Goal: Task Accomplishment & Management: Use online tool/utility

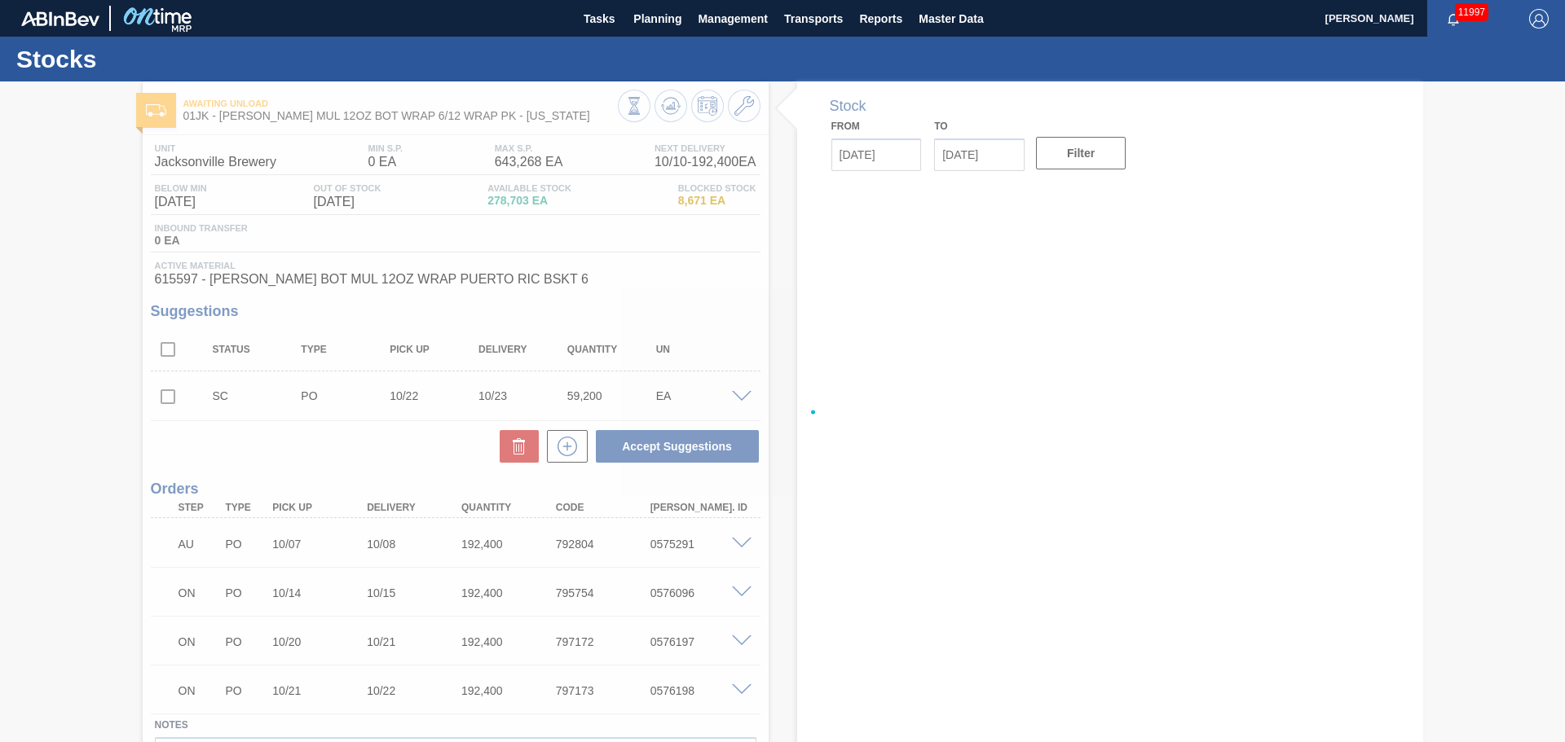
type input "[DATE]"
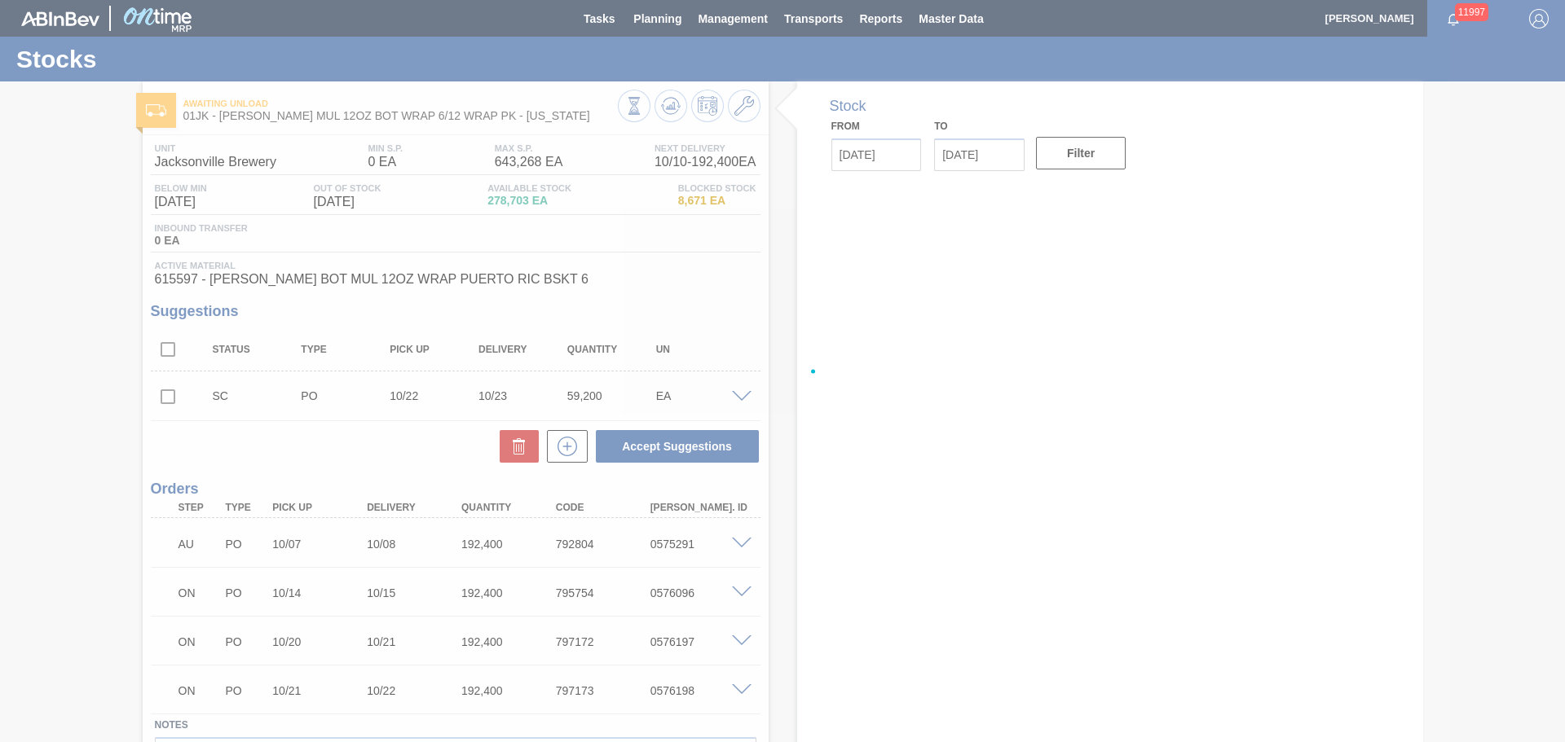
drag, startPoint x: 685, startPoint y: 27, endPoint x: 675, endPoint y: 20, distance: 11.8
click at [675, 20] on div at bounding box center [782, 371] width 1565 height 742
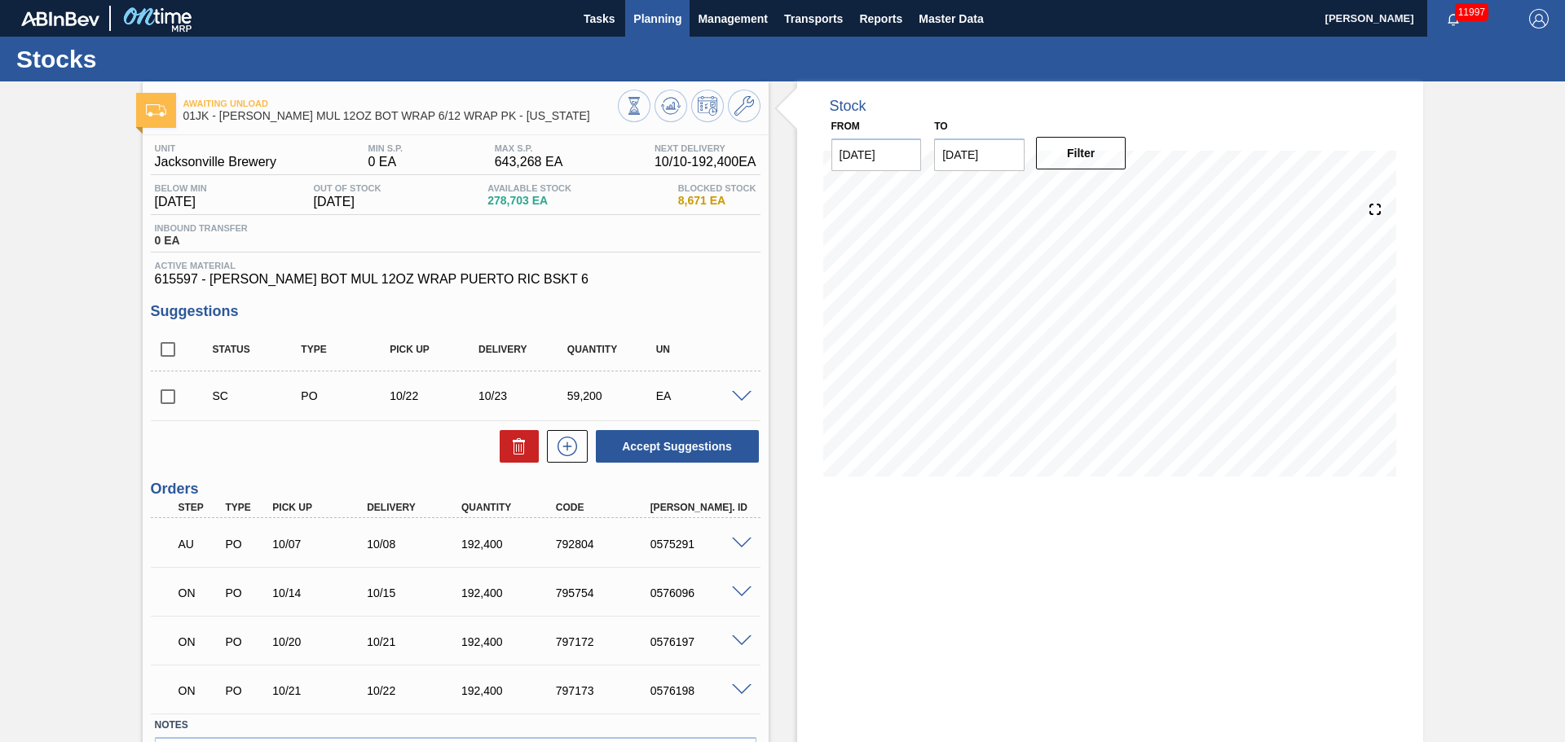
click at [675, 23] on span "Planning" at bounding box center [657, 19] width 48 height 20
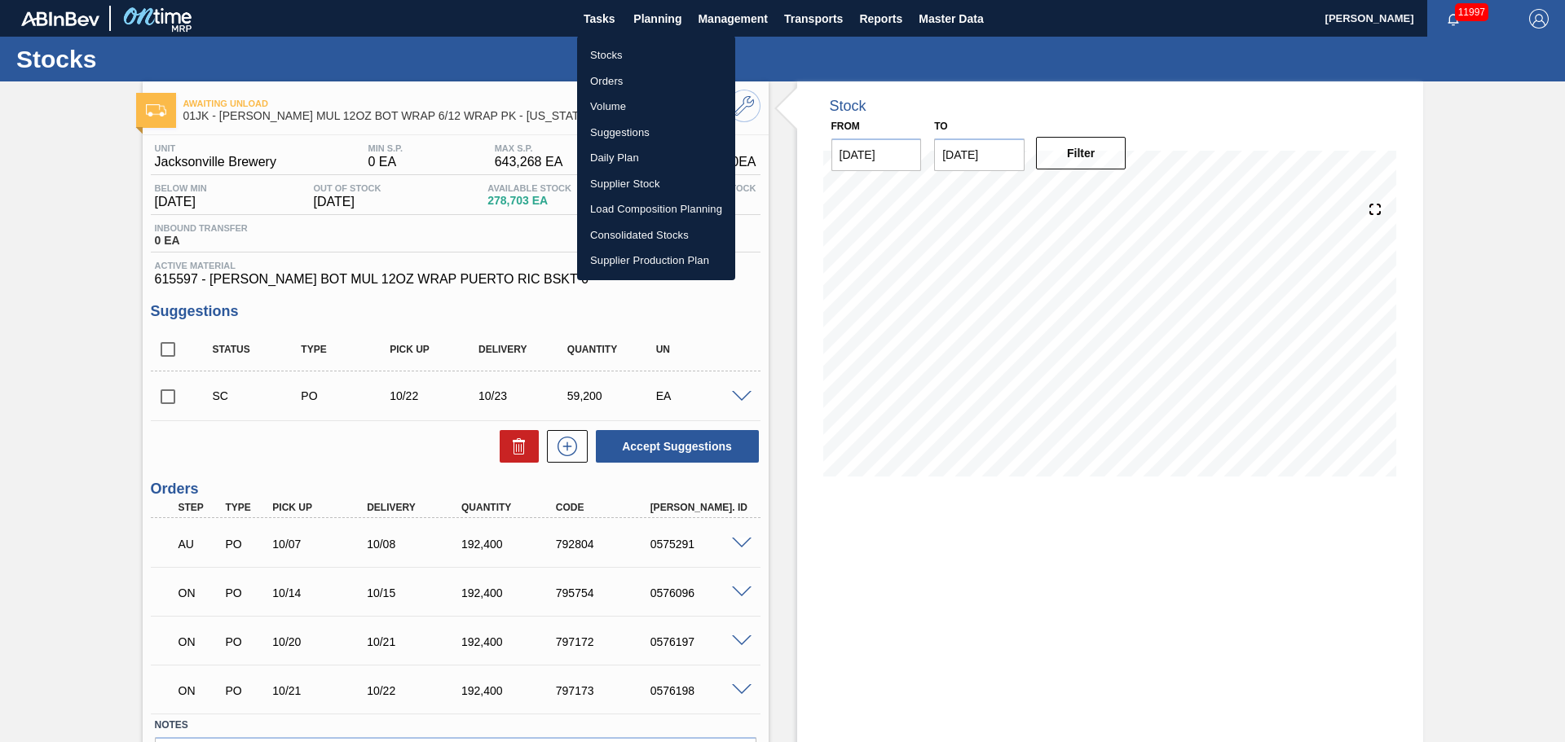
click at [636, 51] on li "Stocks" at bounding box center [656, 55] width 158 height 26
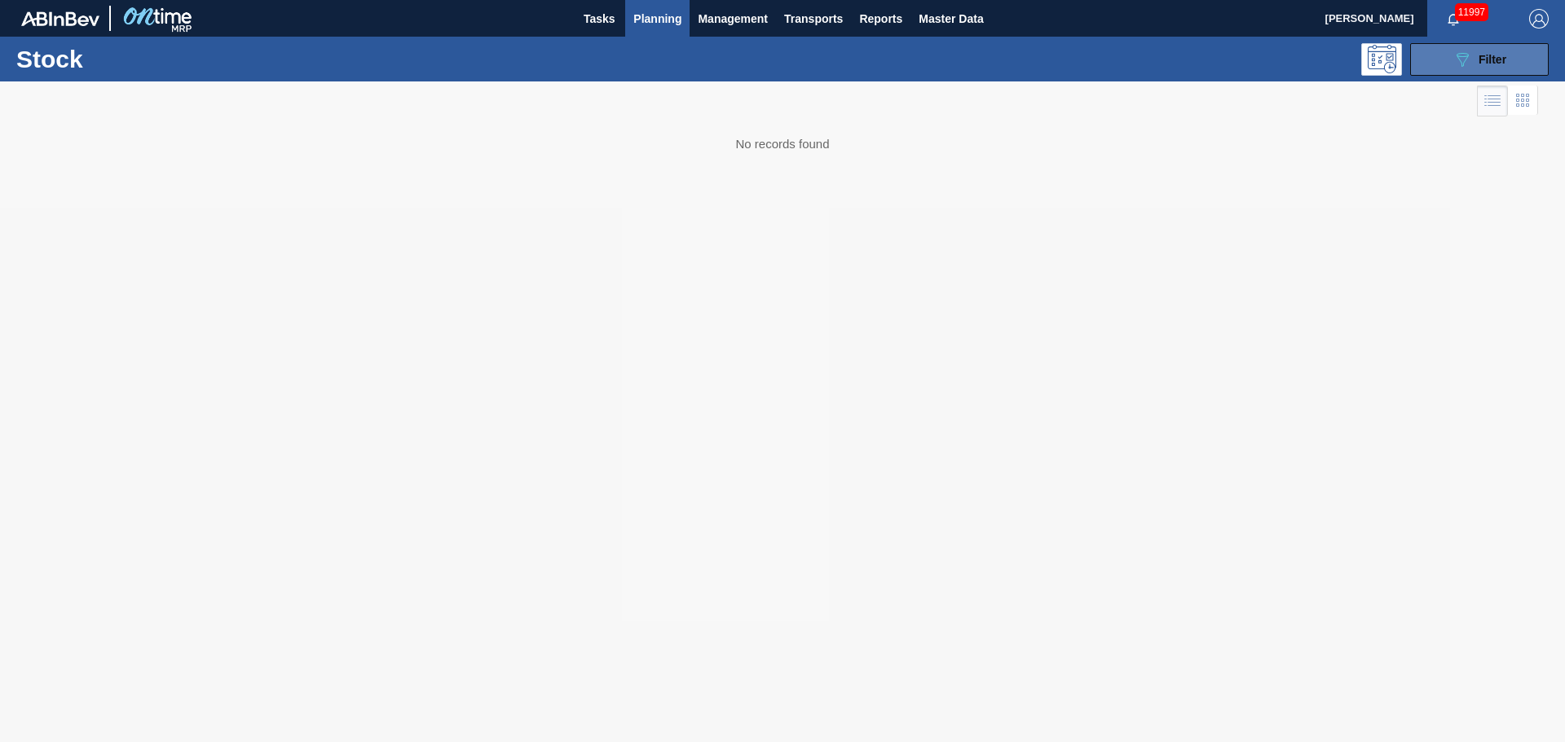
click at [1508, 59] on button "089F7B8B-B2A5-4AFE-B5C0-19BA573D28AC Filter" at bounding box center [1479, 59] width 139 height 33
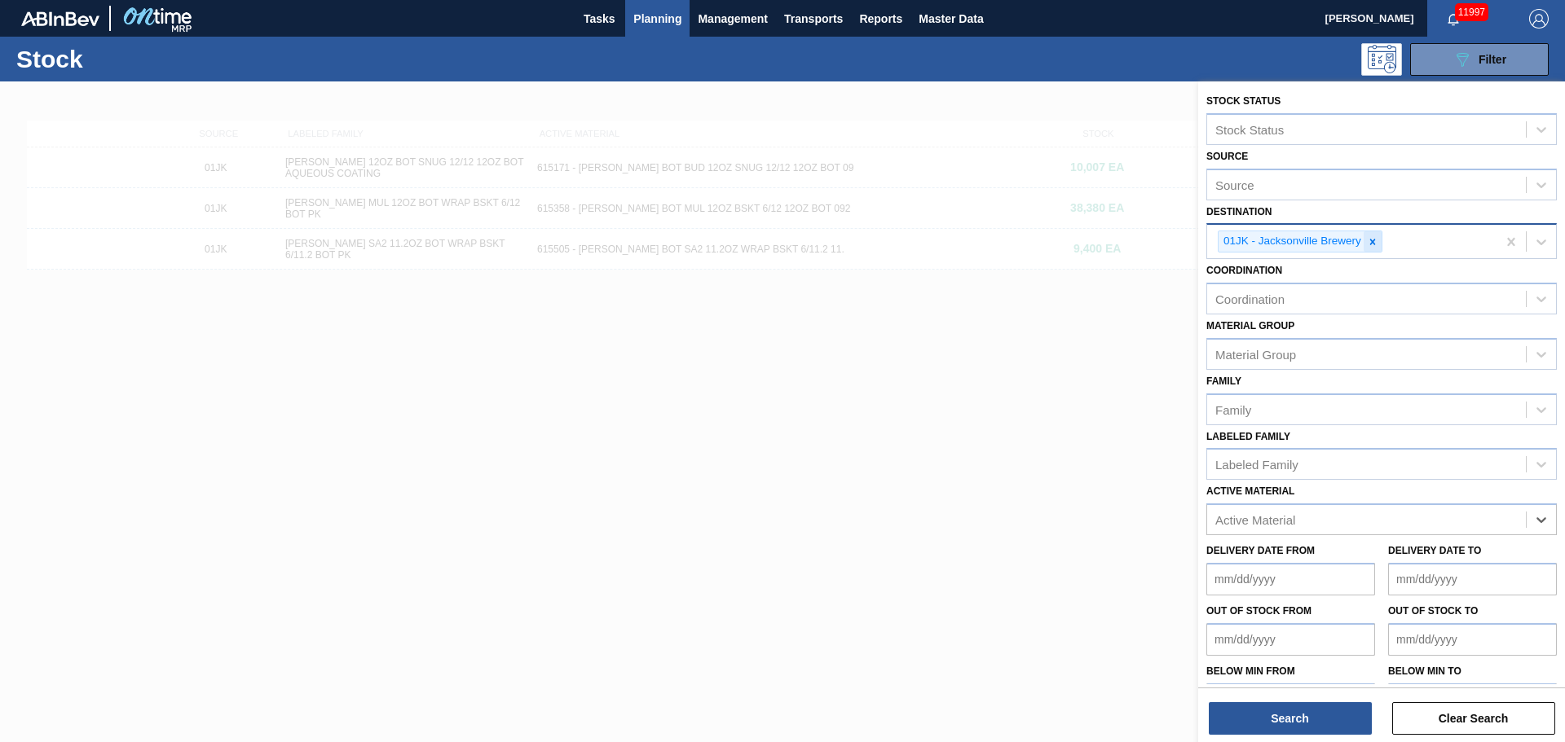
click at [1372, 235] on div at bounding box center [1372, 241] width 18 height 20
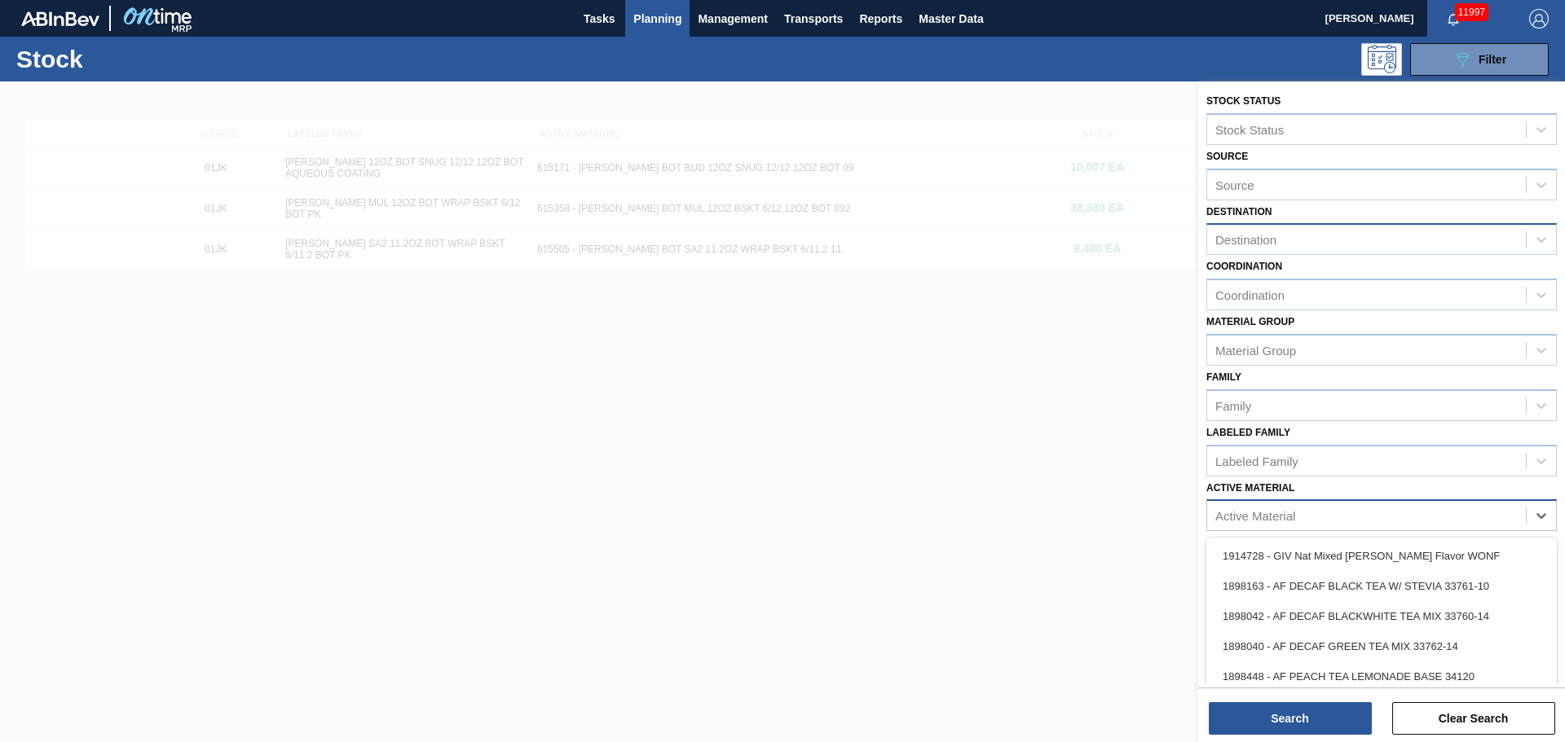
click at [1294, 520] on div "Active Material" at bounding box center [1255, 516] width 80 height 14
type Material "631717"
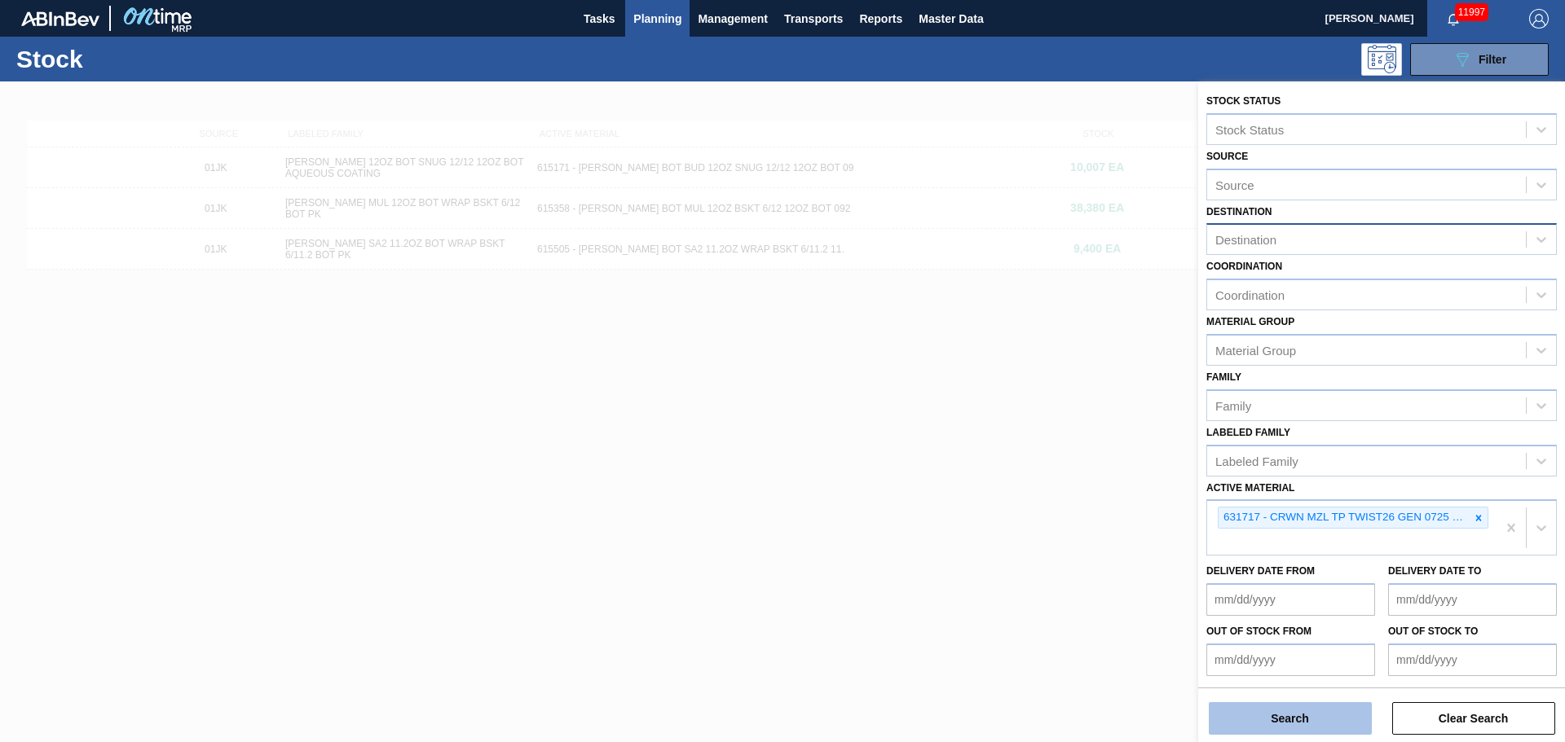
click at [1316, 711] on button "Search" at bounding box center [1290, 718] width 163 height 33
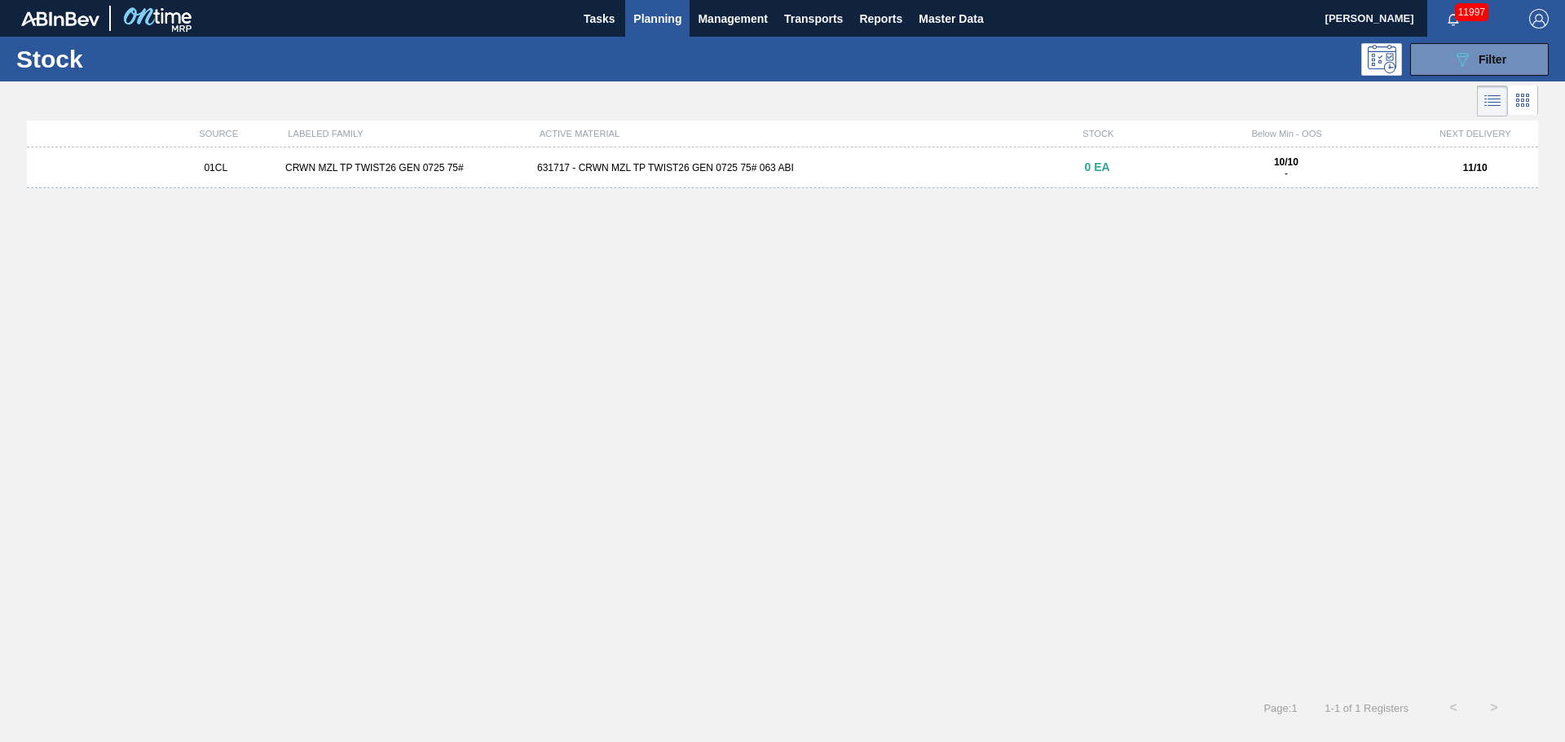
click at [667, 161] on div "01CL CRWN MZL TP TWIST26 GEN 0725 75# 631717 - CRWN MZL TP TWIST26 GEN 0725 75#…" at bounding box center [782, 168] width 1511 height 41
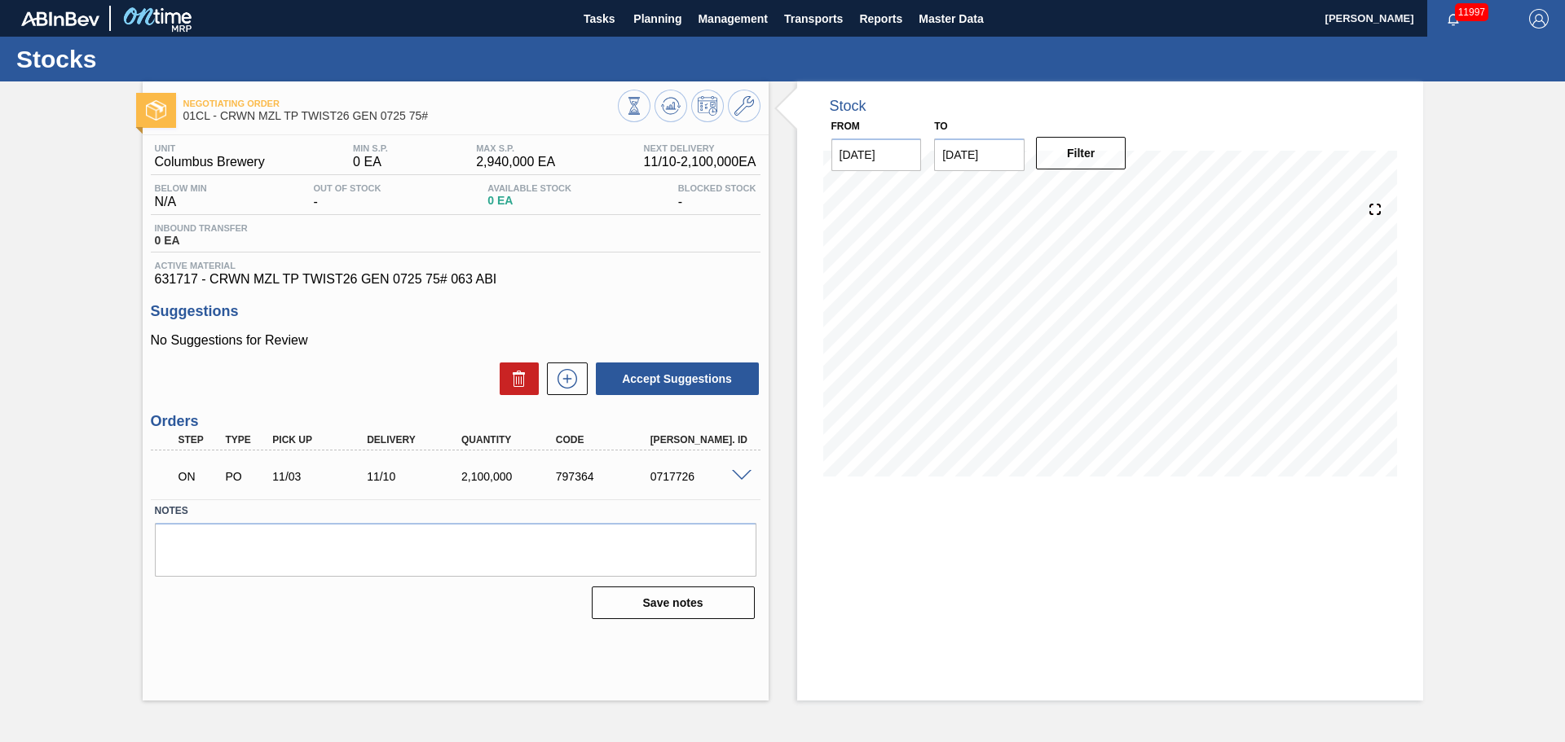
click at [742, 476] on span at bounding box center [742, 476] width 20 height 12
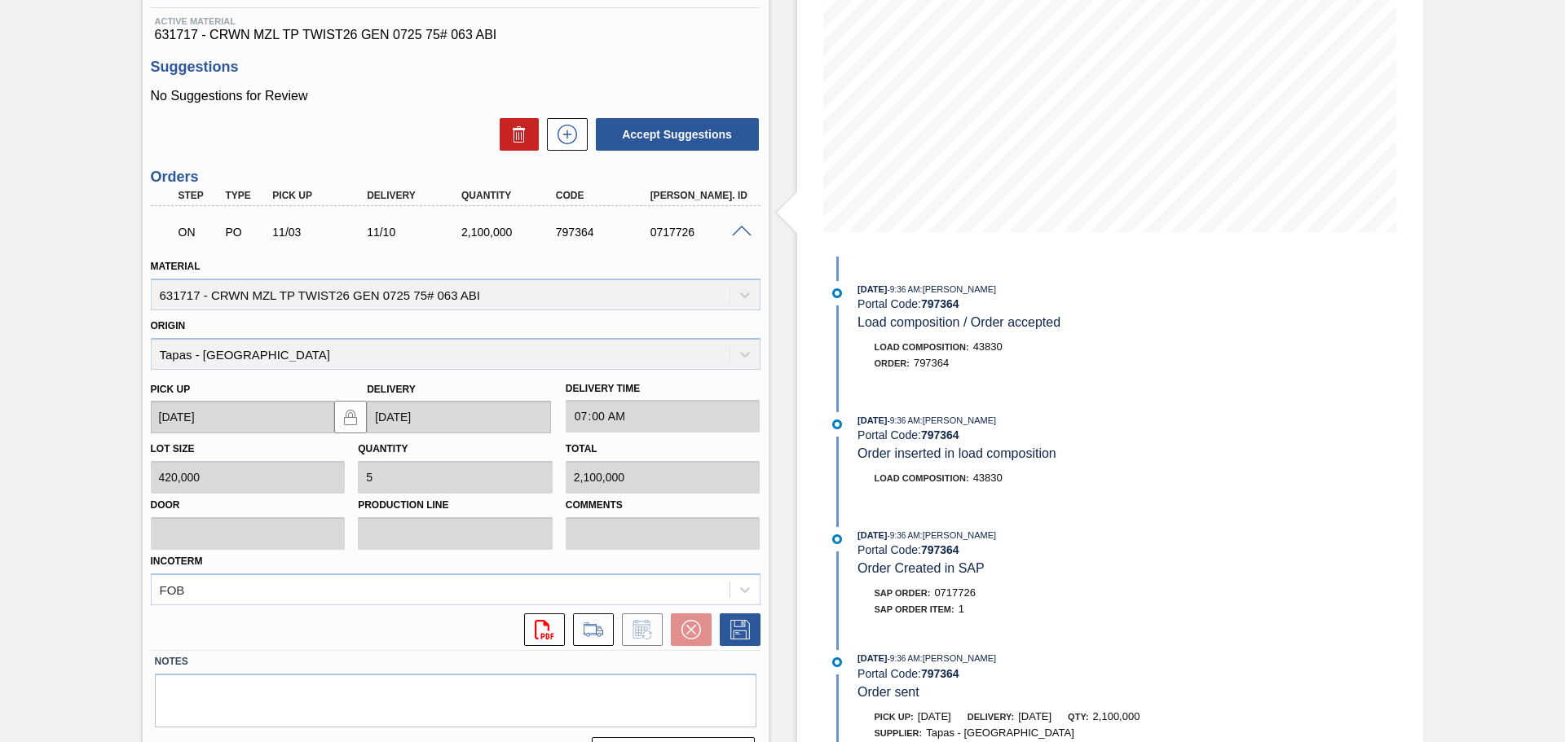
scroll to position [286, 0]
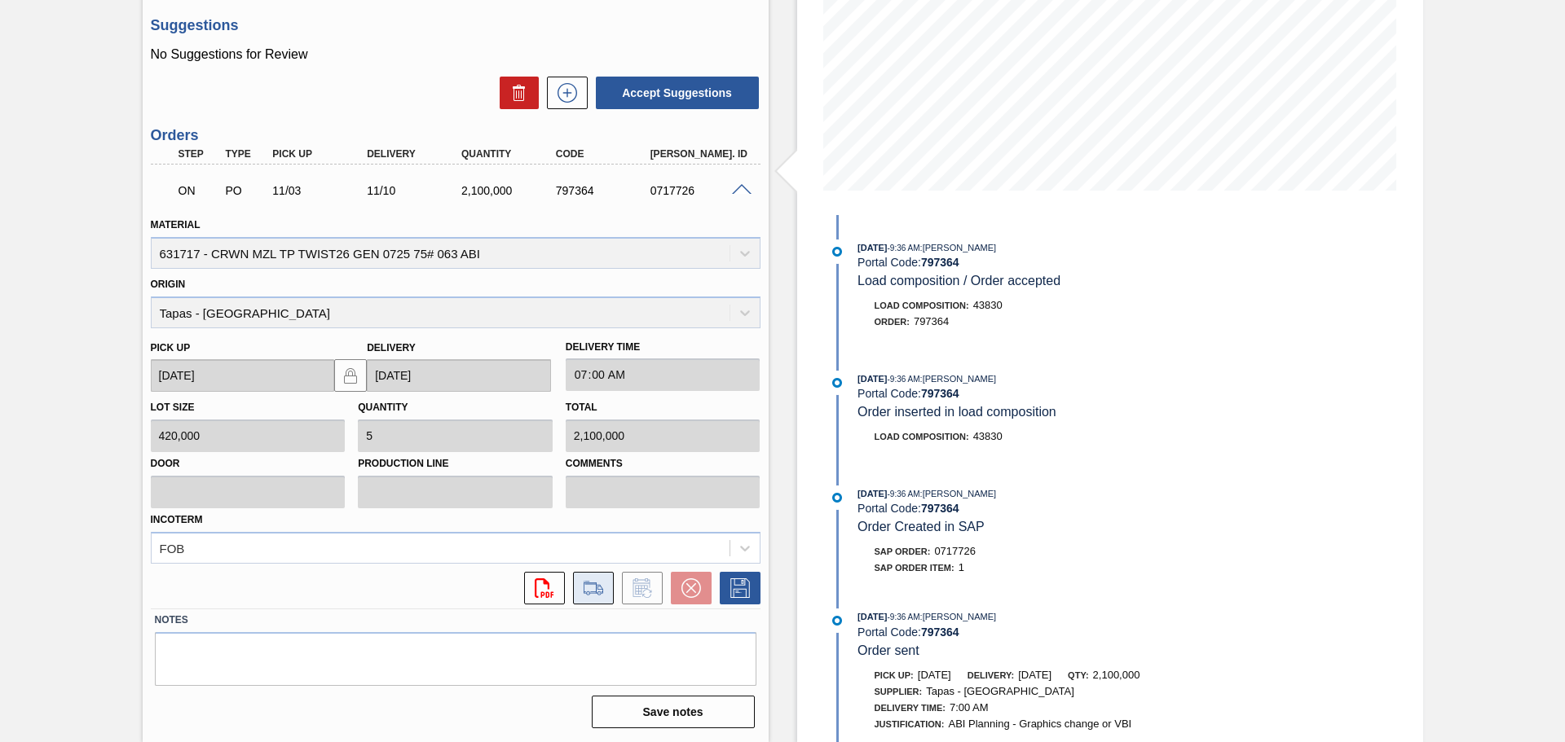
click at [583, 589] on icon at bounding box center [592, 588] width 19 height 11
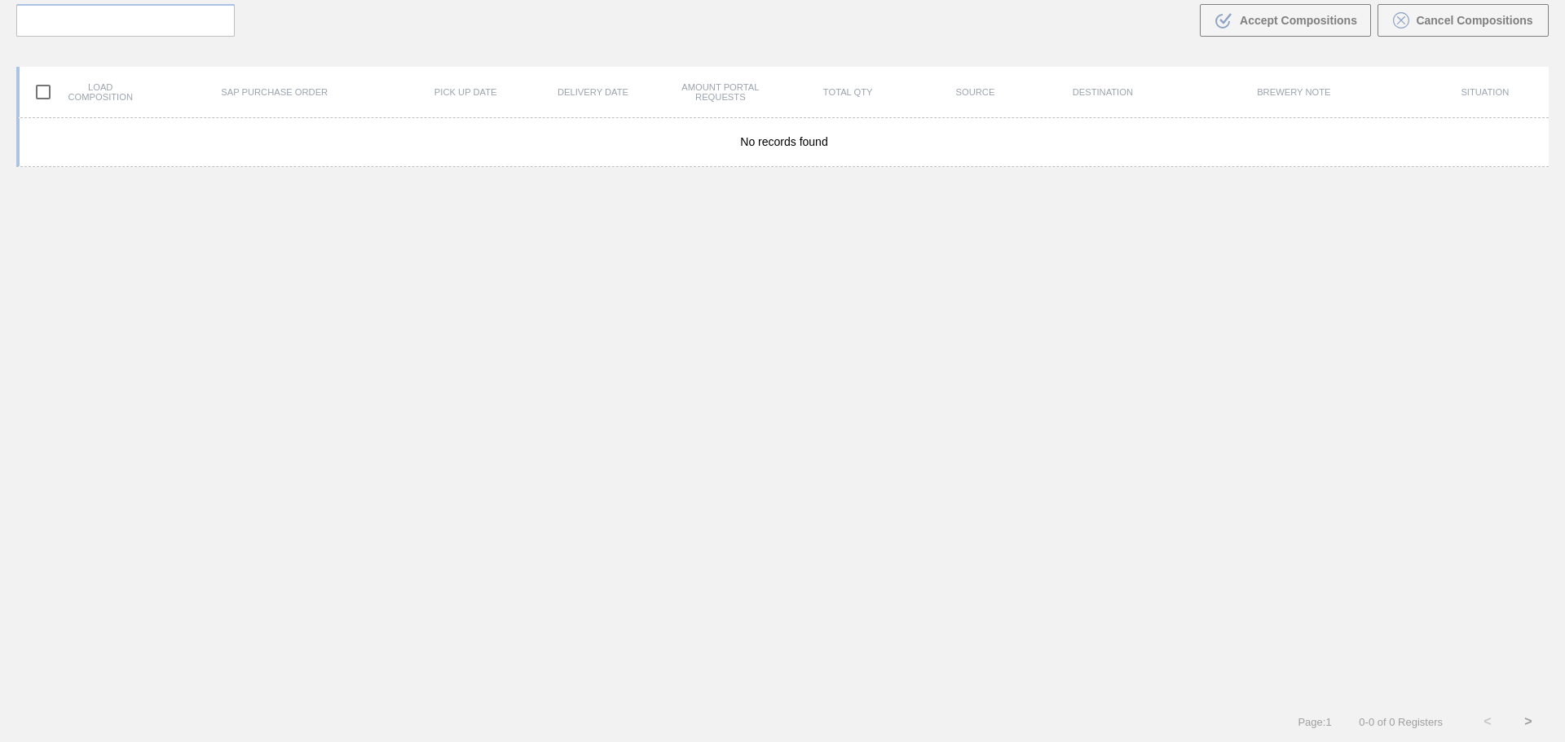
scroll to position [117, 0]
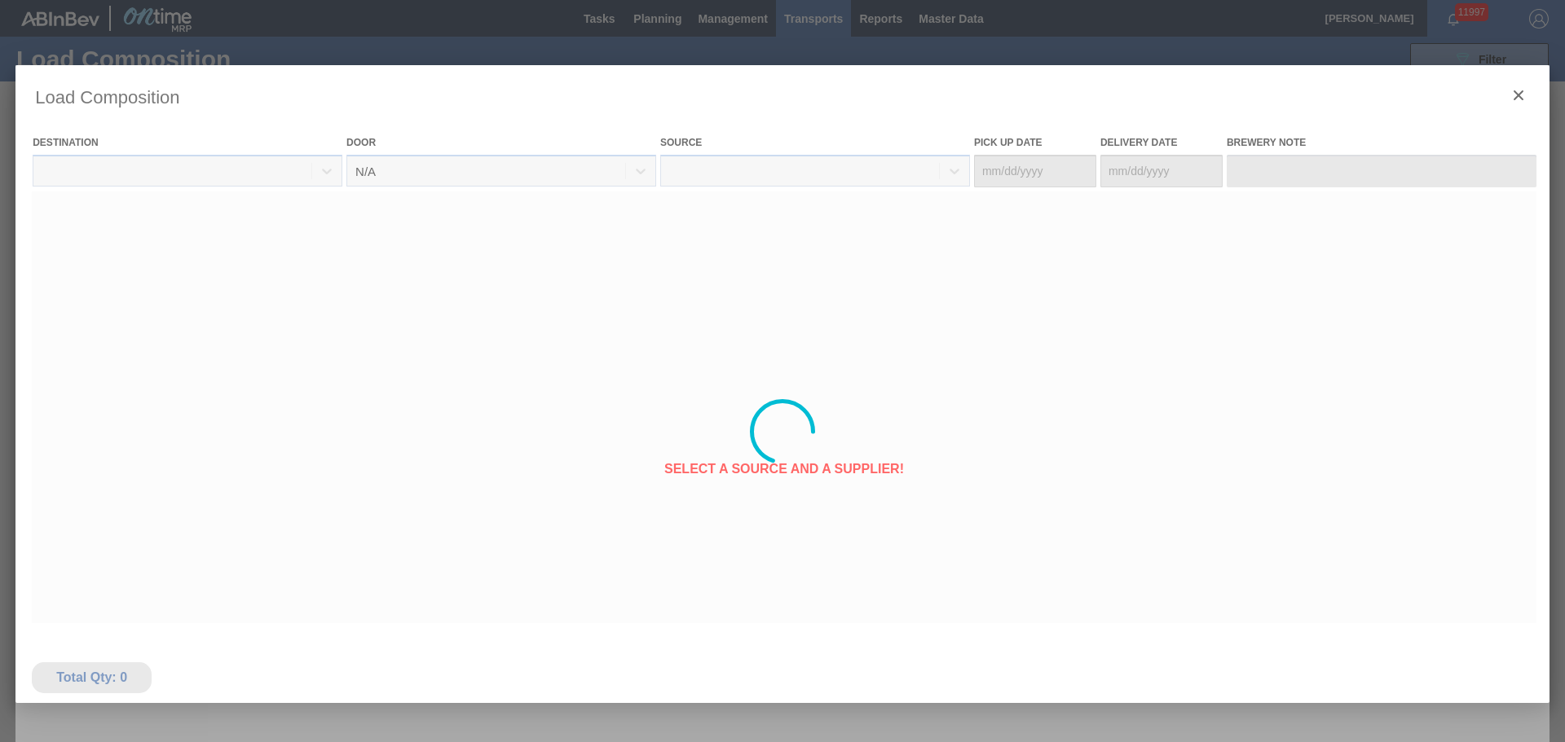
type Date "[DATE]"
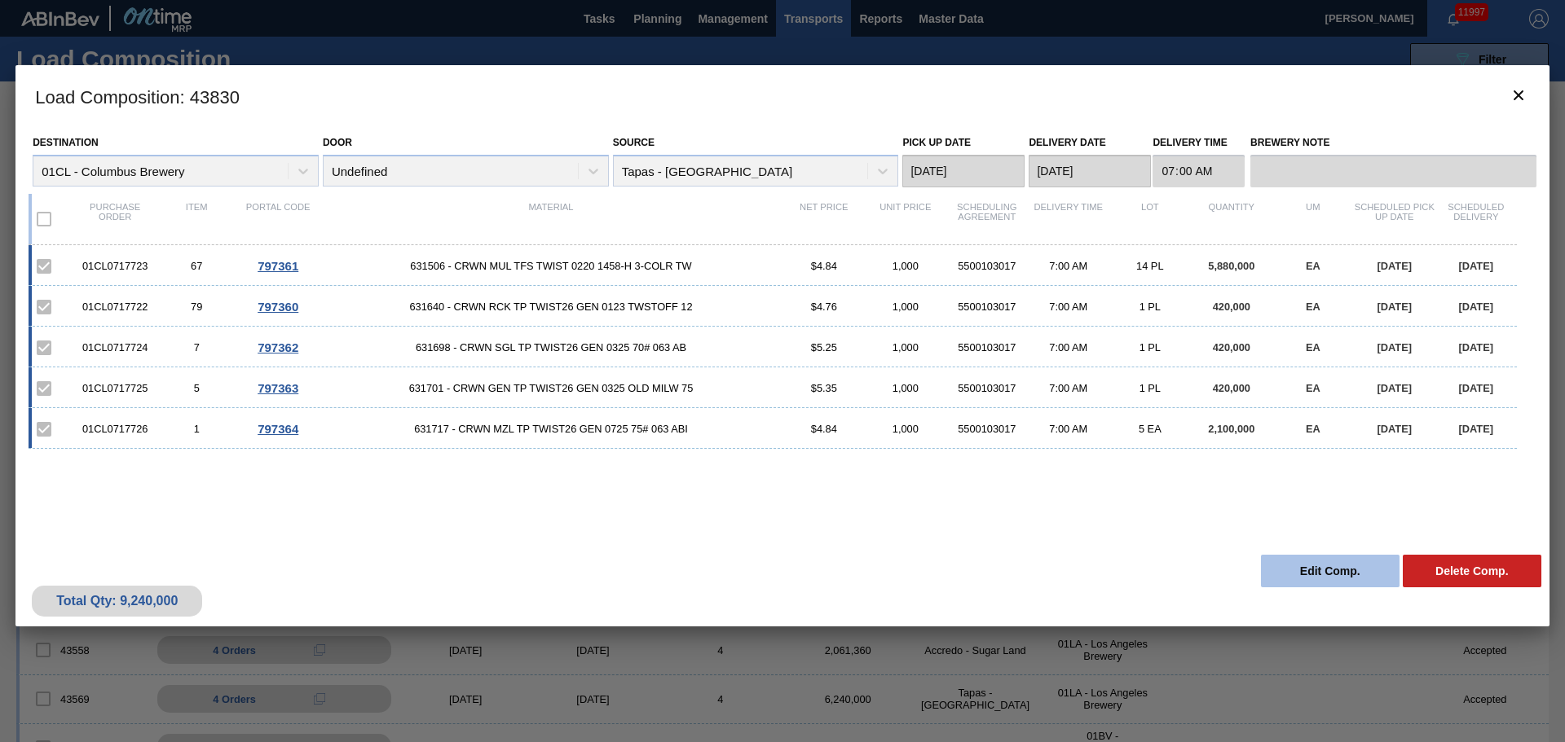
click at [1297, 566] on button "Edit Comp." at bounding box center [1330, 571] width 139 height 33
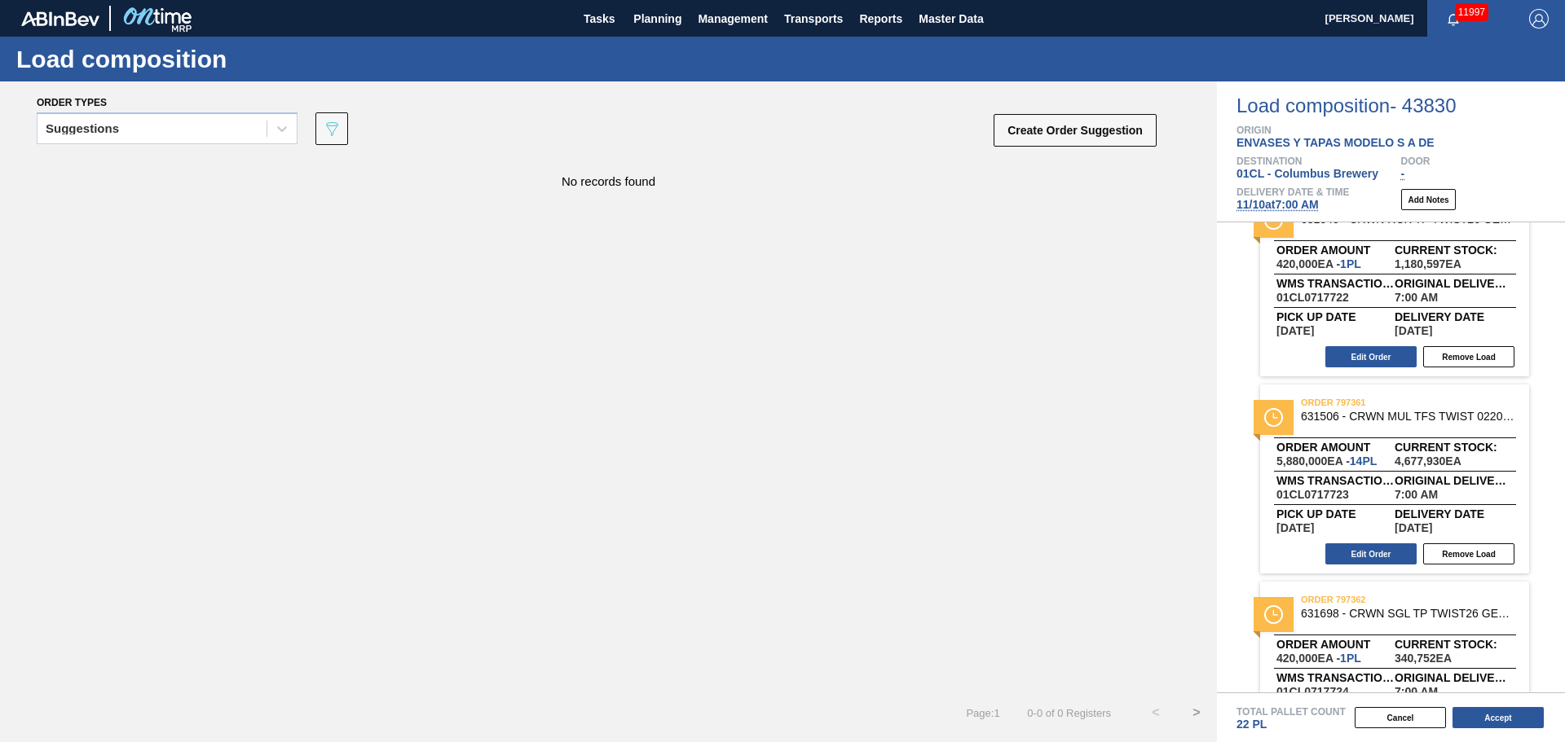
scroll to position [81, 0]
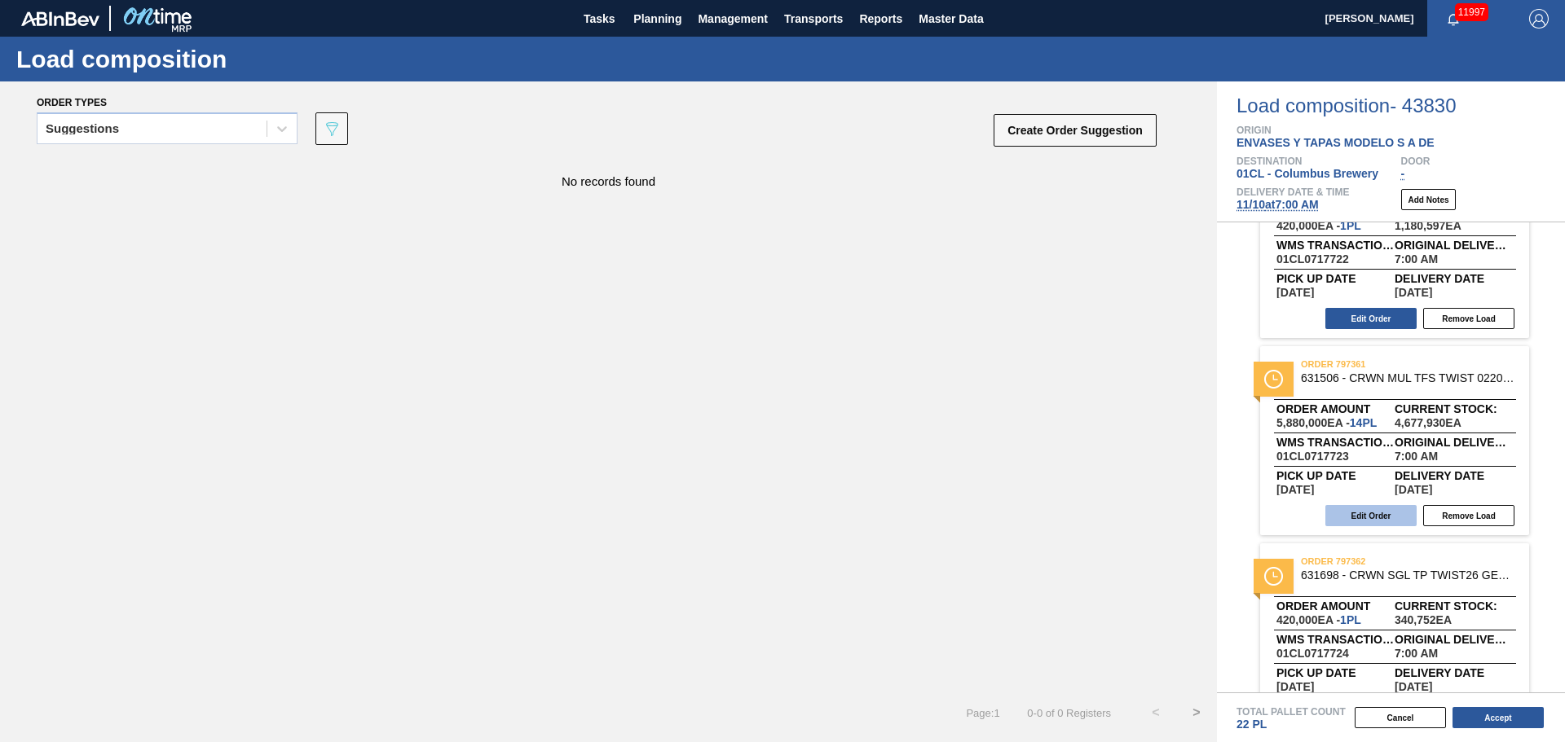
click at [1373, 515] on button "Edit Order" at bounding box center [1370, 515] width 91 height 21
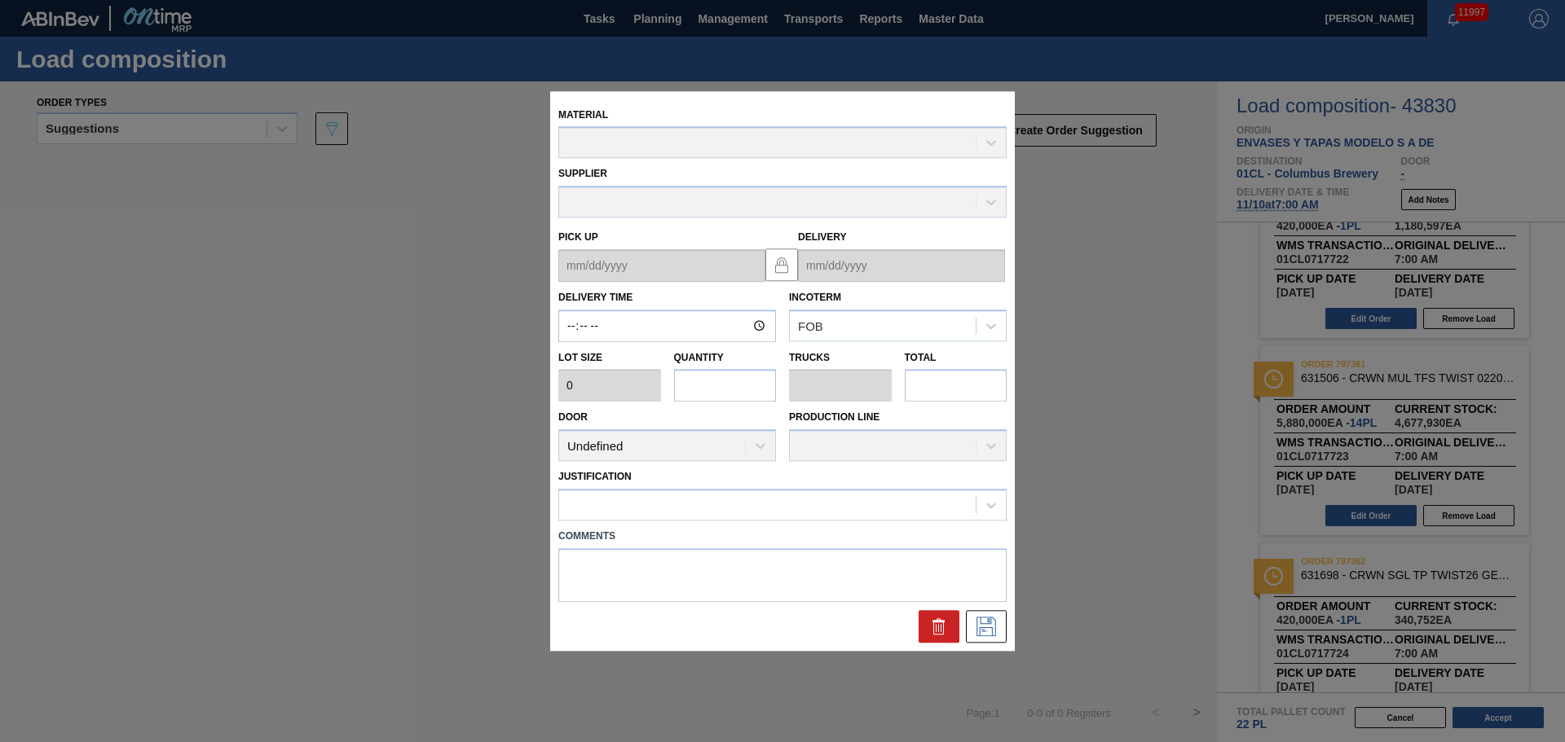
type input "07:00:00"
type input "420,000"
type input "14"
type input "0.636"
type input "5,880,000"
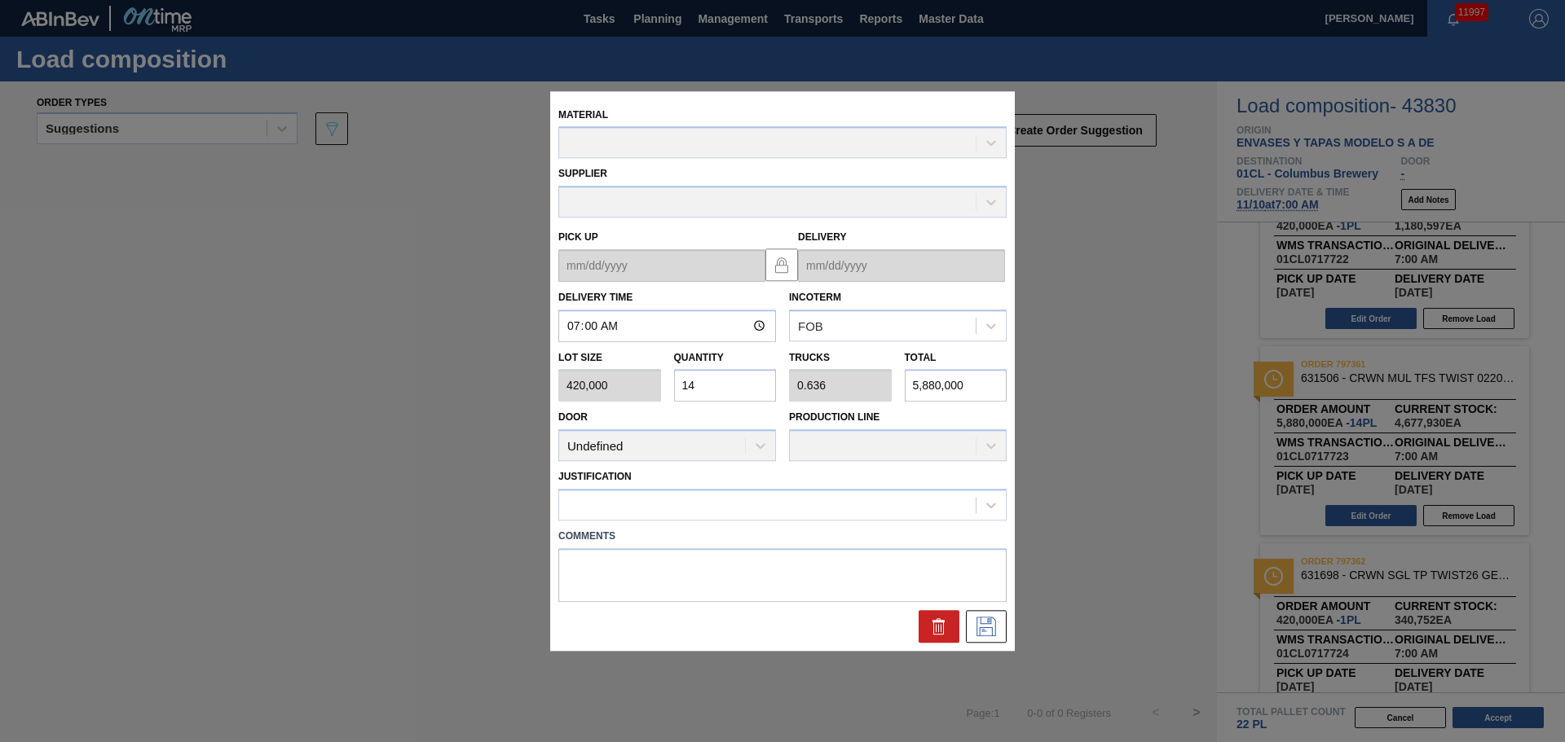
type up "[DATE]"
type input "[DATE]"
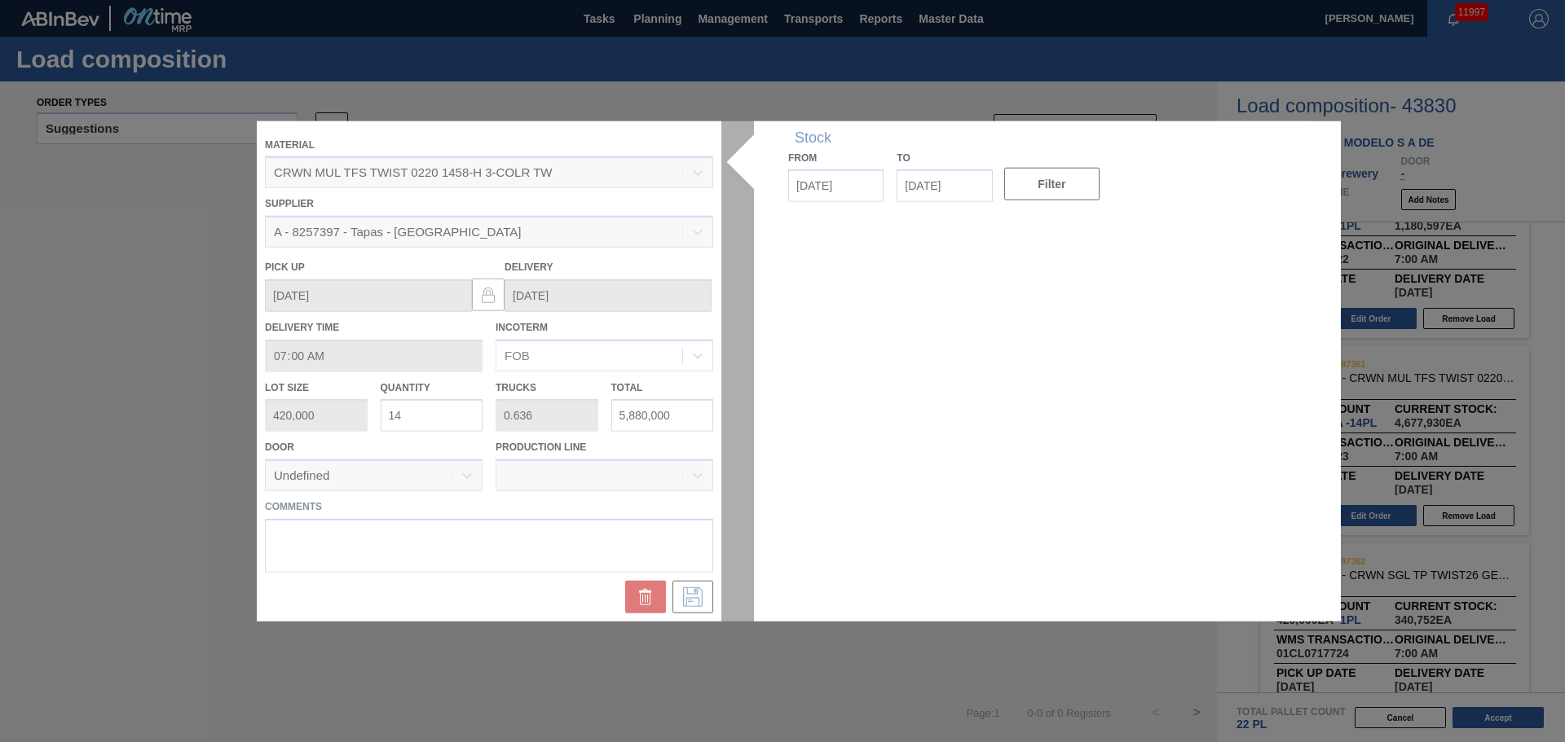
click at [449, 420] on div at bounding box center [782, 371] width 1051 height 501
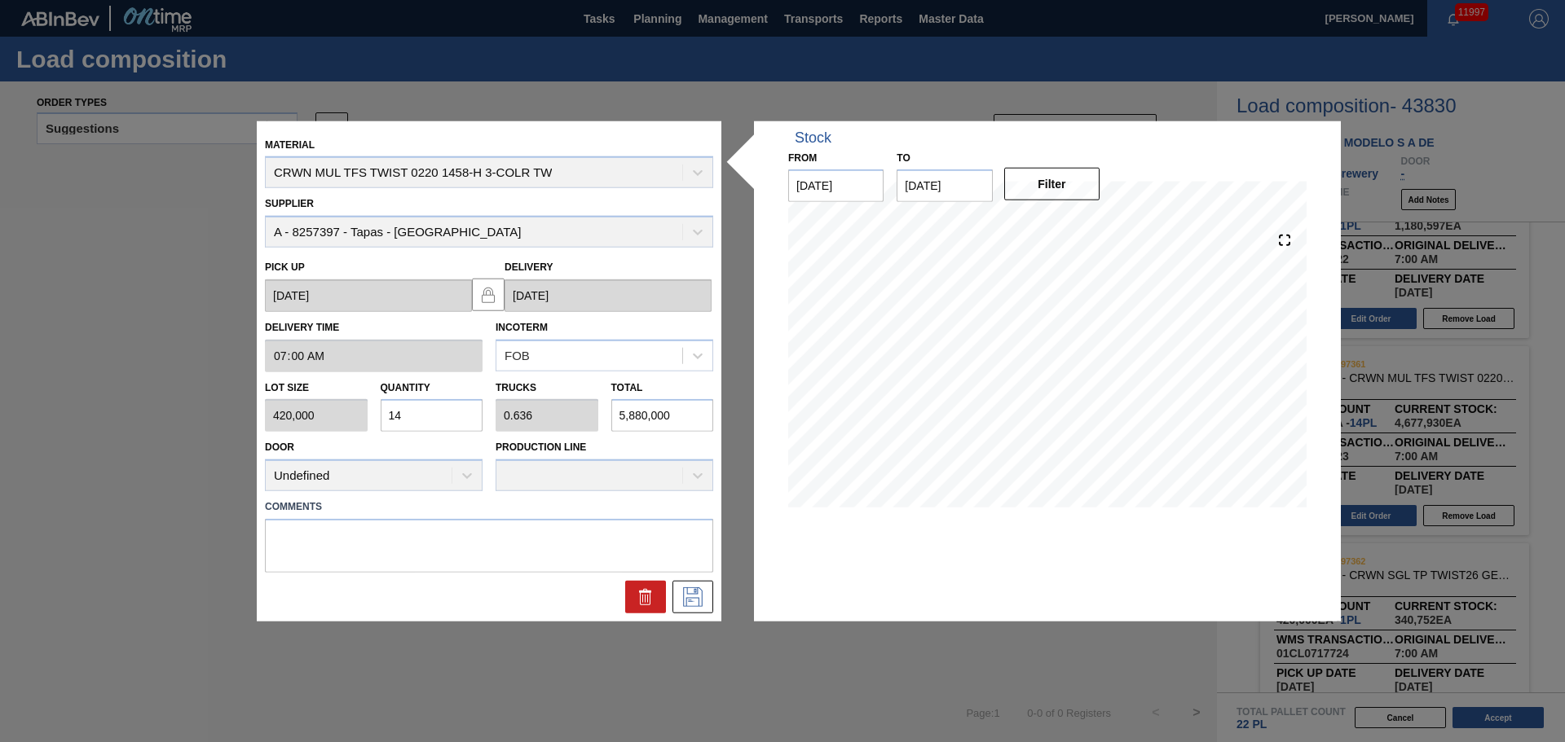
click at [436, 421] on input "14" at bounding box center [432, 415] width 103 height 33
type input "1"
type input "0.045"
type input "420,000"
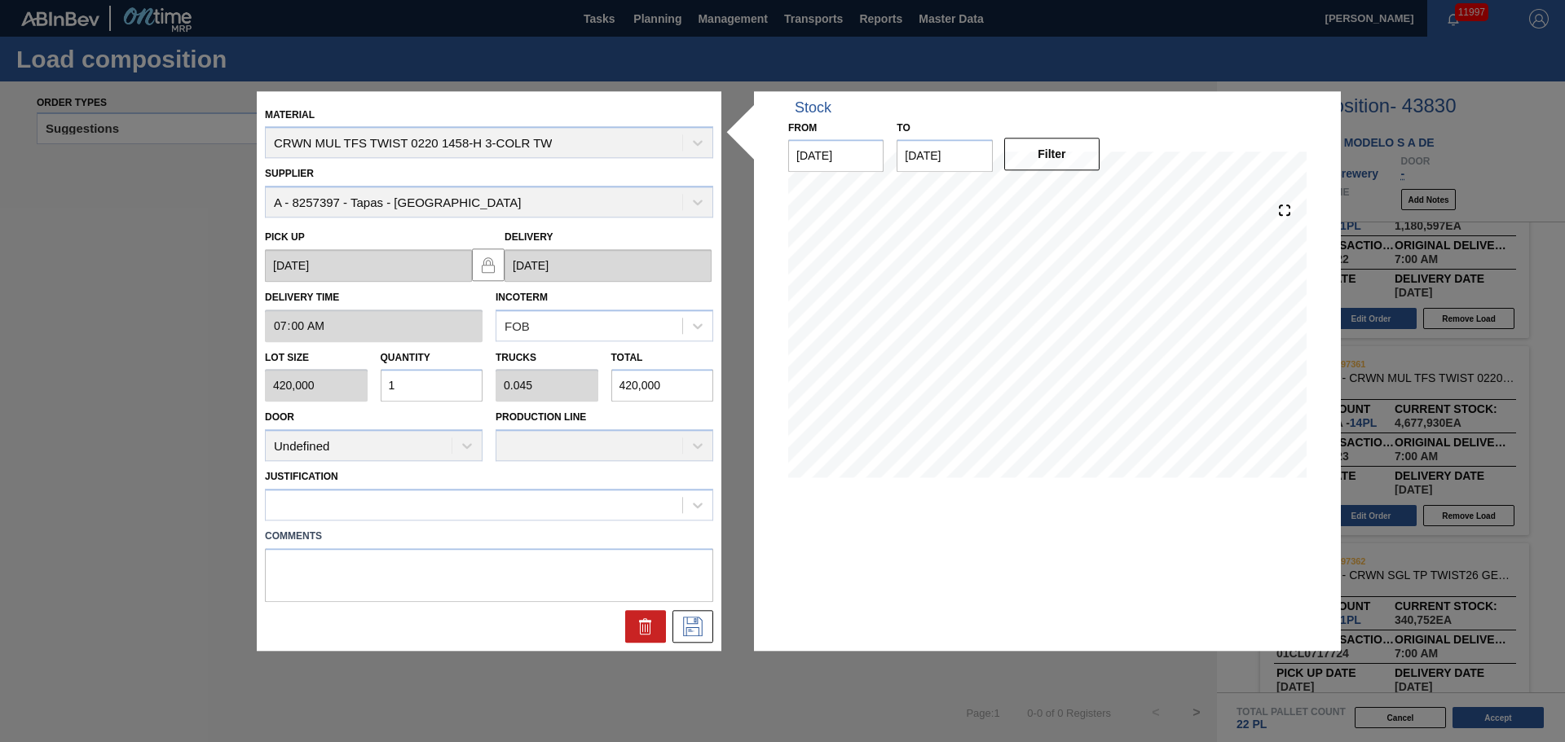
type input "13"
type input "0.591"
type input "5,460,000"
type input "13"
click at [539, 520] on div at bounding box center [489, 505] width 448 height 32
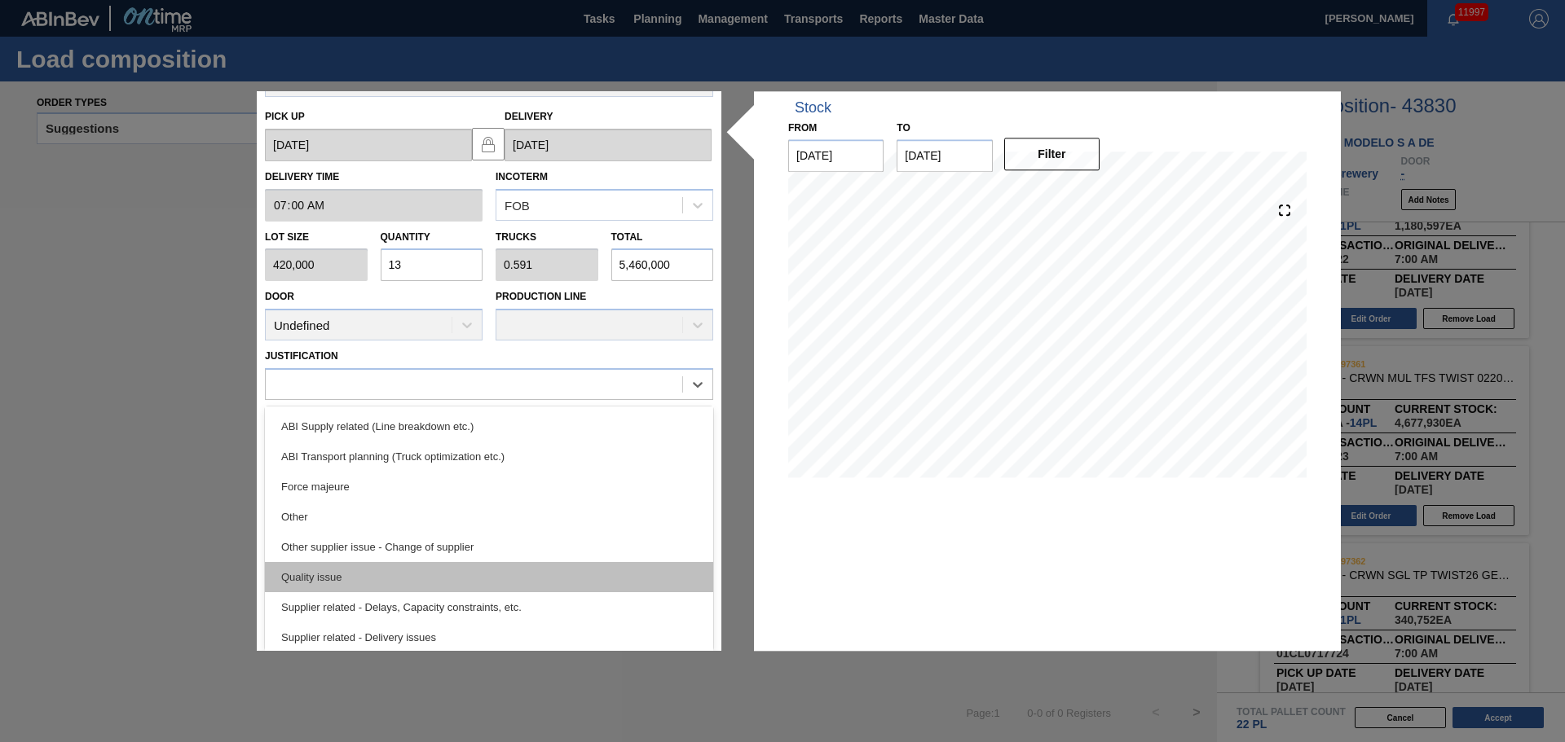
scroll to position [142, 0]
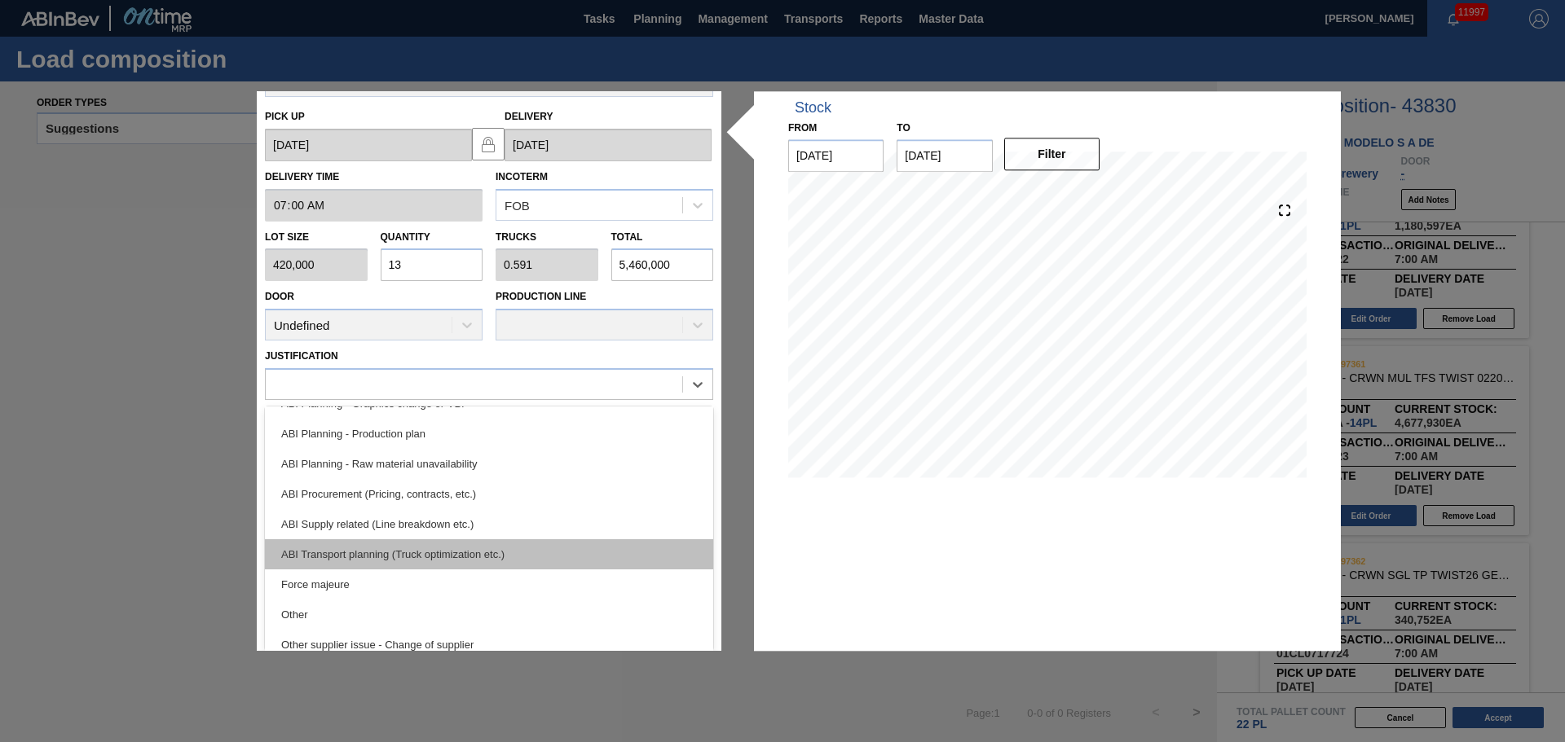
click at [509, 544] on div "ABI Transport planning (Truck optimization etc.)" at bounding box center [489, 554] width 448 height 30
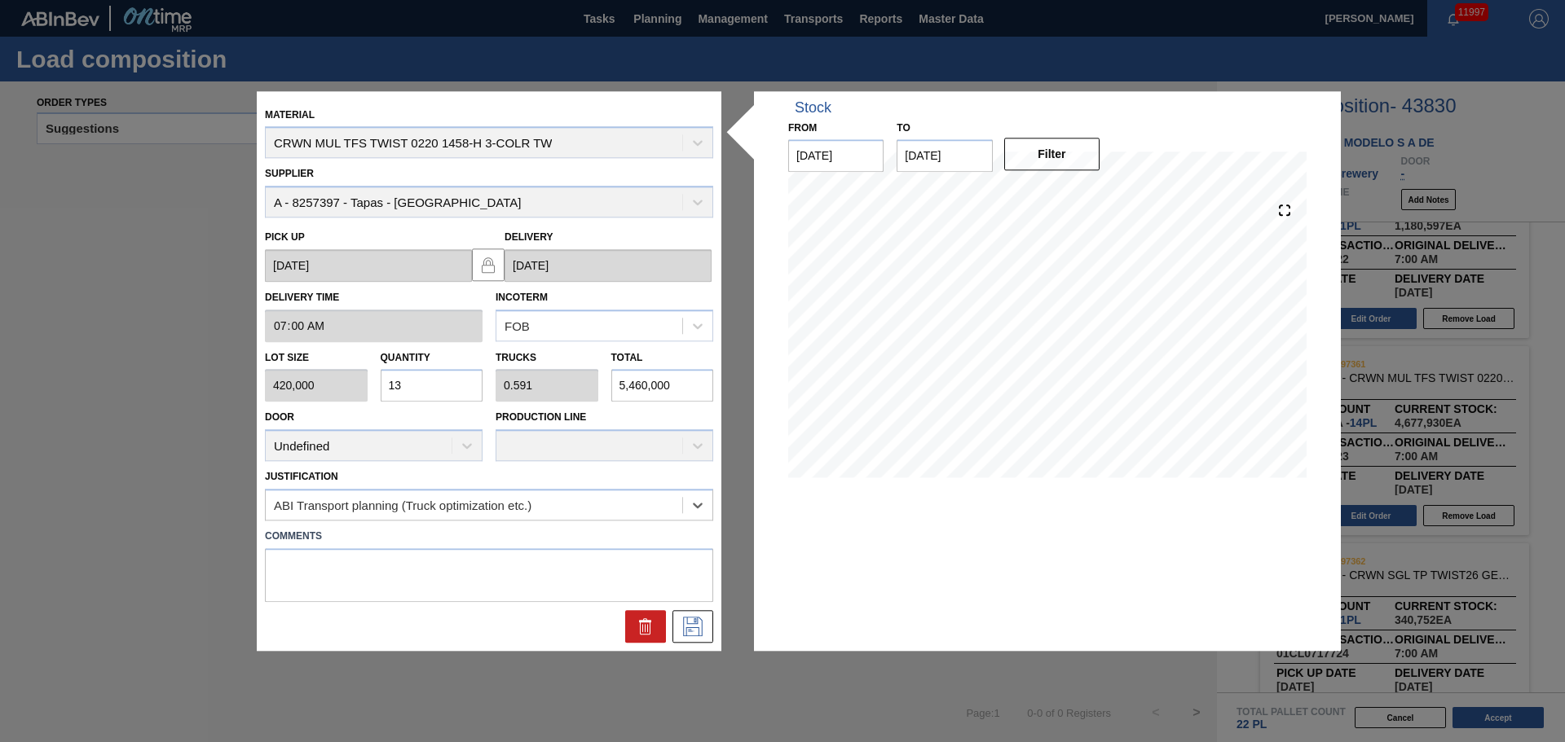
scroll to position [0, 0]
click at [698, 629] on icon at bounding box center [693, 627] width 26 height 20
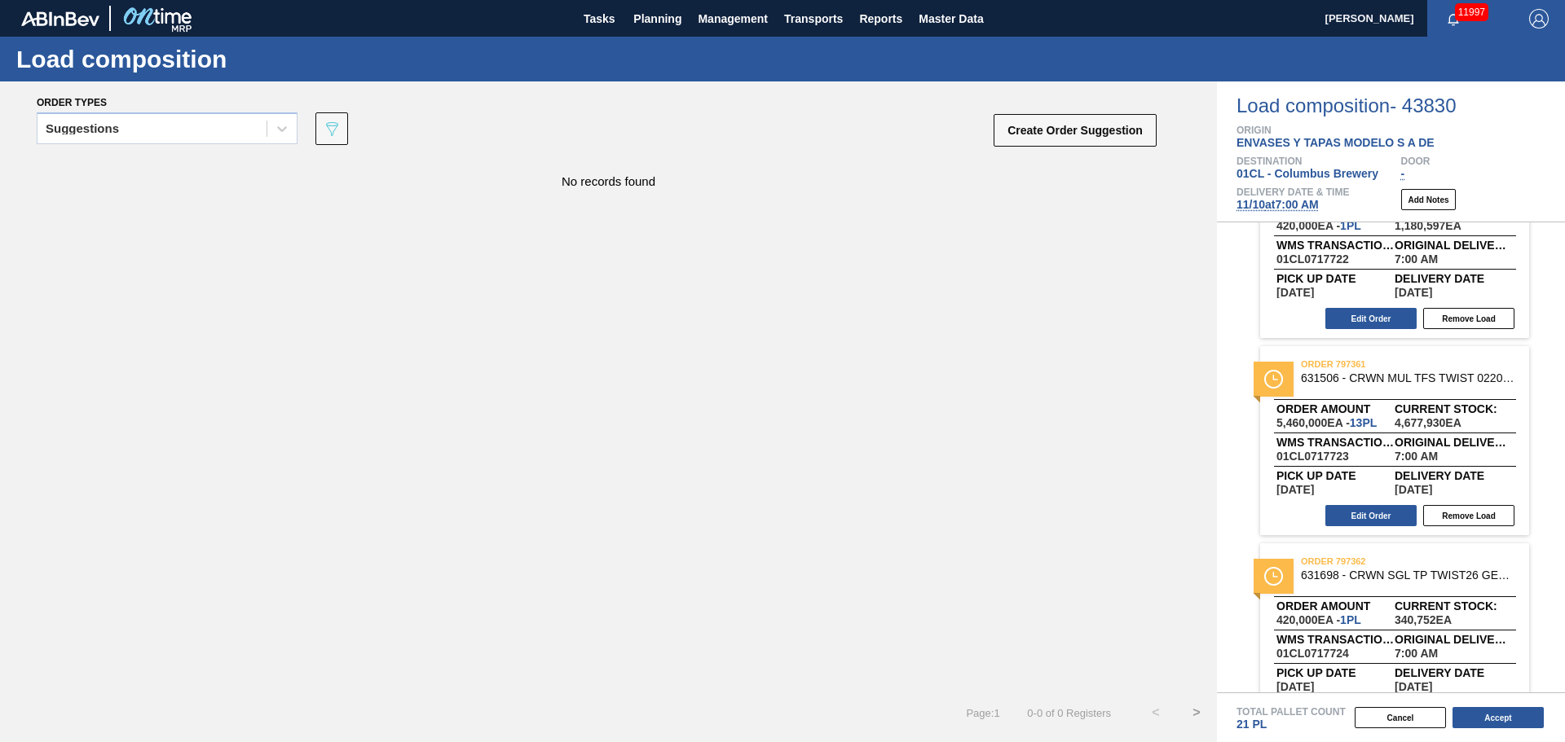
scroll to position [524, 0]
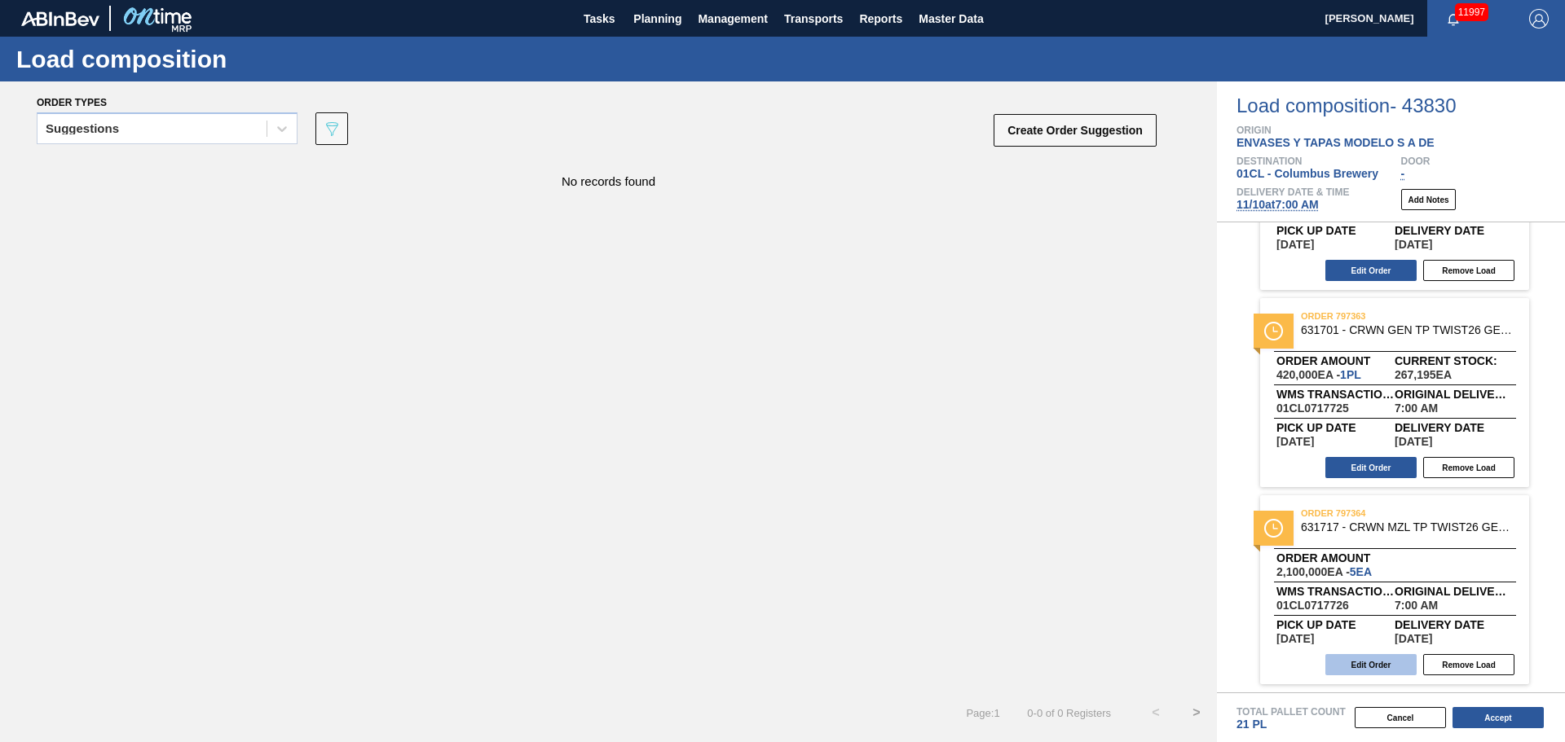
click at [1385, 667] on button "Edit Order" at bounding box center [1370, 664] width 91 height 21
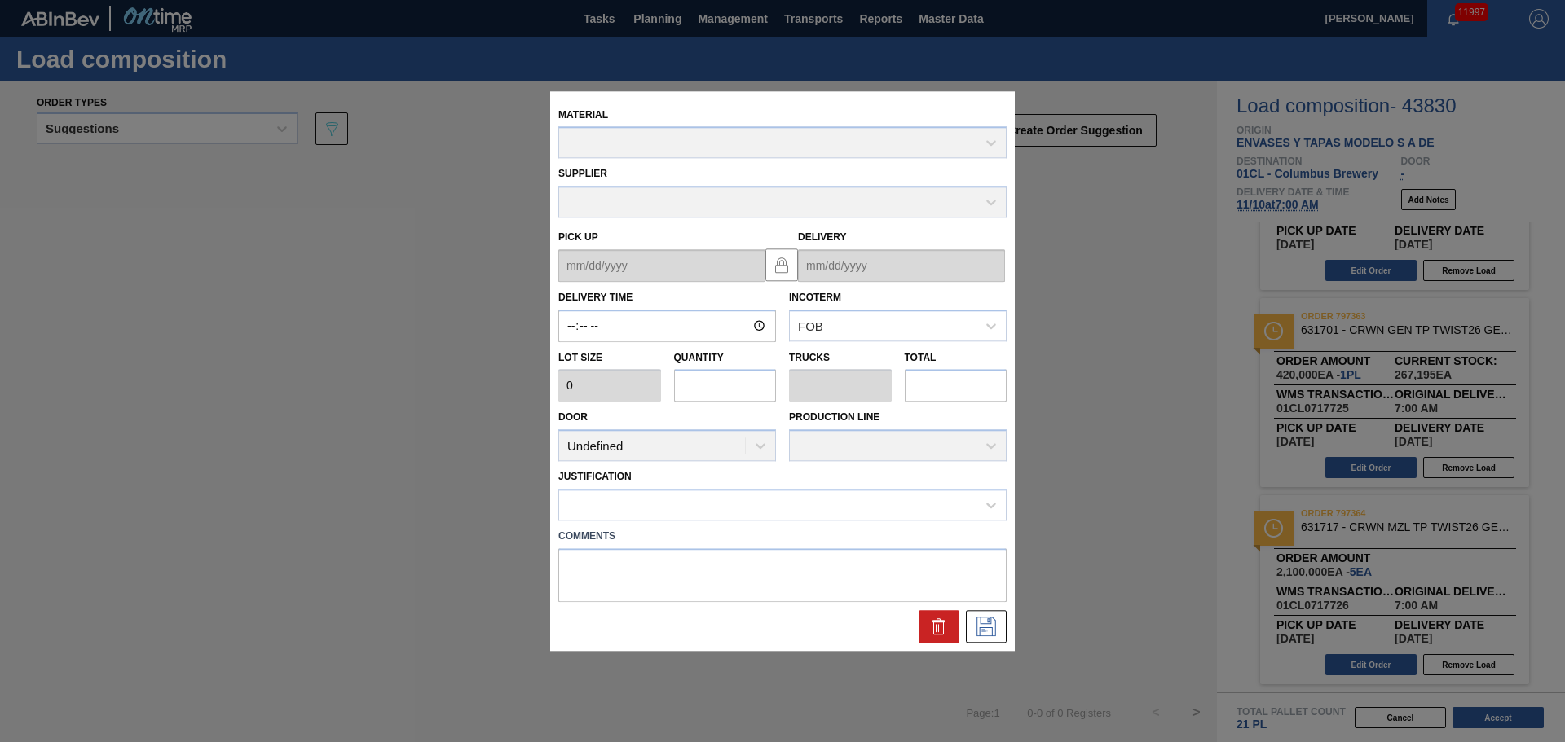
type input "07:00:00"
type input "420,000"
type input "5"
type input "0.227"
type input "2,100,000"
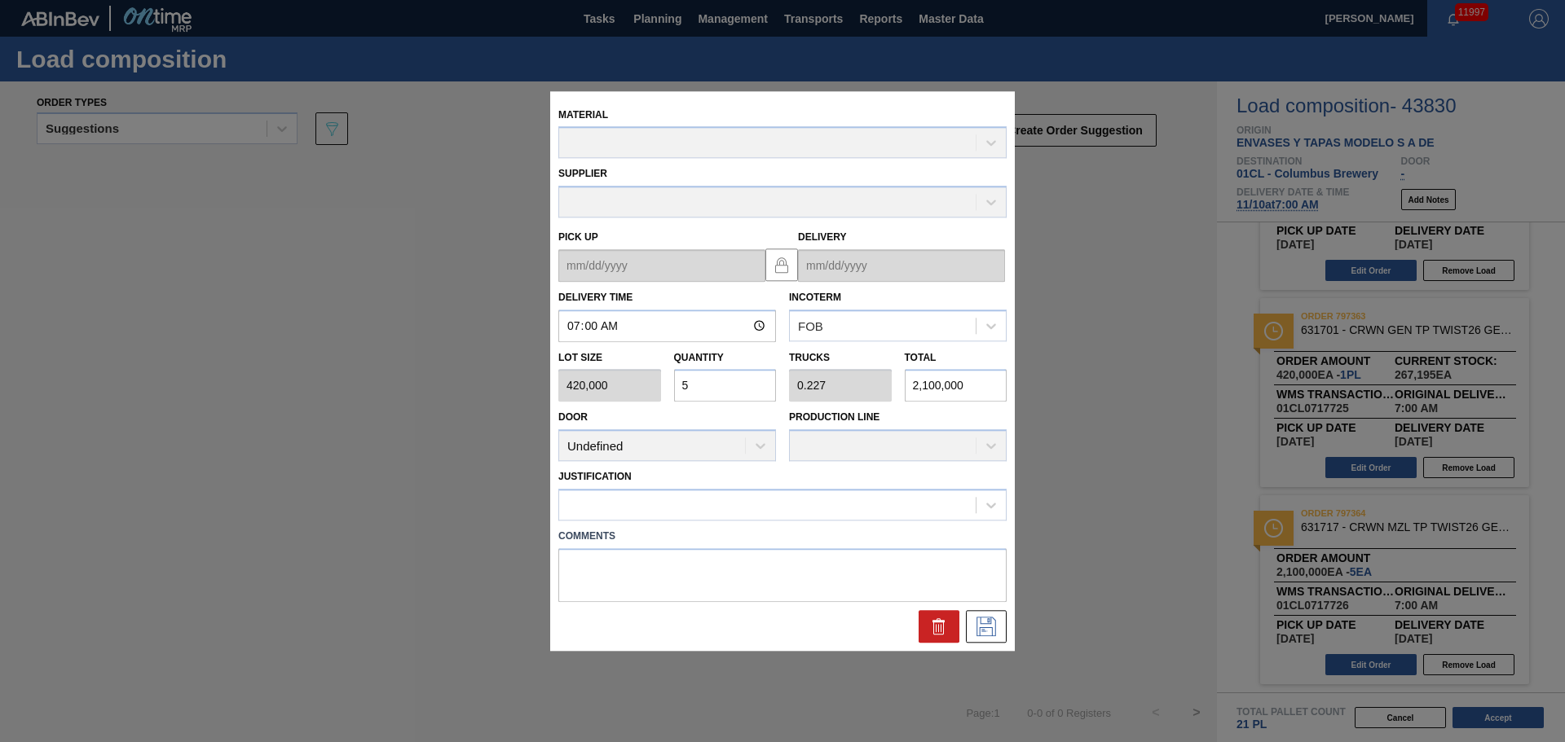
type up "[DATE]"
type input "[DATE]"
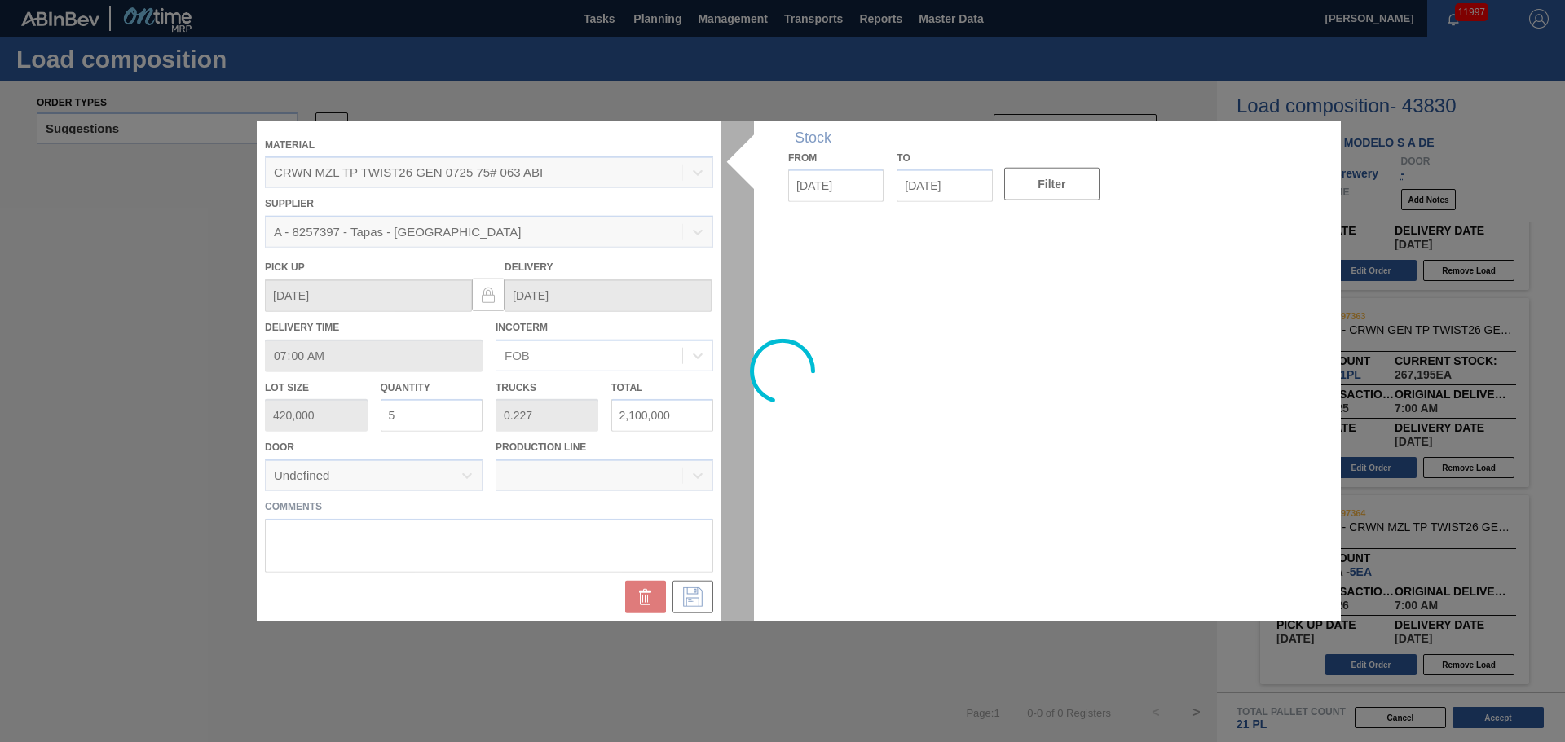
click at [428, 412] on div at bounding box center [782, 371] width 1051 height 501
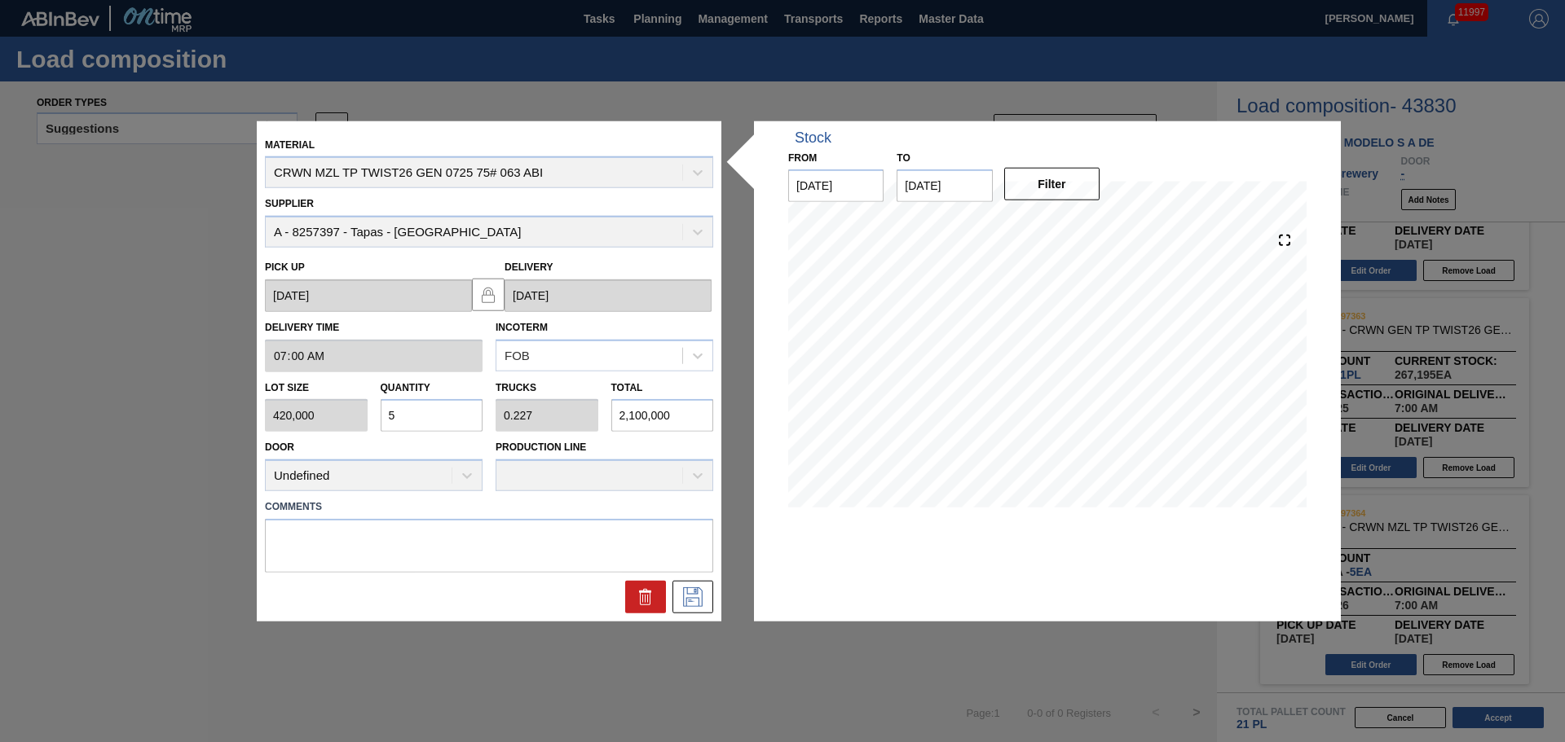
click at [416, 423] on input "5" at bounding box center [432, 415] width 103 height 33
type input "0"
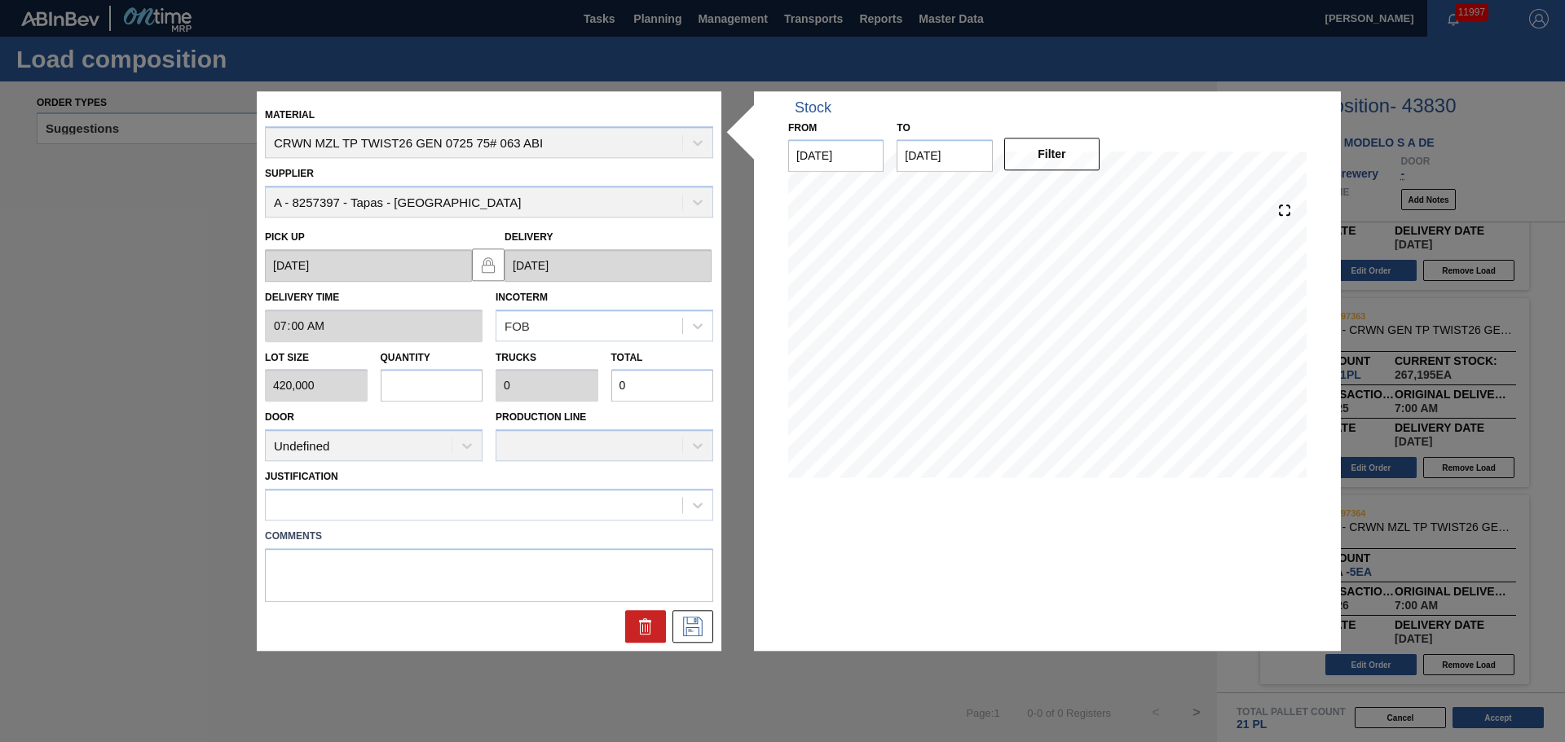
type input "6"
type input "0.273"
type input "2,520,000"
type input "6"
click at [482, 503] on div at bounding box center [474, 506] width 416 height 24
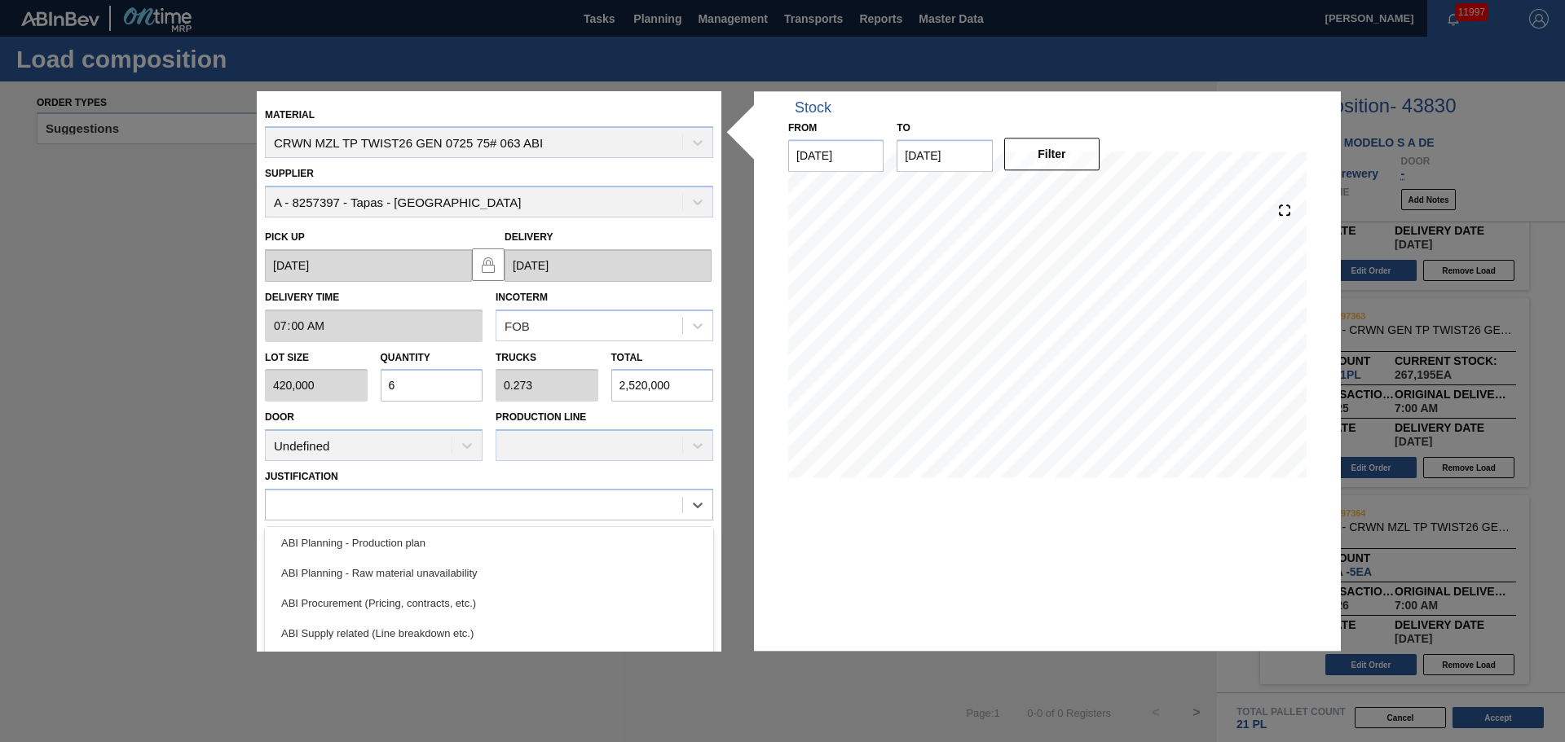
scroll to position [142, 0]
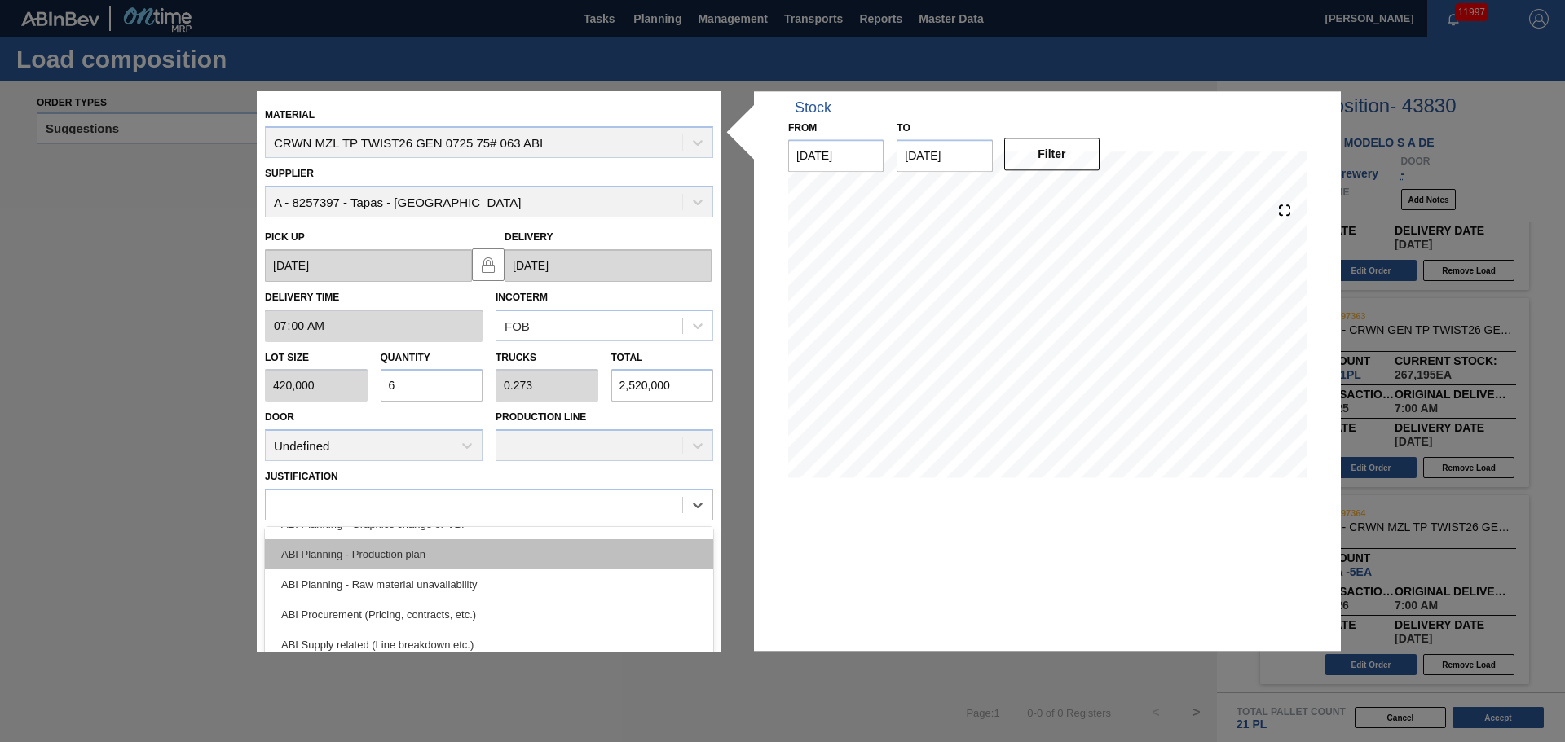
click at [448, 557] on div "ABI Planning - Production plan" at bounding box center [489, 554] width 448 height 30
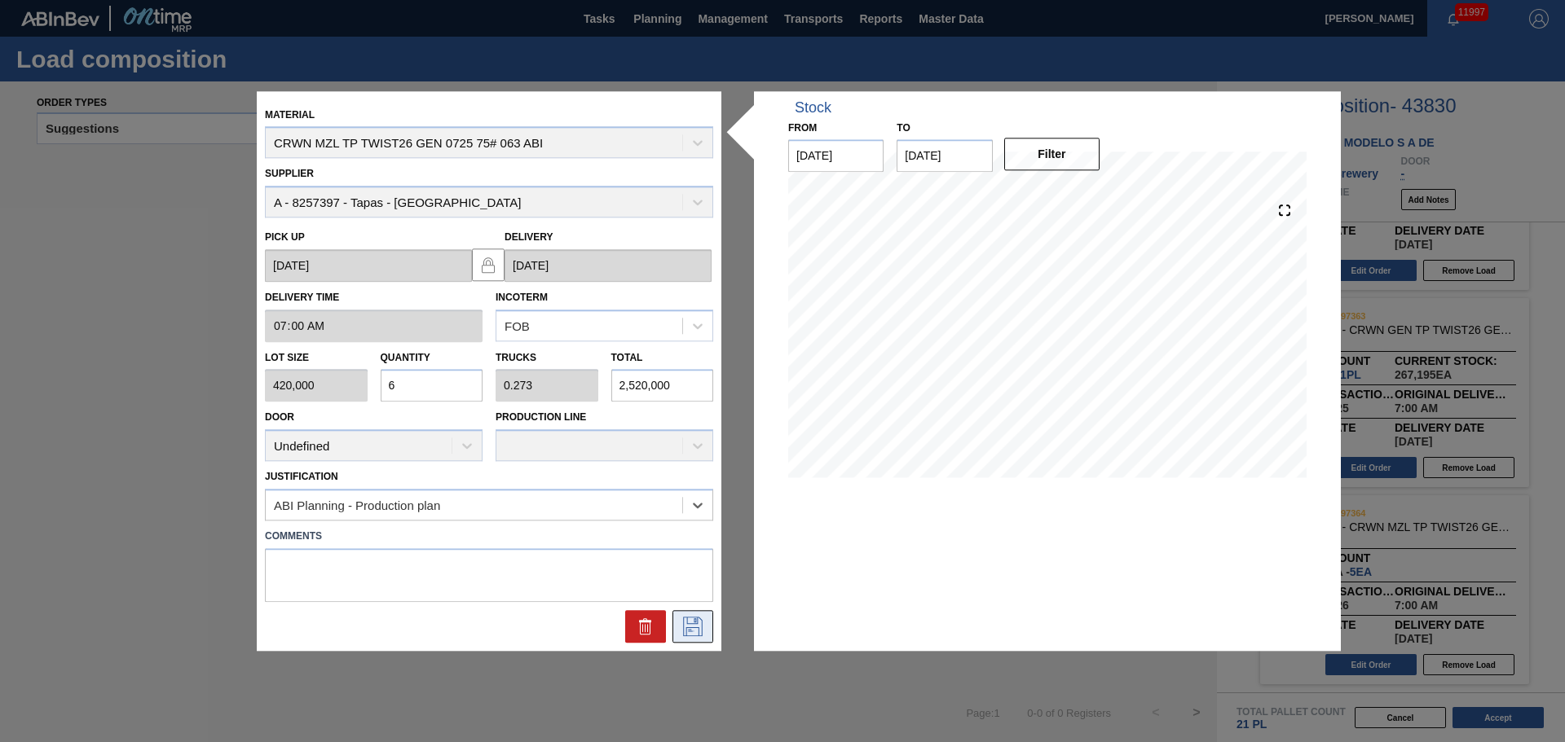
click at [689, 632] on icon at bounding box center [692, 625] width 8 height 13
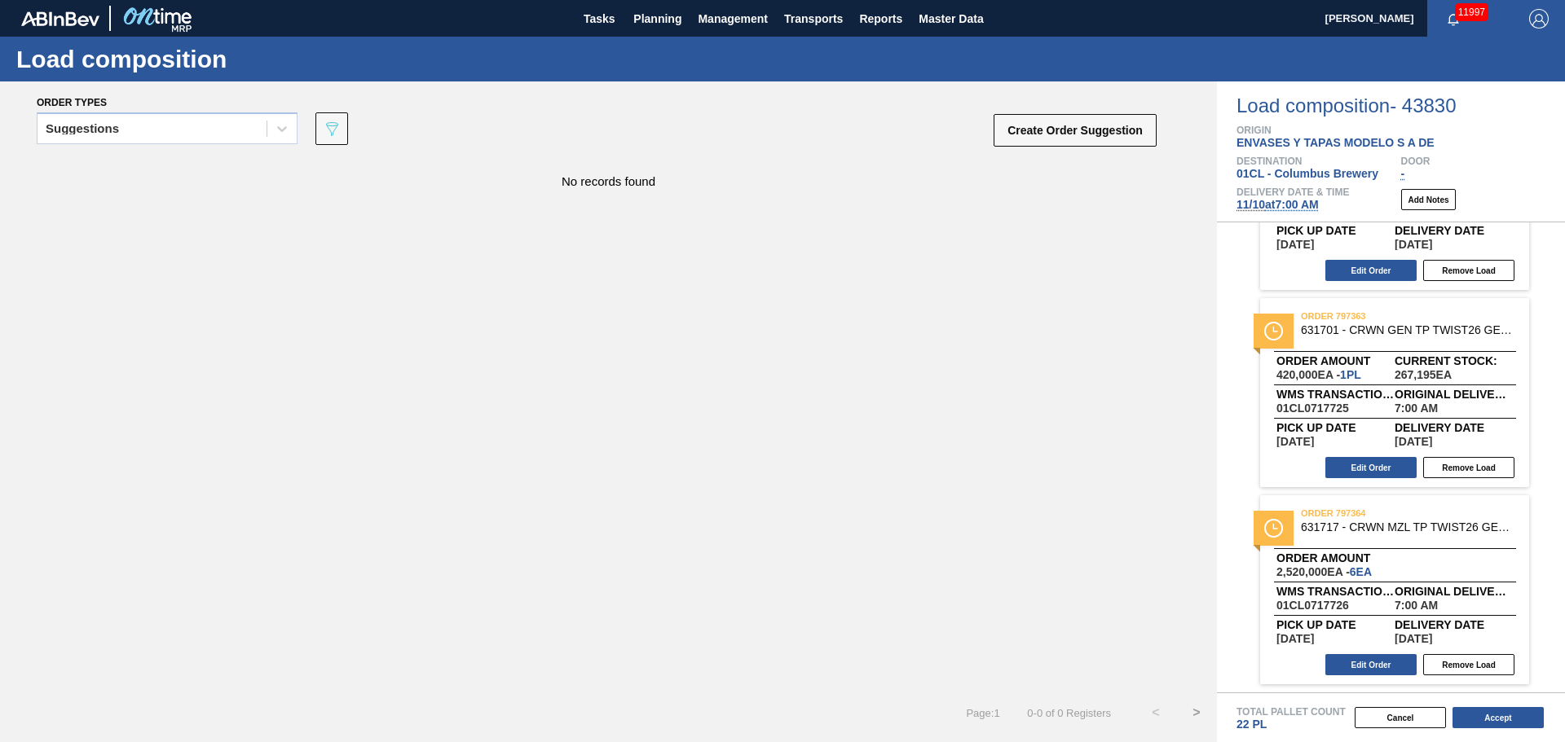
click at [1327, 535] on div "order 797364 631717 - CRWN MZL TP TWIST26 GEN 0725 75# 063 ABI" at bounding box center [1394, 522] width 269 height 29
click at [1351, 661] on button "Edit Order" at bounding box center [1370, 664] width 91 height 21
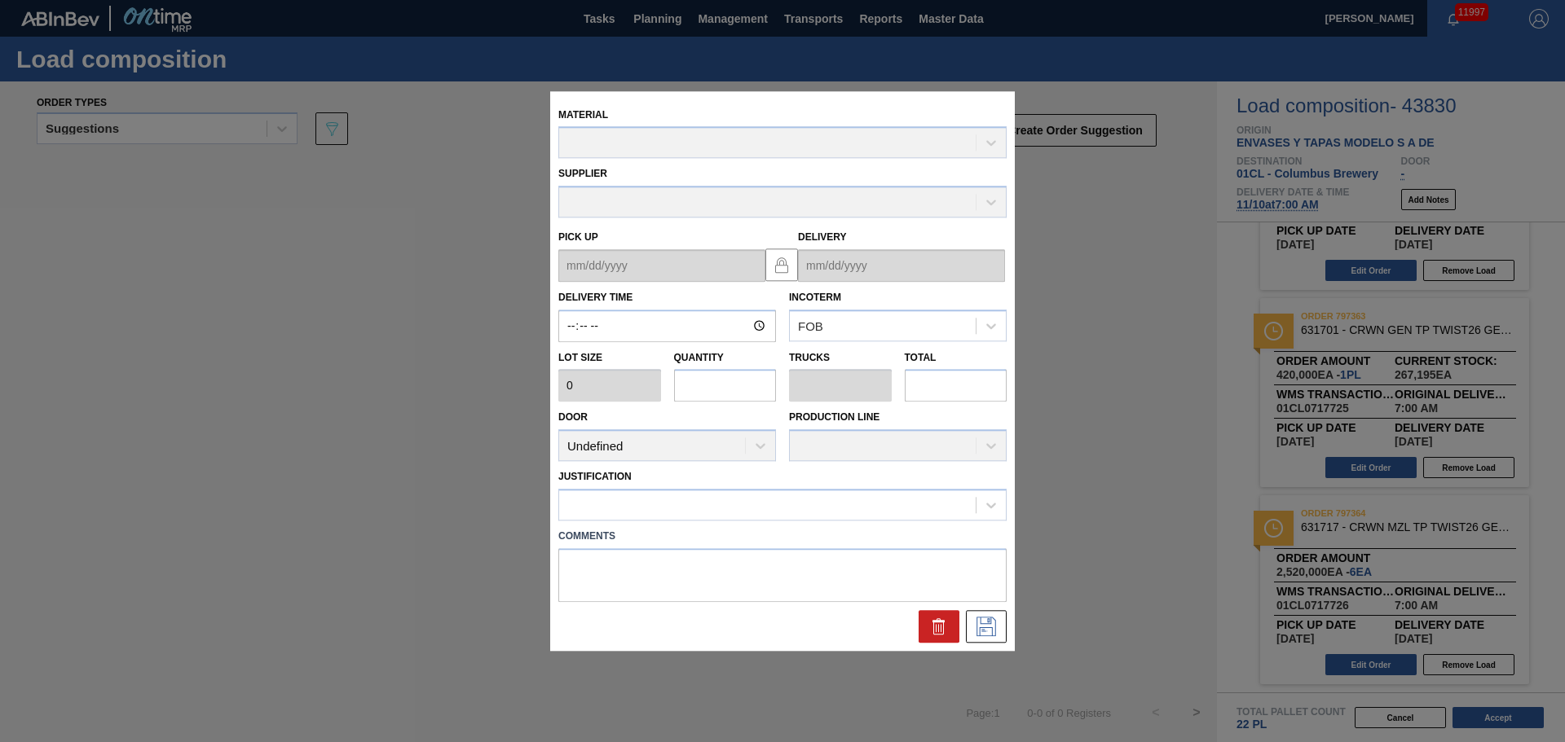
type input "07:00:00"
type input "420,000"
type input "6"
type input "0.273"
type input "2,520,000"
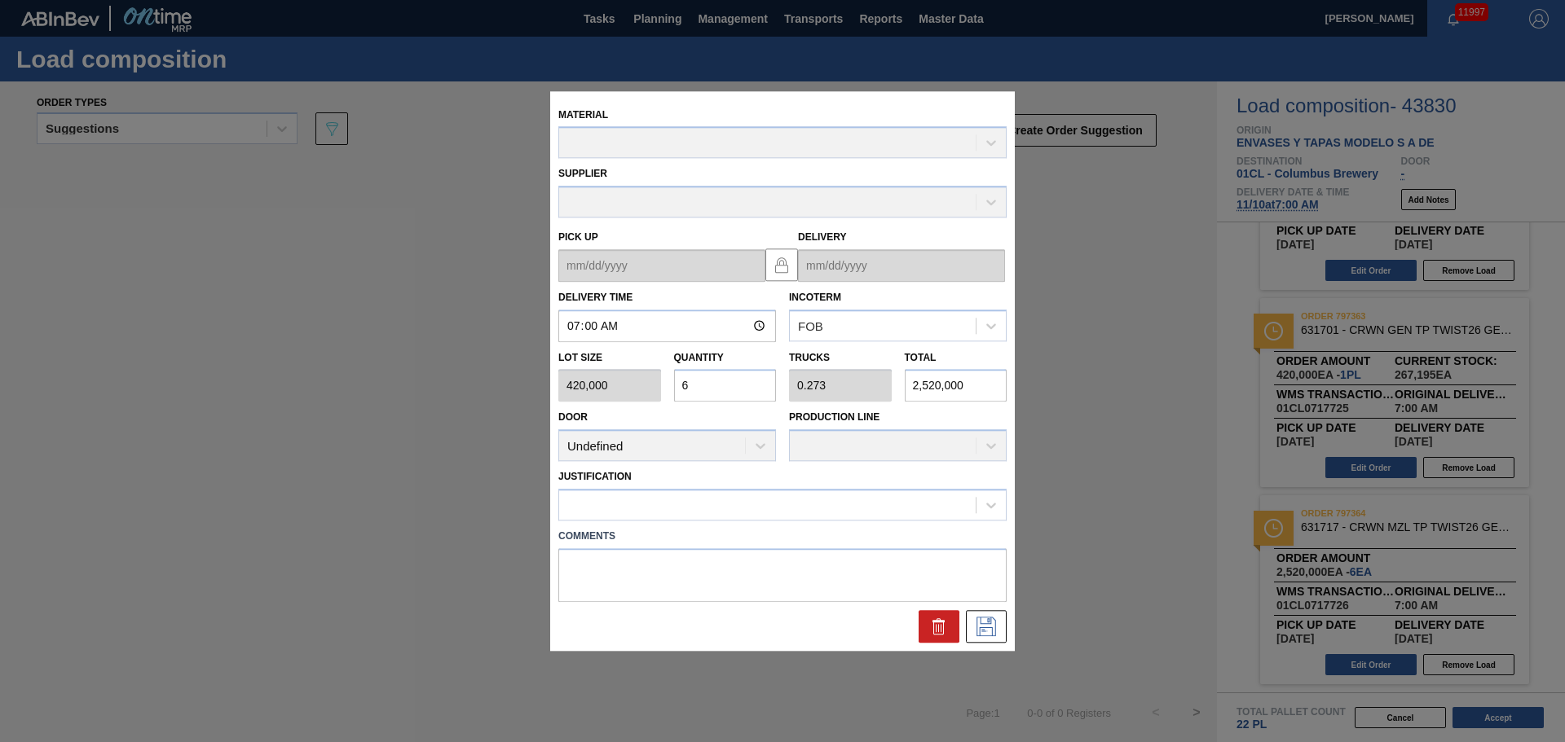
type up "[DATE]"
type input "[DATE]"
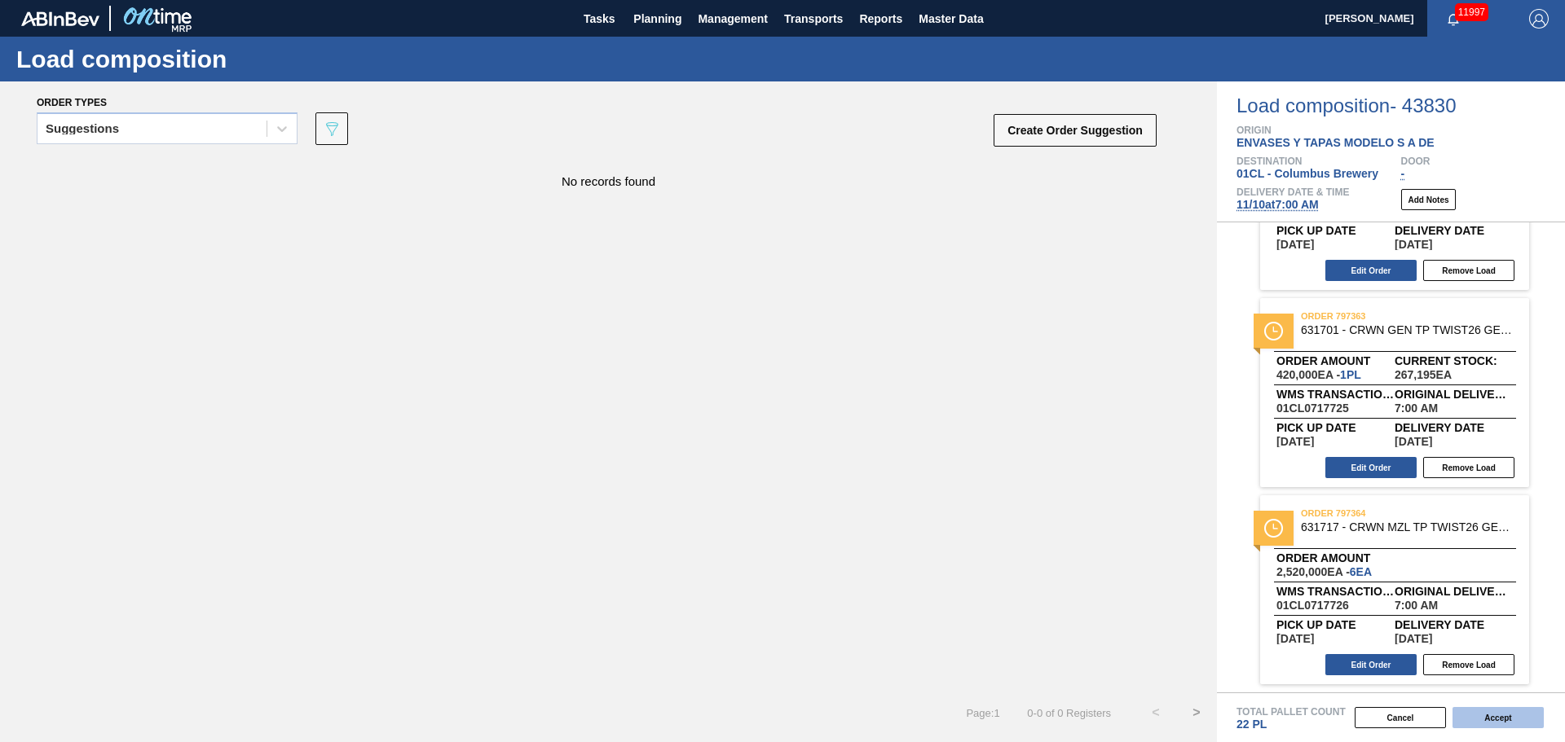
click at [1523, 722] on button "Accept" at bounding box center [1497, 717] width 91 height 21
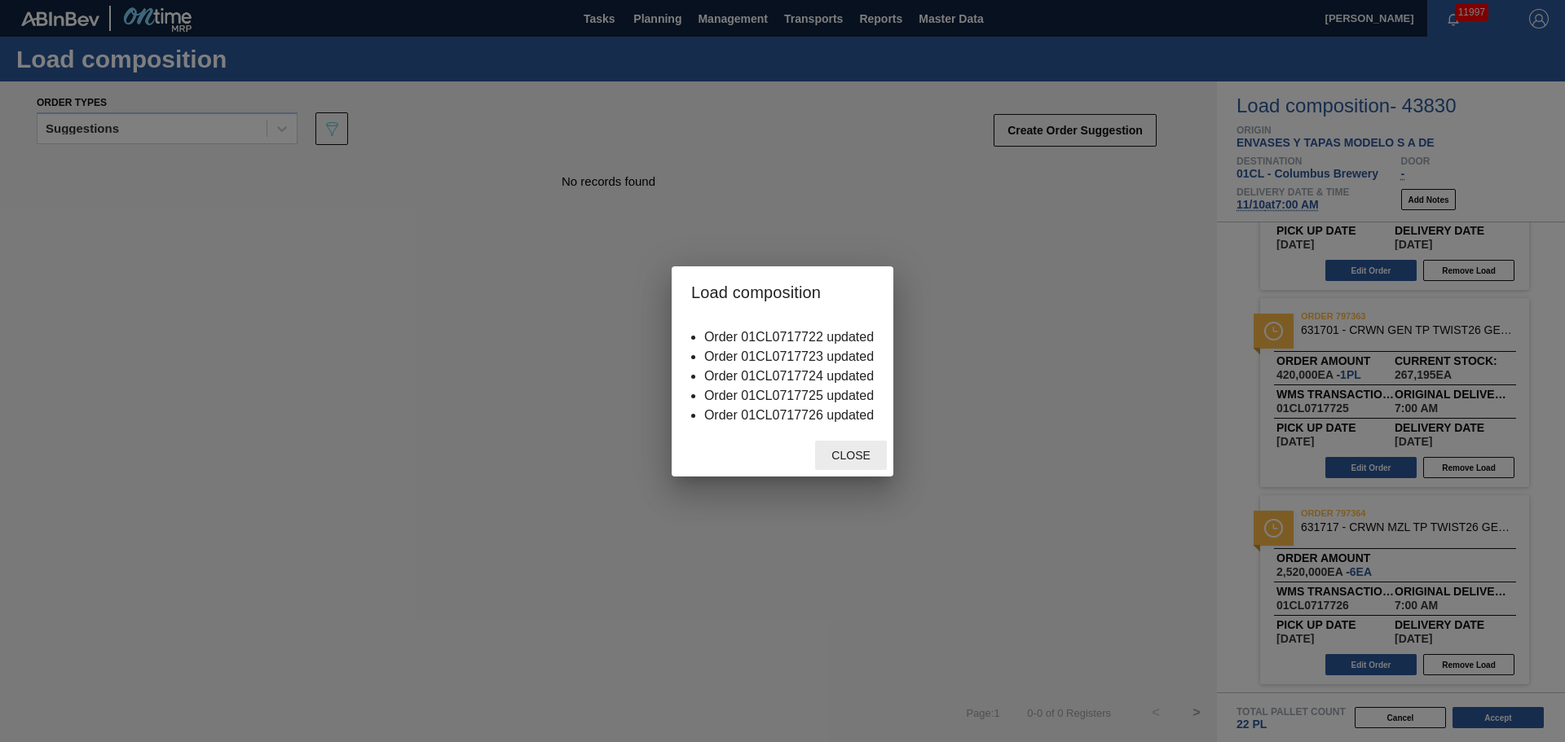
click at [856, 459] on span "Close" at bounding box center [850, 455] width 64 height 13
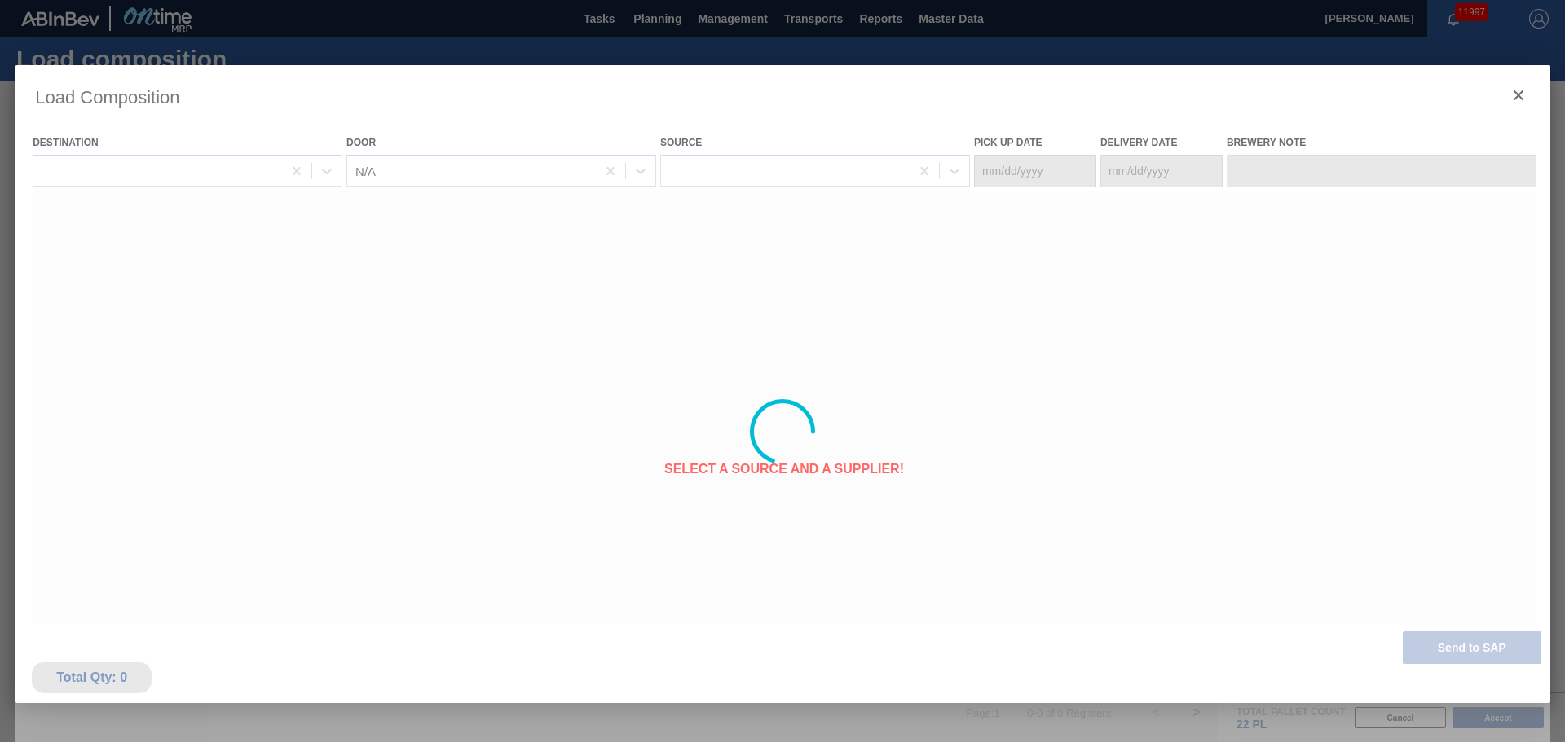
type Date "[DATE]"
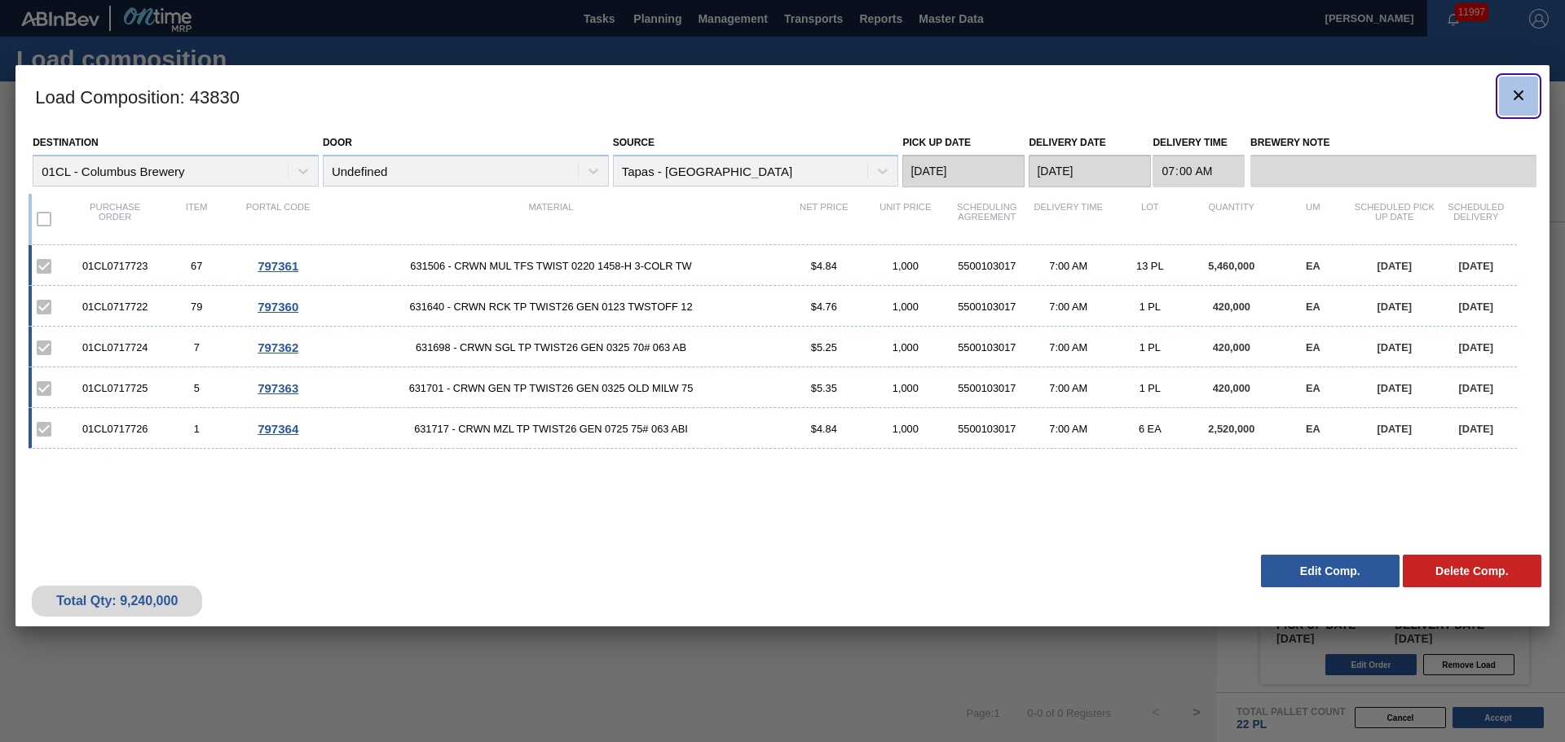
click at [1508, 95] on icon "botão de ícone" at bounding box center [1518, 96] width 20 height 20
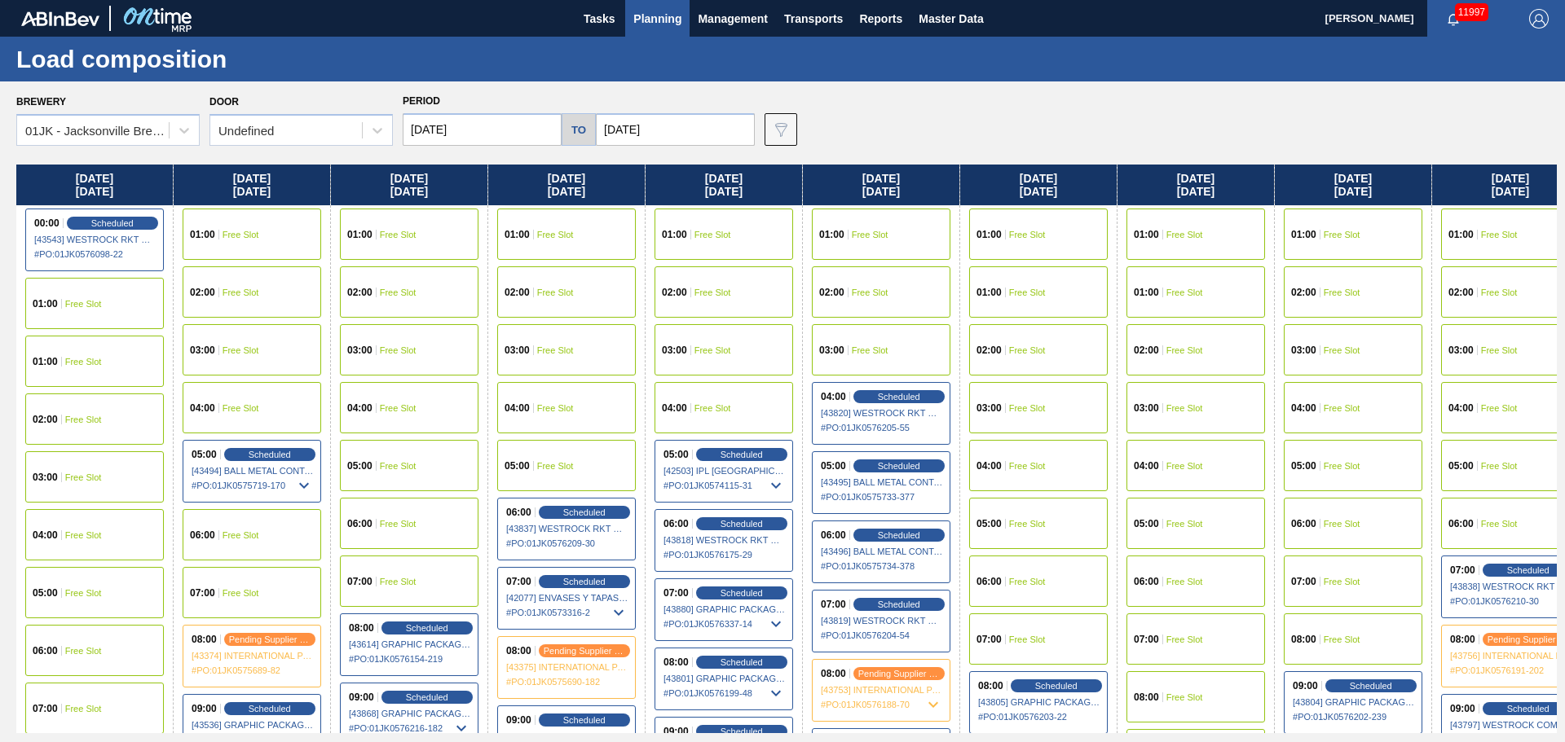
click at [980, 89] on div "Brewery 01JK - Jacksonville Brewery Door Undefined Period 10/12/2025 to 10/26/2…" at bounding box center [782, 411] width 1565 height 660
click at [662, 24] on span "Planning" at bounding box center [657, 19] width 48 height 20
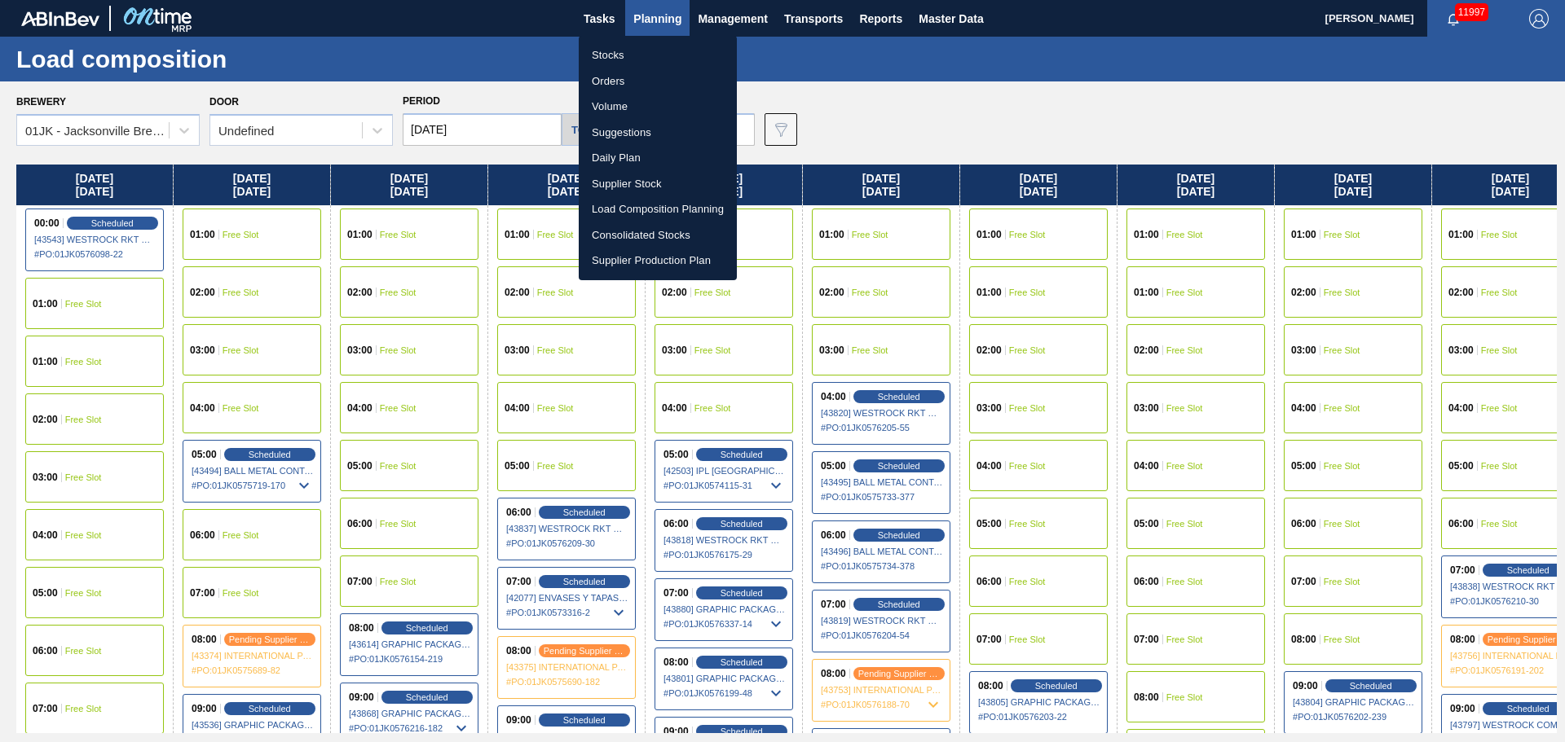
click at [635, 73] on li "Orders" at bounding box center [658, 81] width 158 height 26
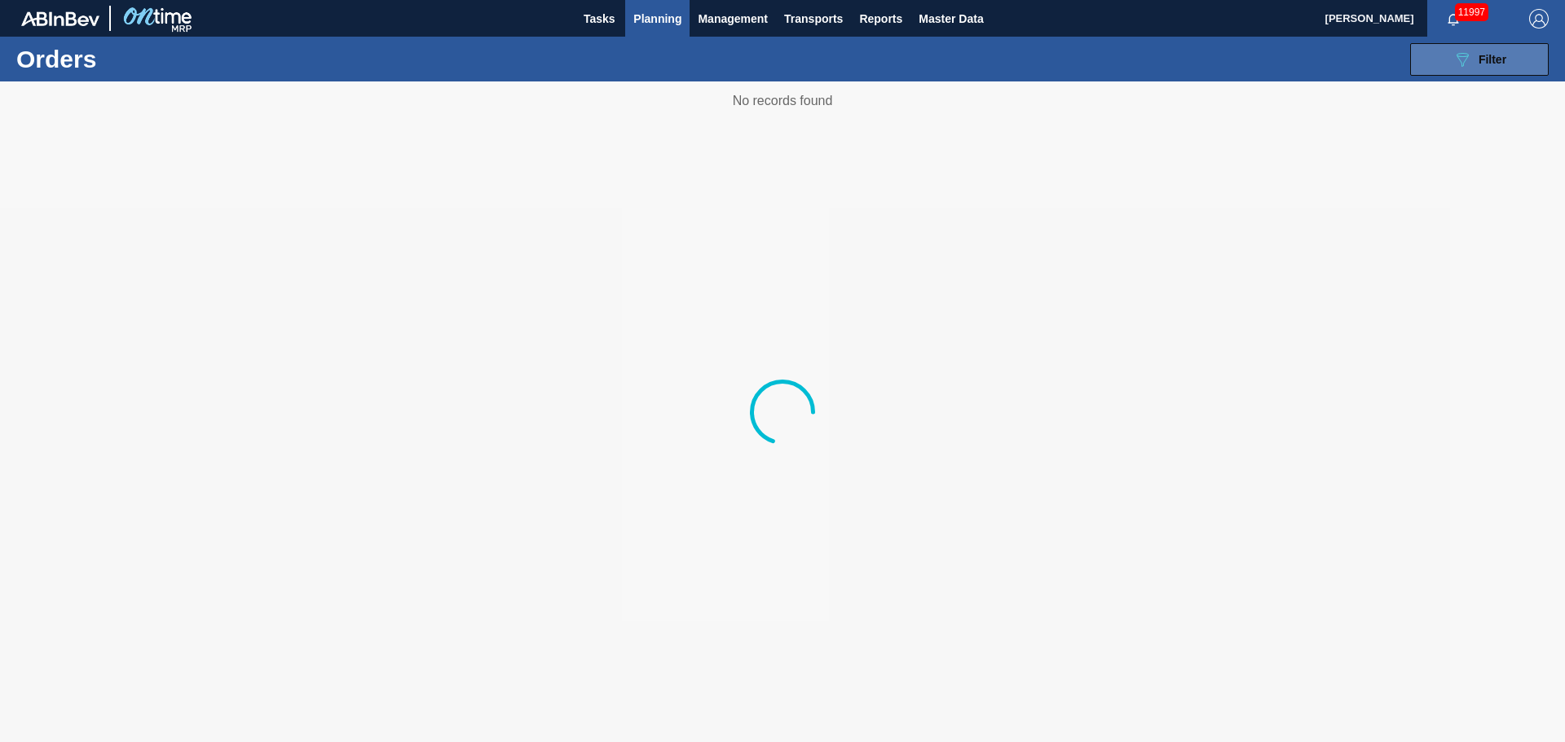
click at [1451, 56] on button "089F7B8B-B2A5-4AFE-B5C0-19BA573D28AC Filter" at bounding box center [1479, 59] width 139 height 33
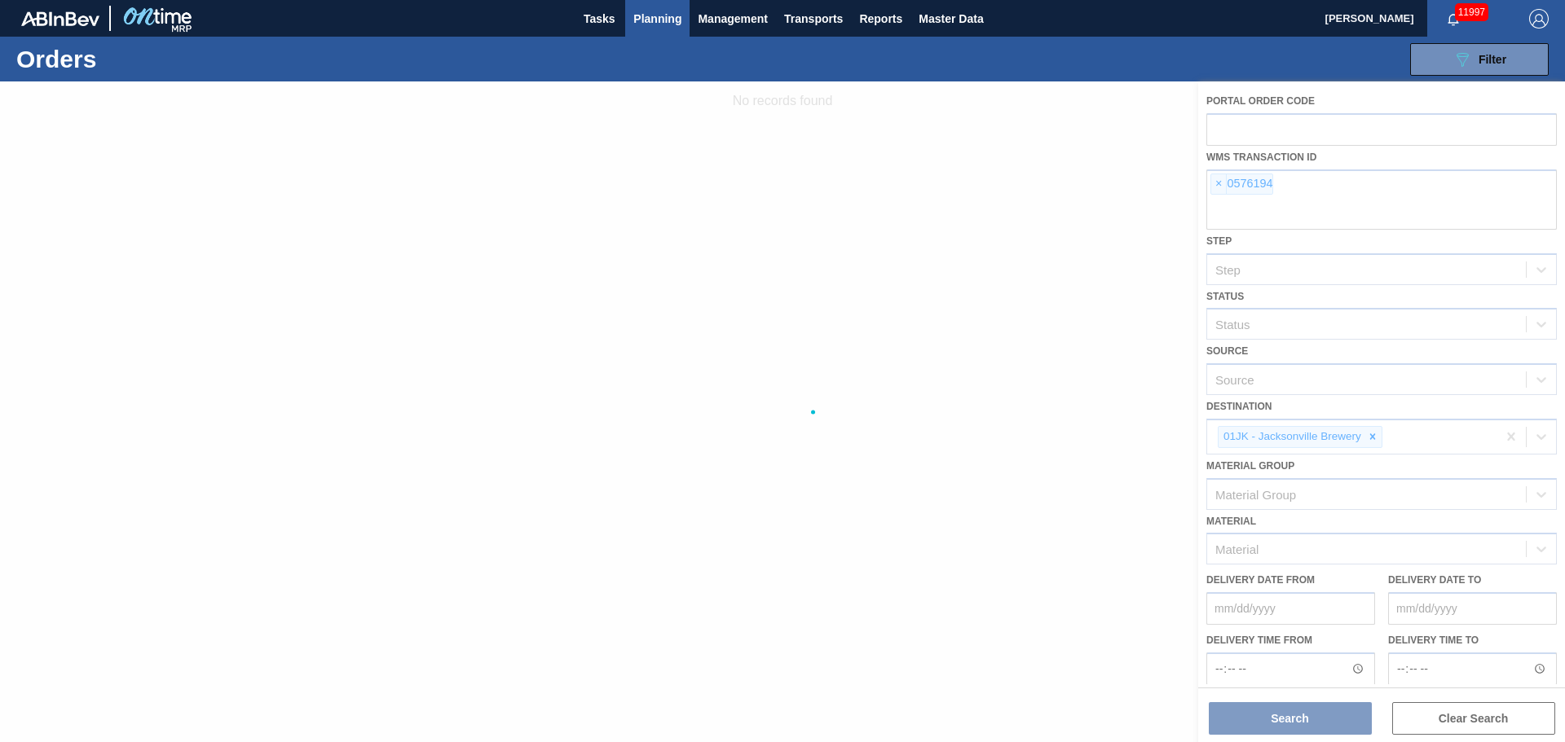
click at [1222, 182] on div at bounding box center [782, 411] width 1565 height 661
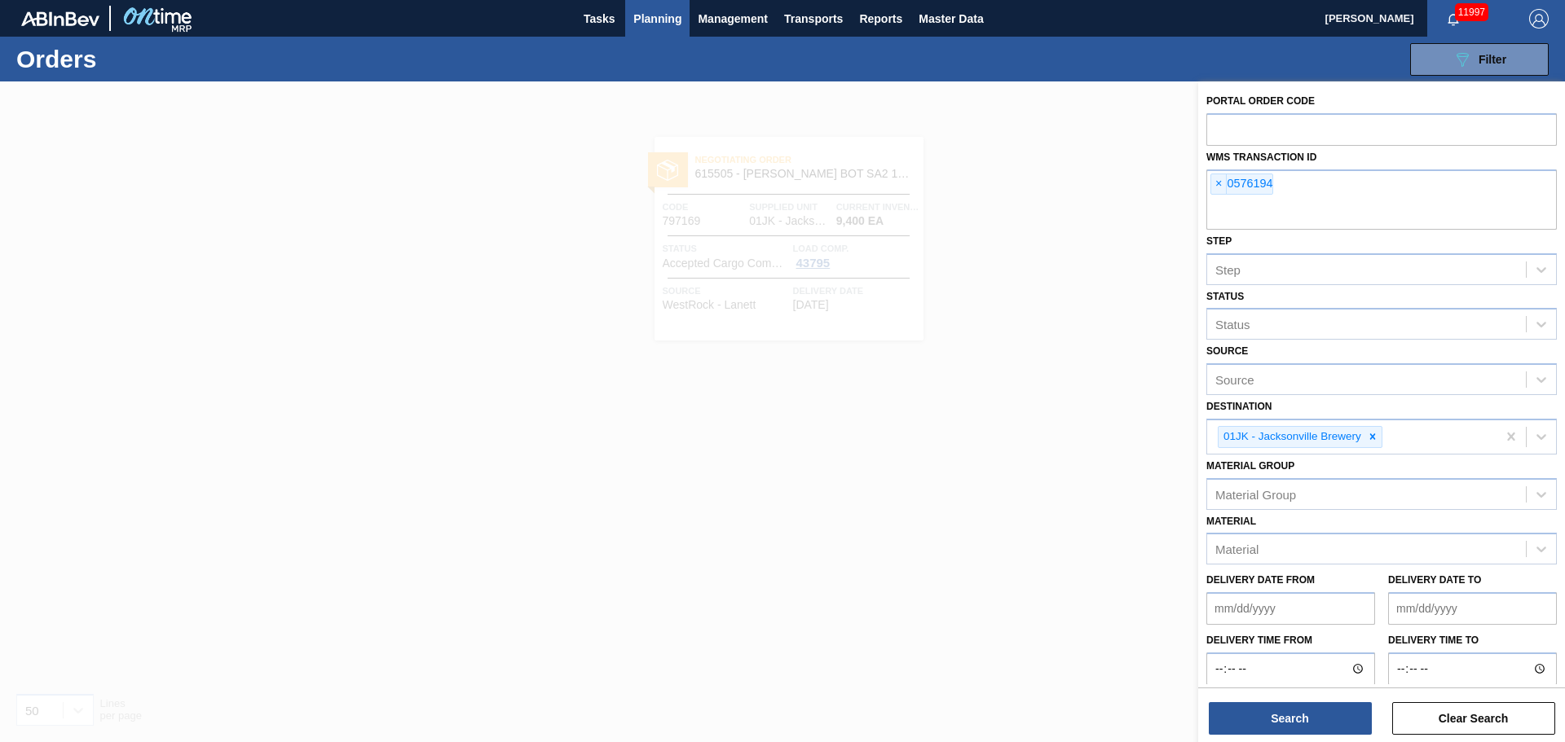
click at [1222, 182] on span "×" at bounding box center [1218, 184] width 15 height 20
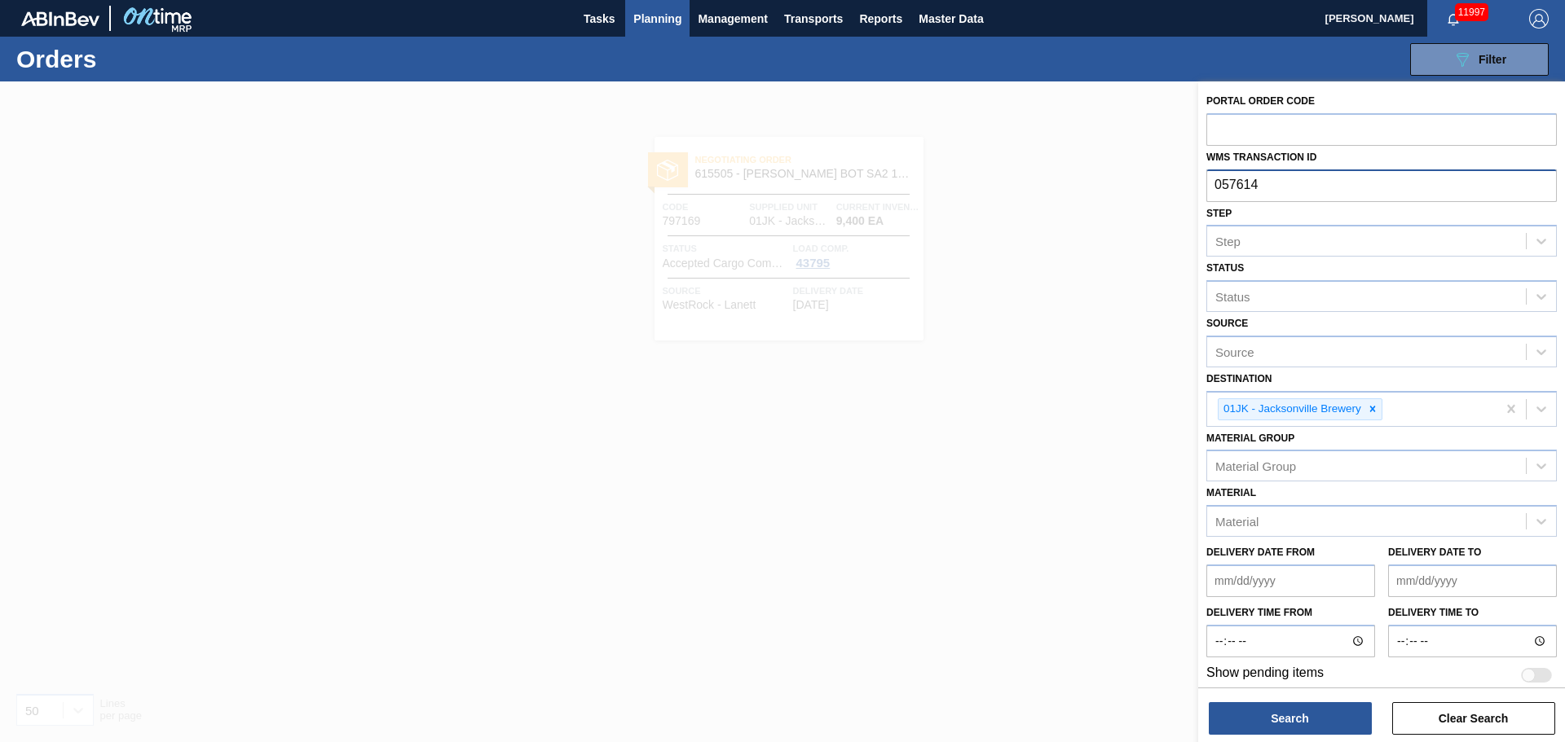
type input "0576144"
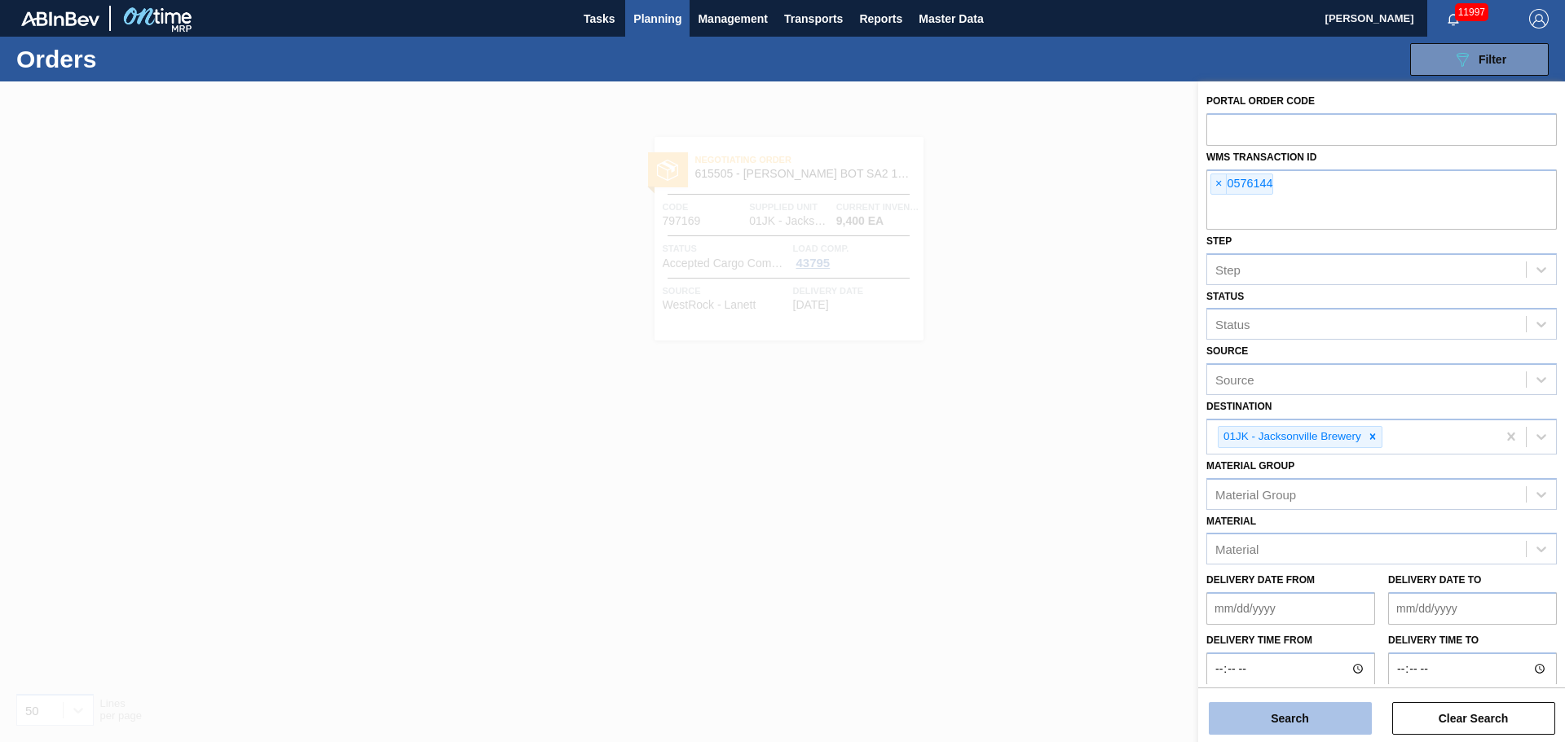
click at [1336, 718] on button "Search" at bounding box center [1290, 718] width 163 height 33
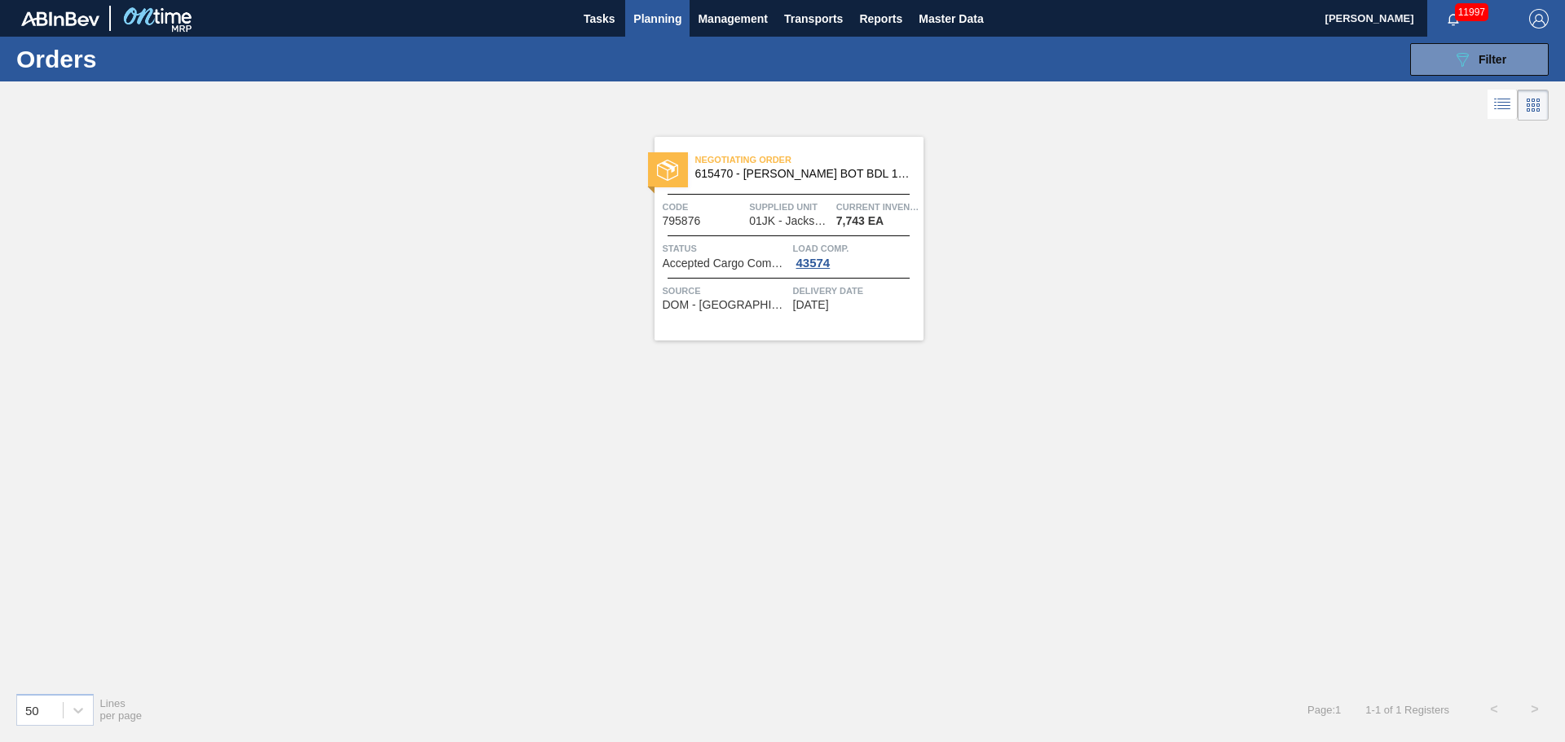
click at [845, 185] on div "Negotiating Order 615470 - CARR BOT BDL 16OZ AL BOT 8/16 AB 0924 BE Code 795876…" at bounding box center [788, 239] width 269 height 204
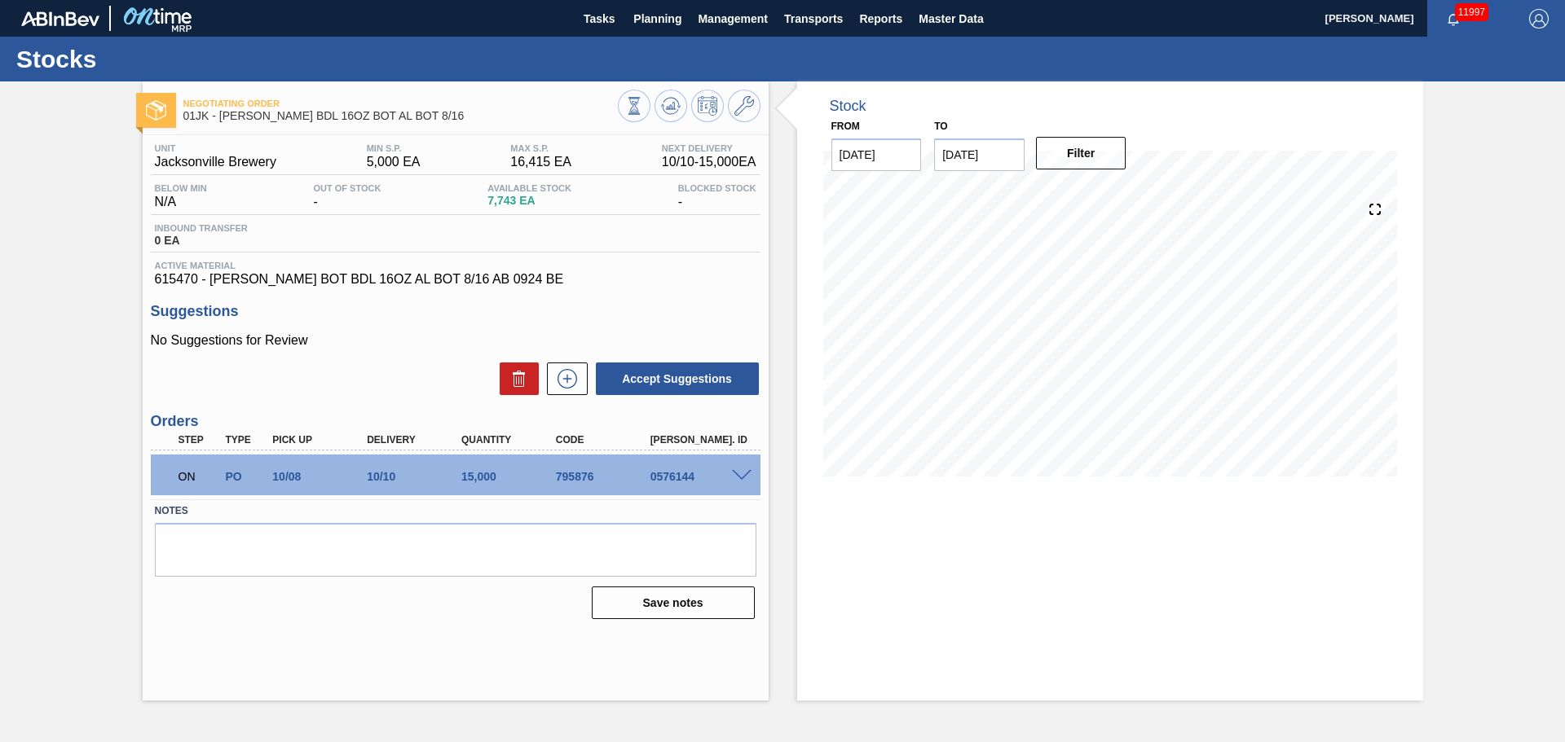
drag, startPoint x: 743, startPoint y: 487, endPoint x: 742, endPoint y: 476, distance: 11.4
click at [743, 486] on div "ON PO 10/08 10/10 15,000 795876 0576144" at bounding box center [456, 475] width 610 height 41
click at [742, 472] on span at bounding box center [742, 476] width 20 height 12
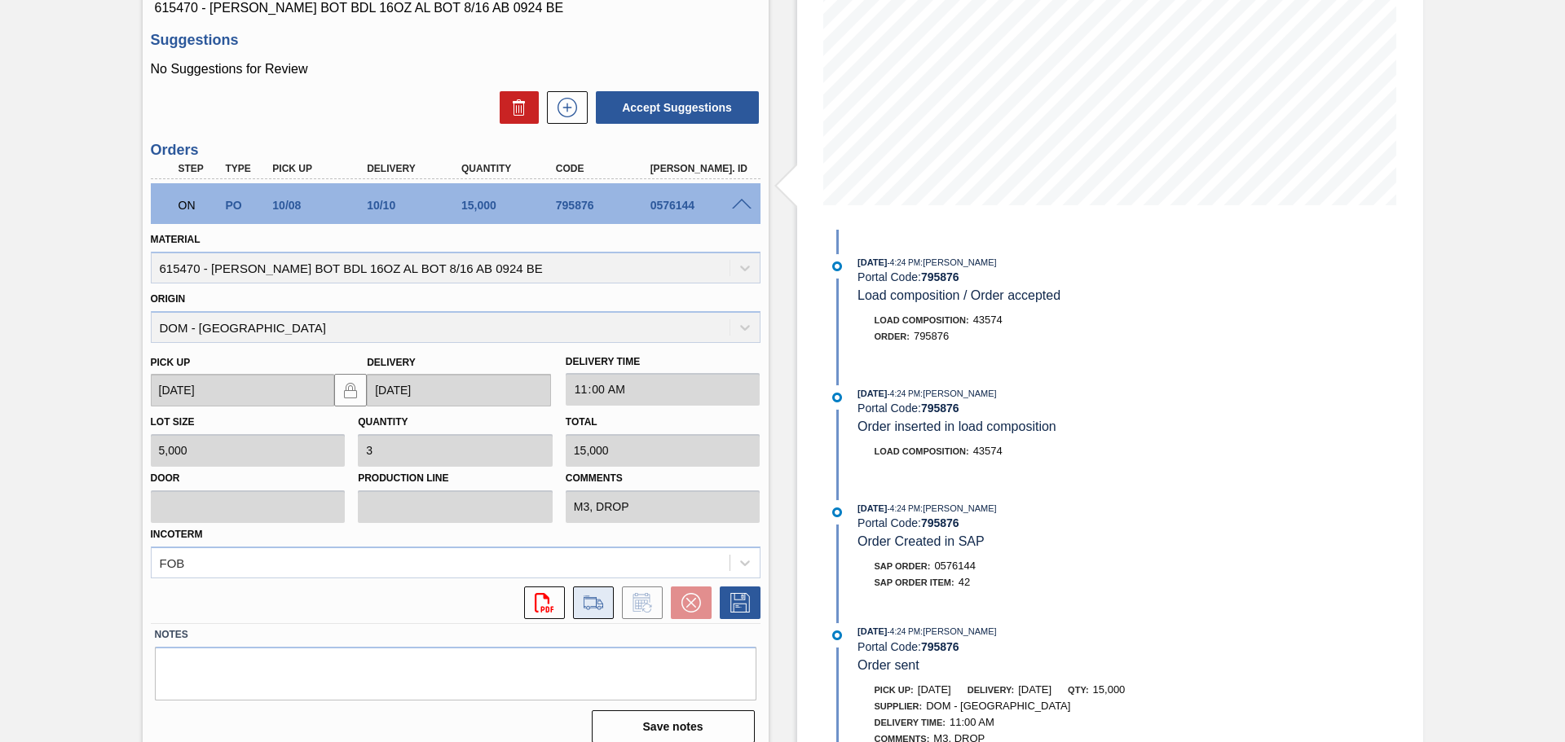
scroll to position [286, 0]
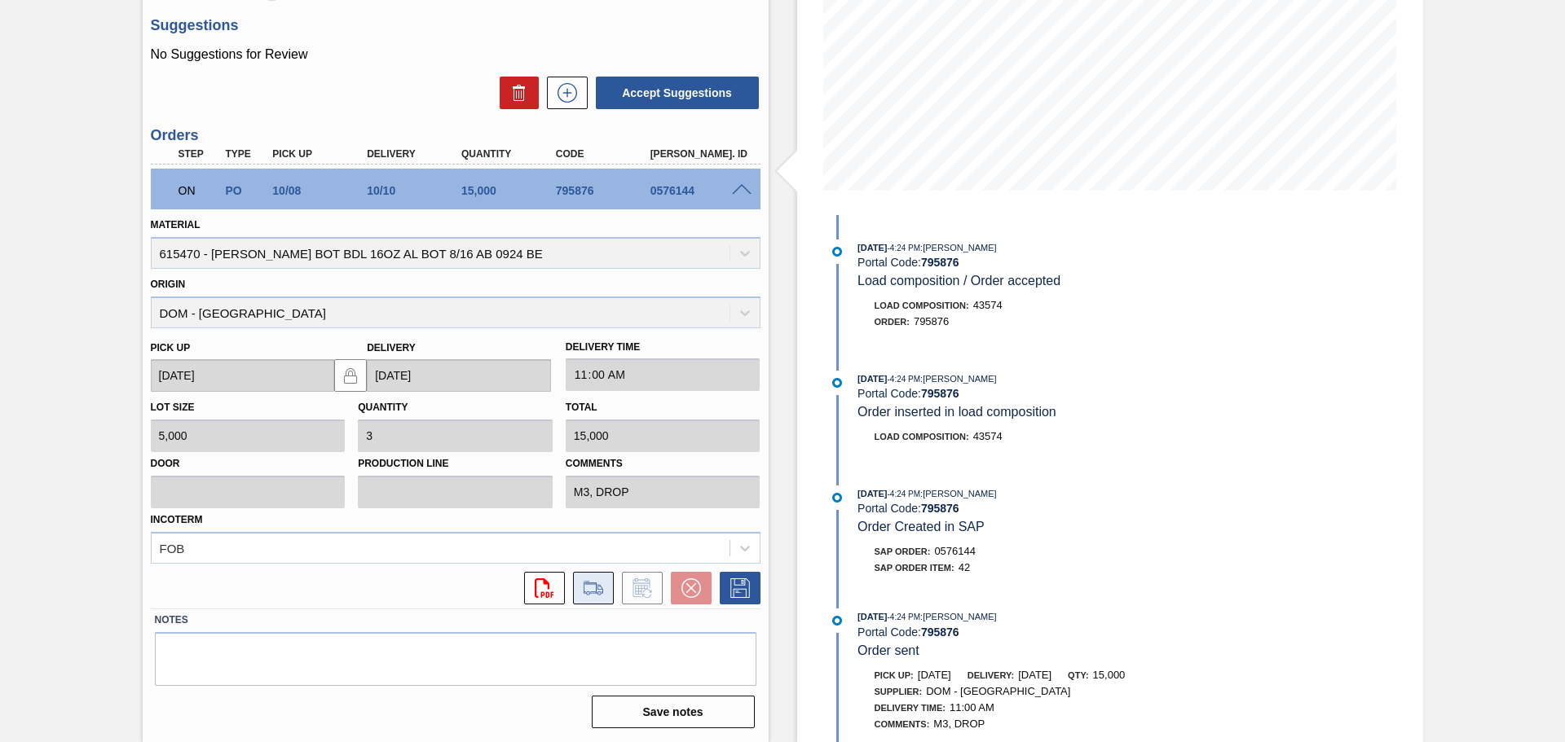
click at [595, 594] on icon at bounding box center [593, 589] width 26 height 20
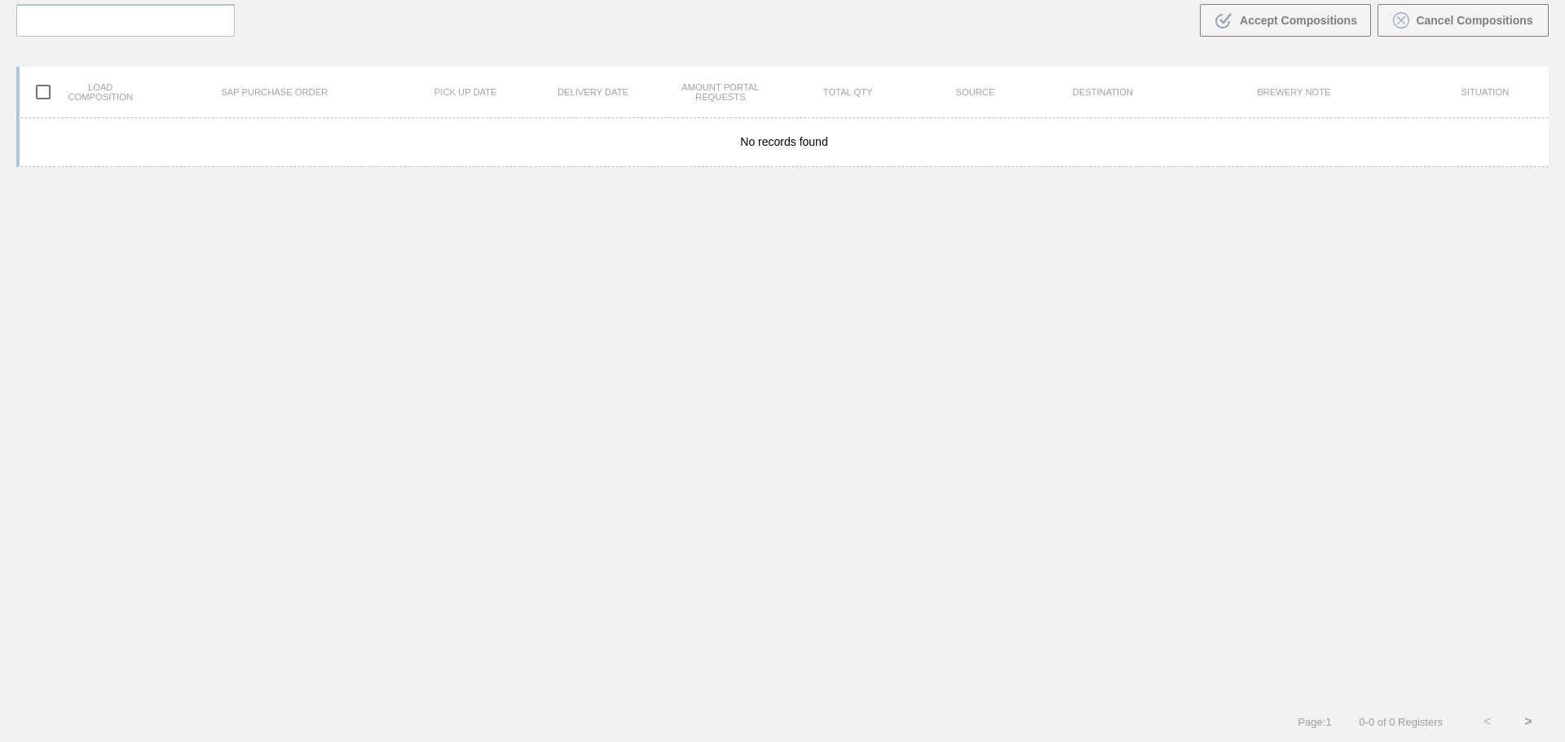
scroll to position [117, 0]
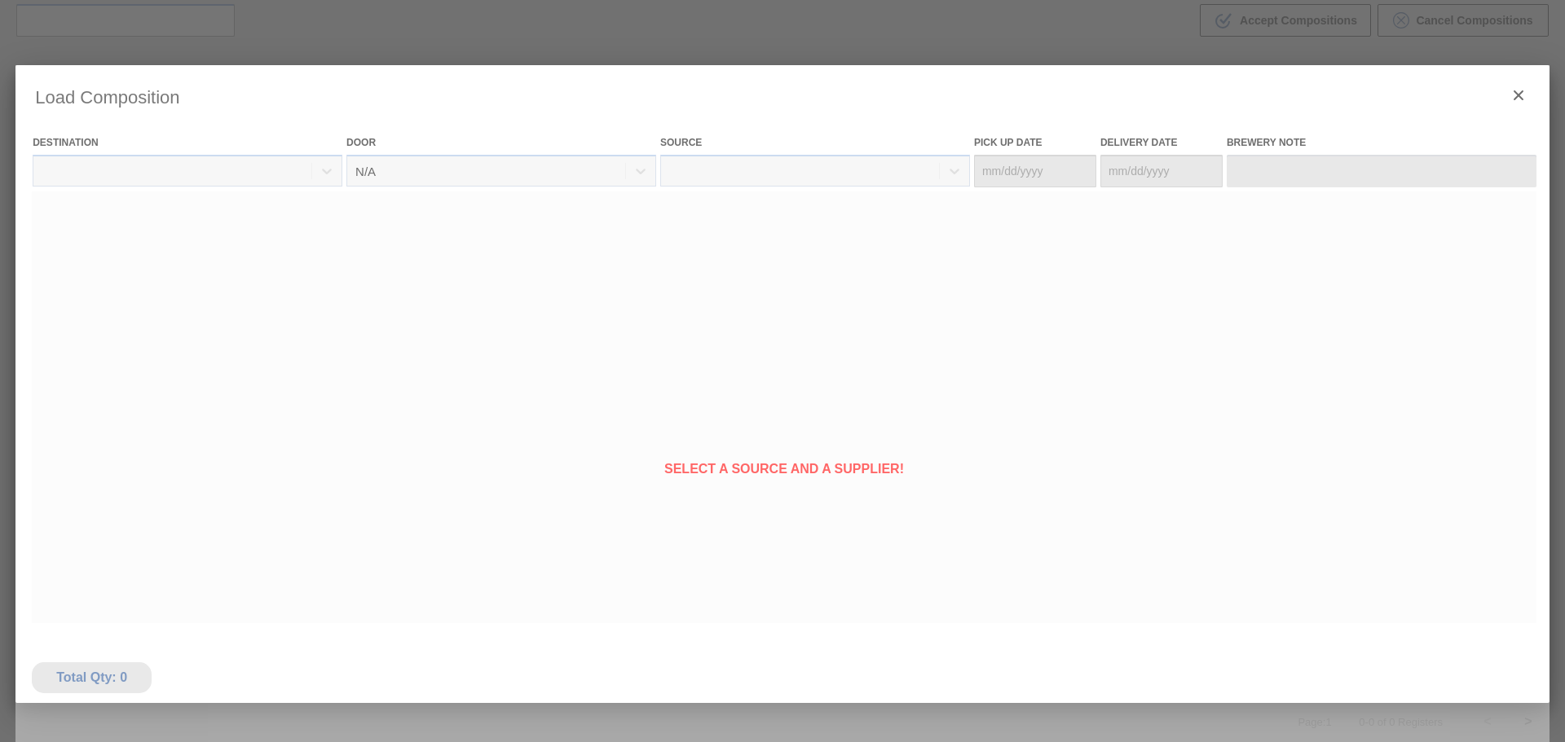
type Date "10/08/2025"
type Date "[DATE]"
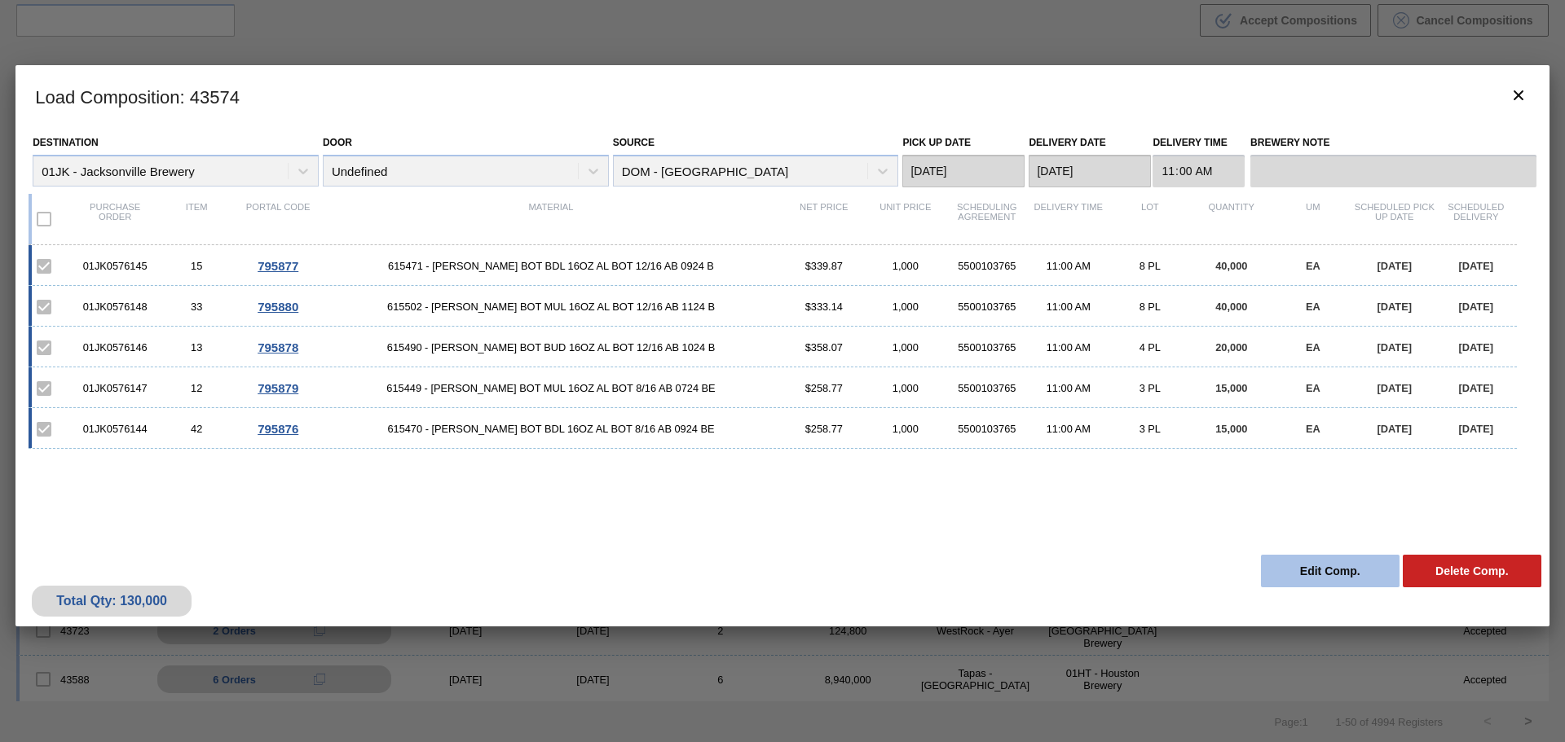
click at [1361, 572] on button "Edit Comp." at bounding box center [1330, 571] width 139 height 33
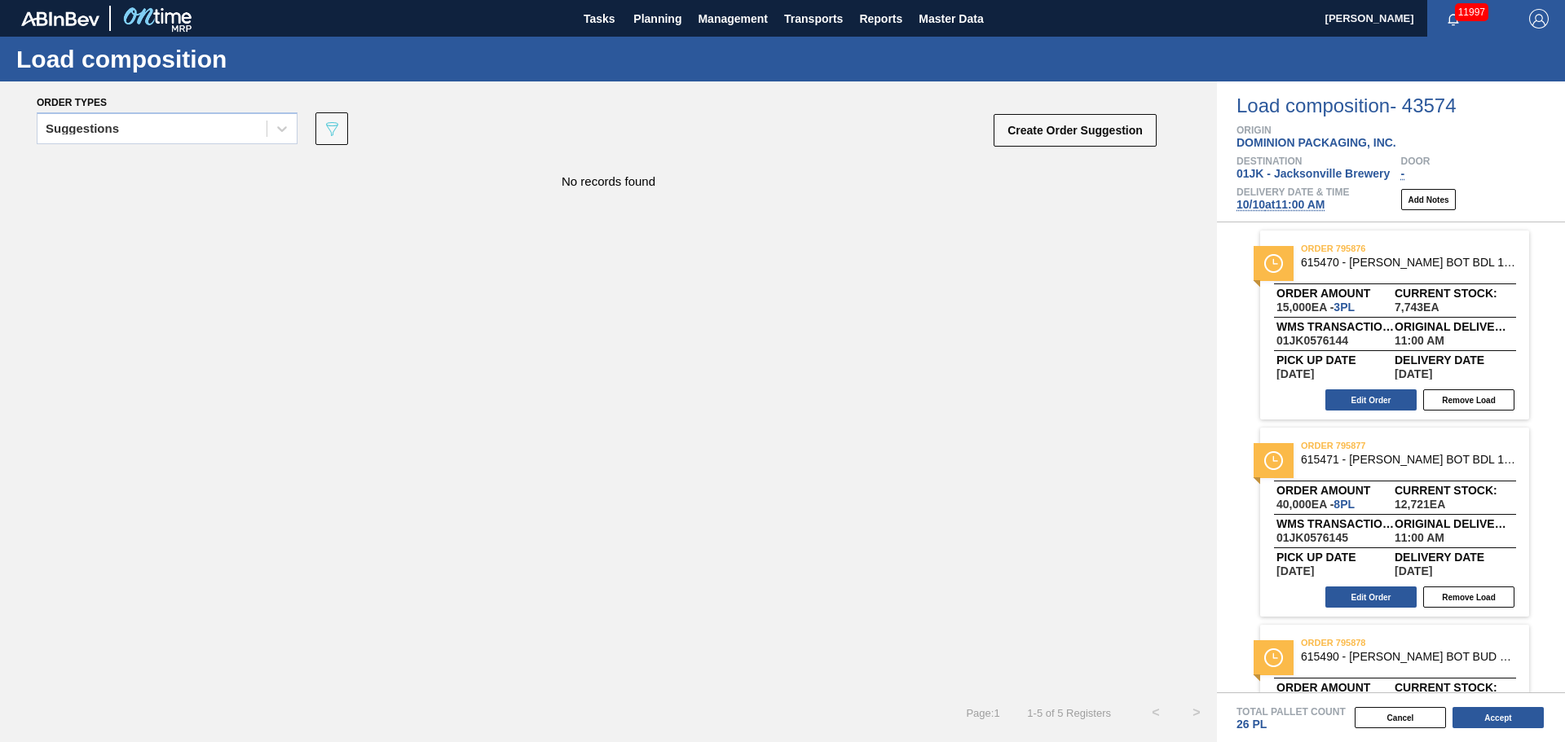
click at [1289, 204] on span "10/10 at 11:00 AM" at bounding box center [1280, 204] width 88 height 13
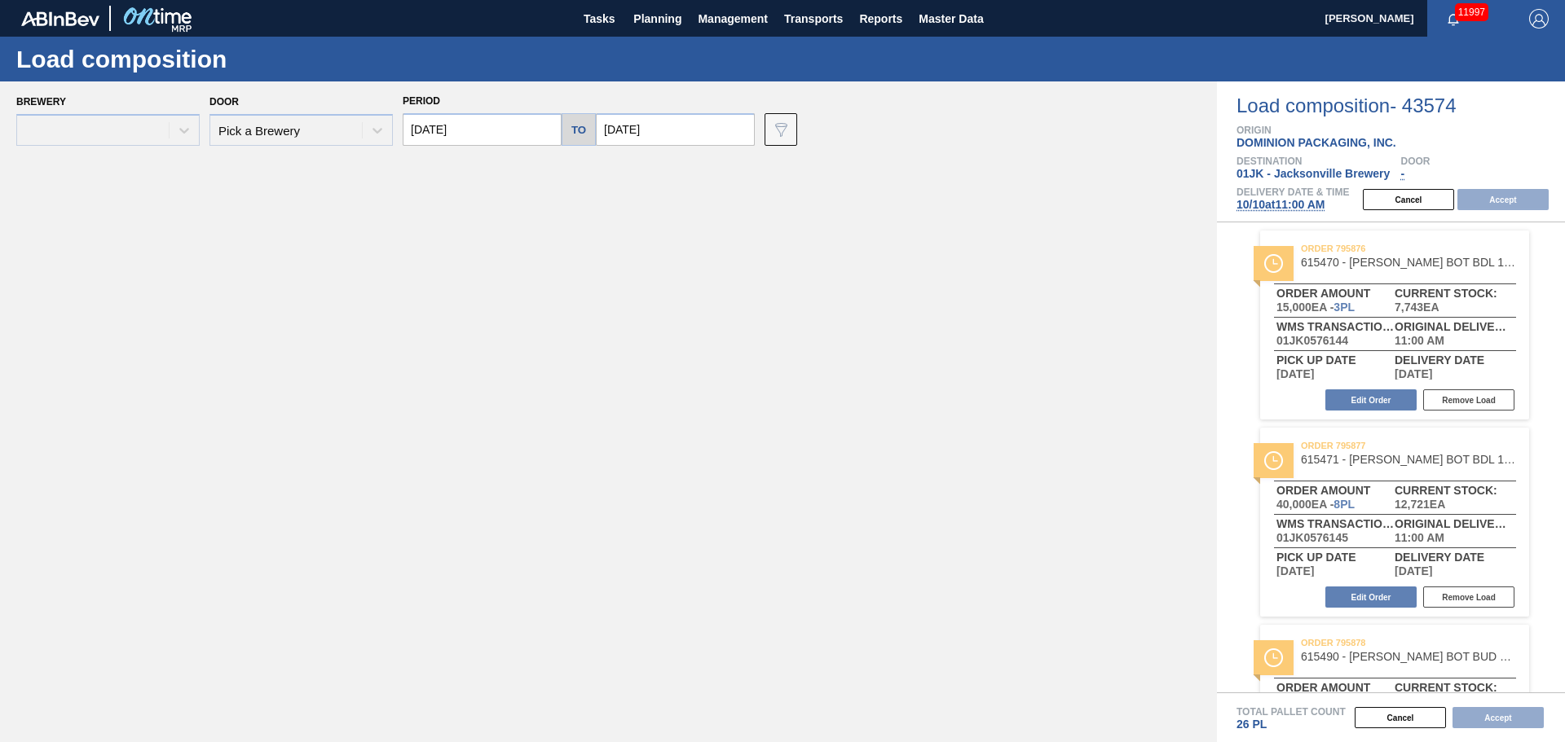
type input "[DATE]"
type input "10/17/2025"
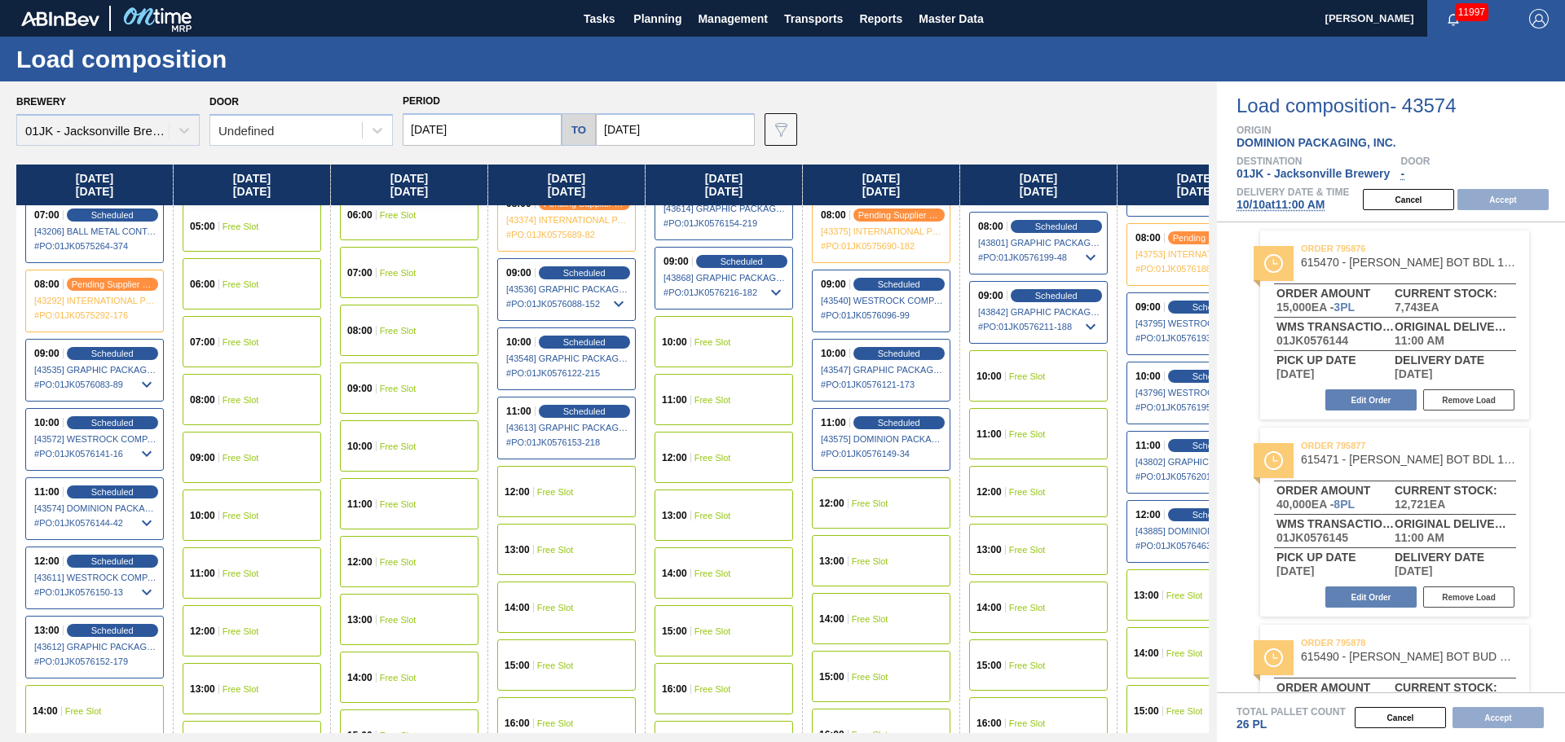
scroll to position [407, 0]
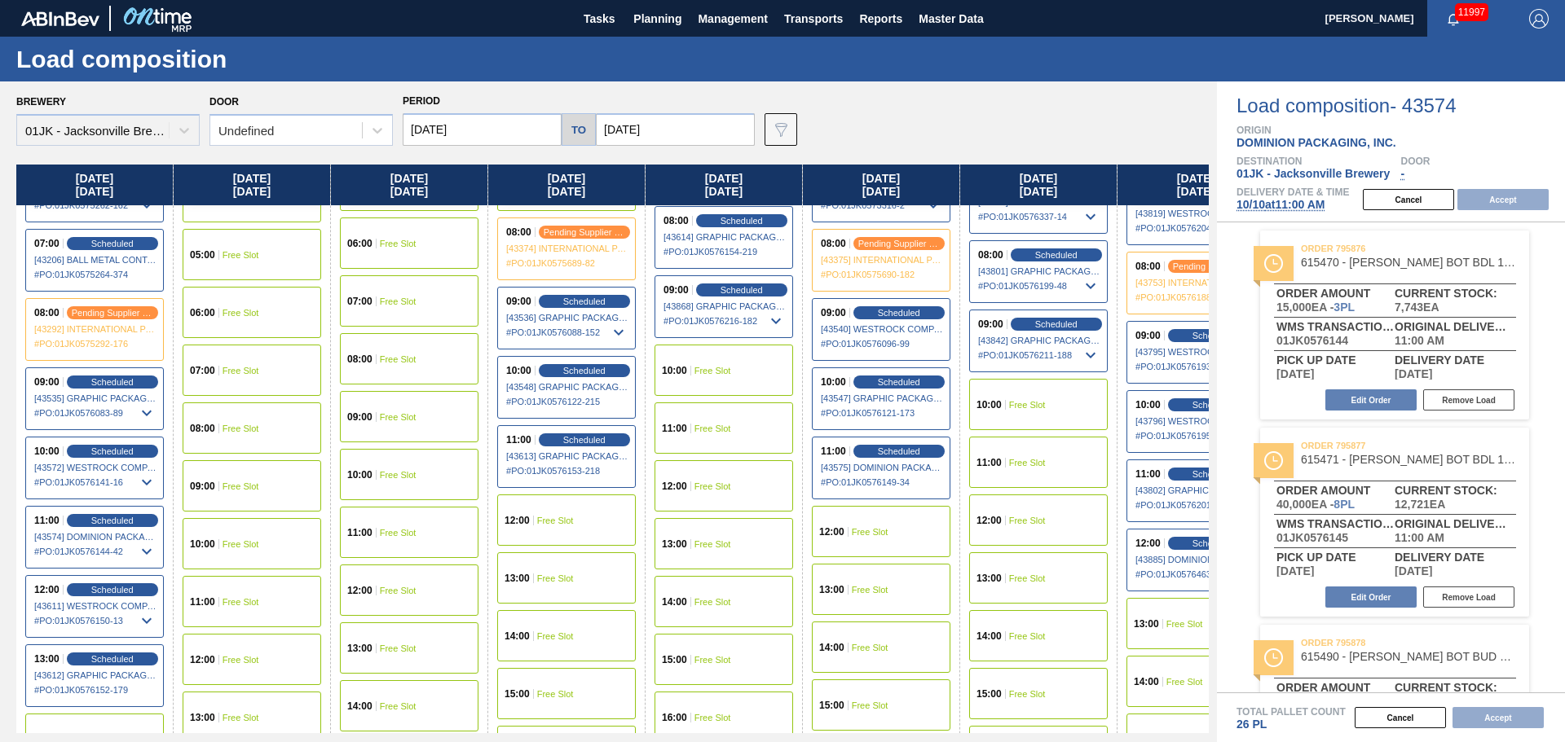
click at [299, 540] on div "10:00 Free Slot" at bounding box center [252, 543] width 139 height 51
click at [1505, 202] on button "Accept" at bounding box center [1502, 199] width 91 height 21
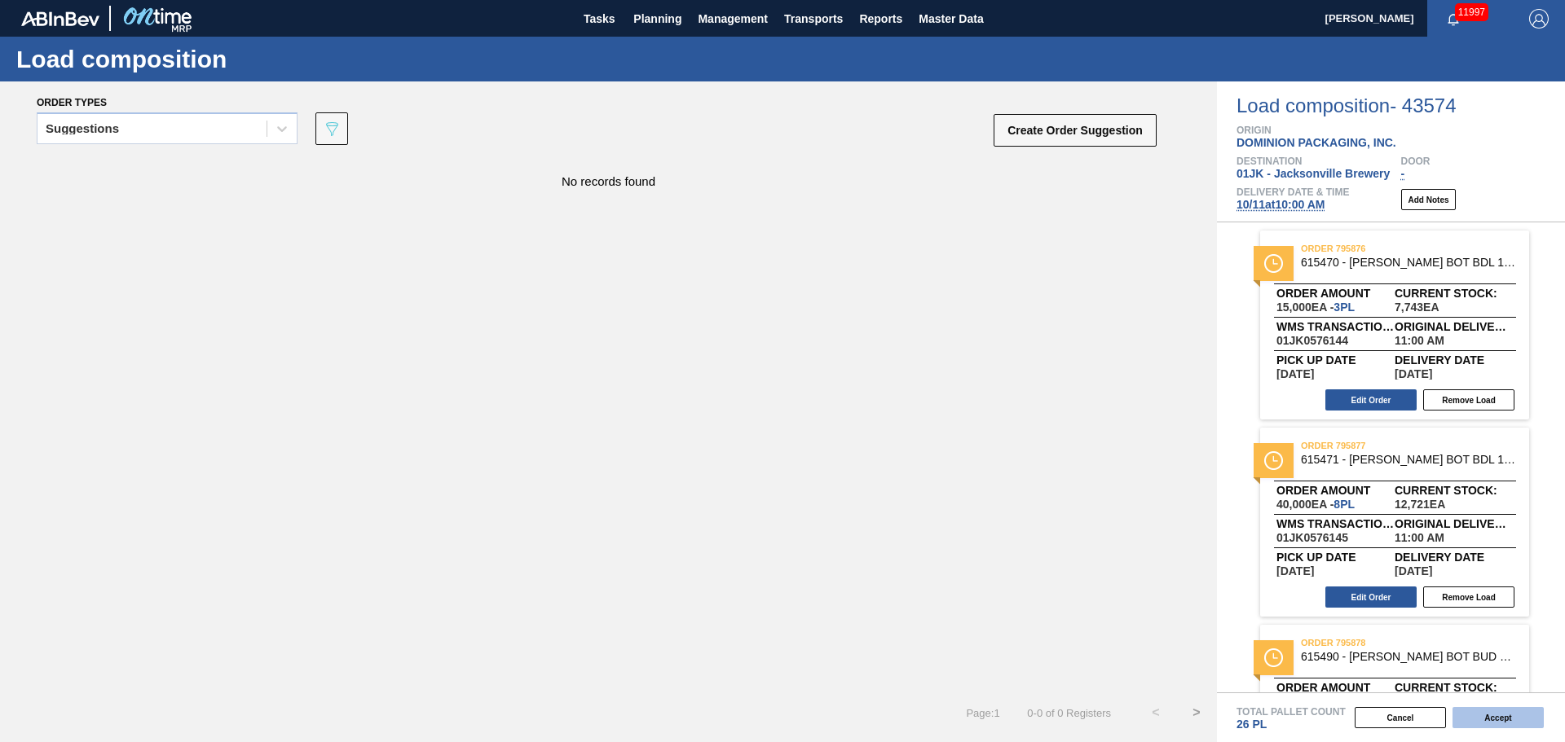
click at [1508, 714] on button "Accept" at bounding box center [1497, 717] width 91 height 21
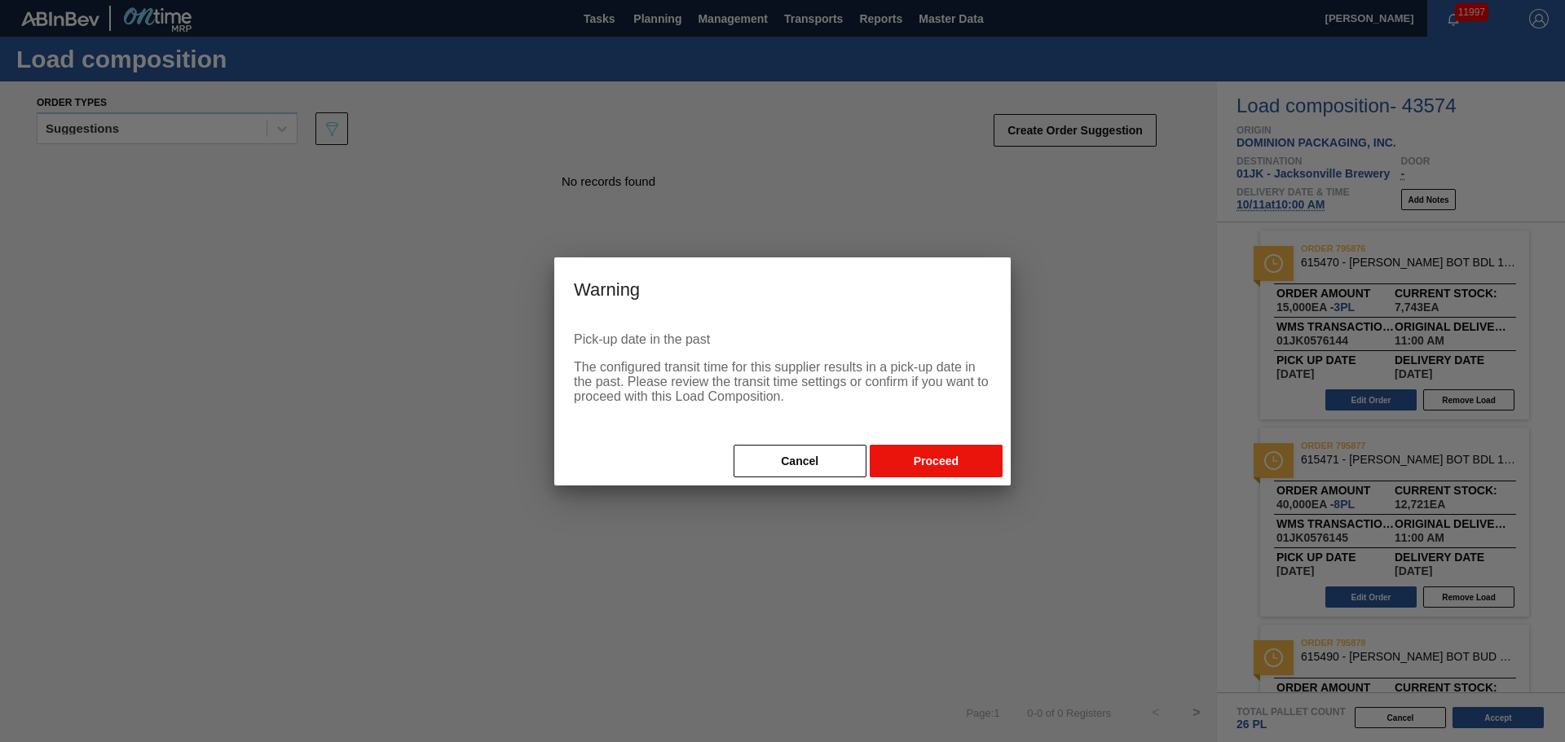
click at [946, 452] on button "Proceed" at bounding box center [936, 461] width 133 height 33
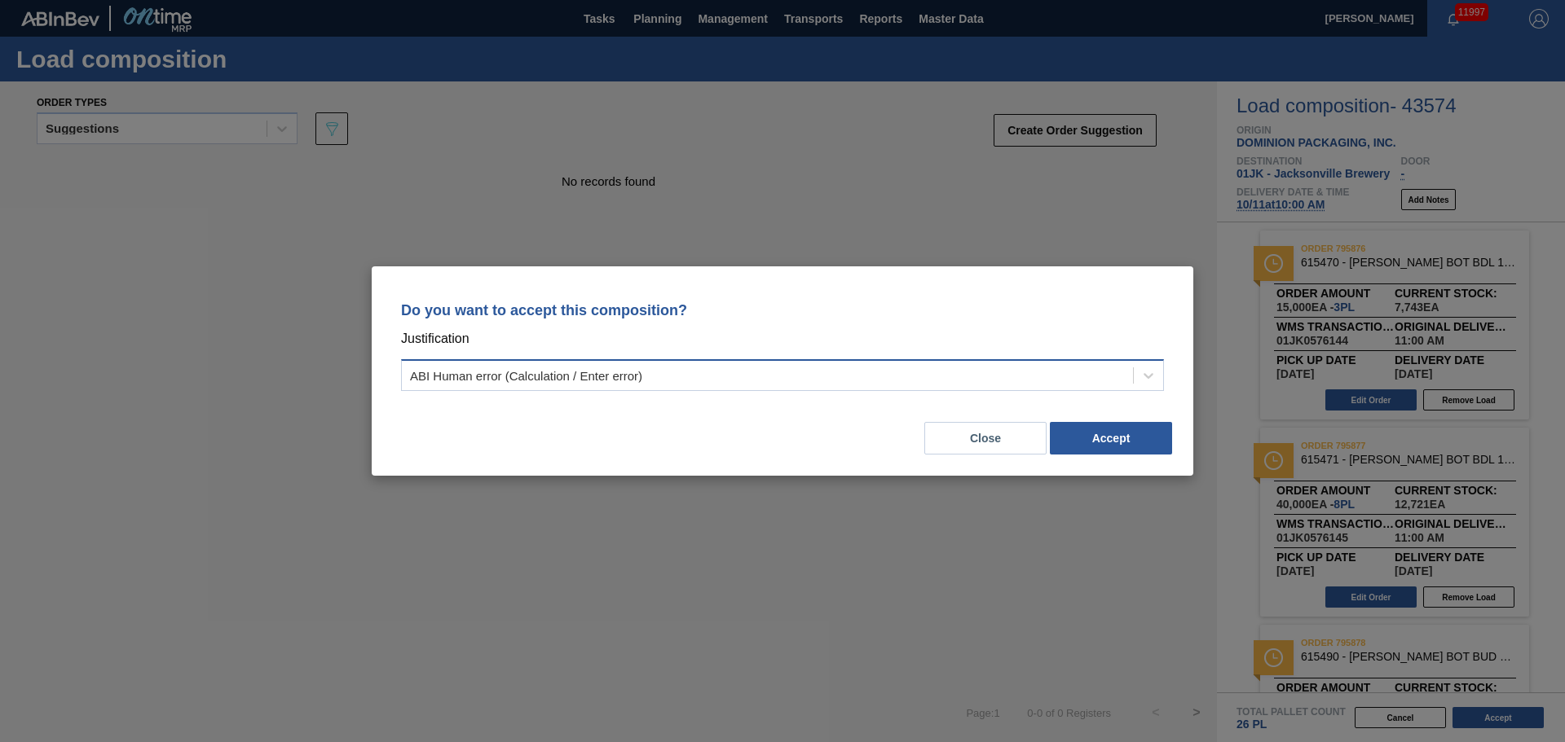
click at [1074, 387] on div "ABI Human error (Calculation / Enter error)" at bounding box center [767, 376] width 731 height 24
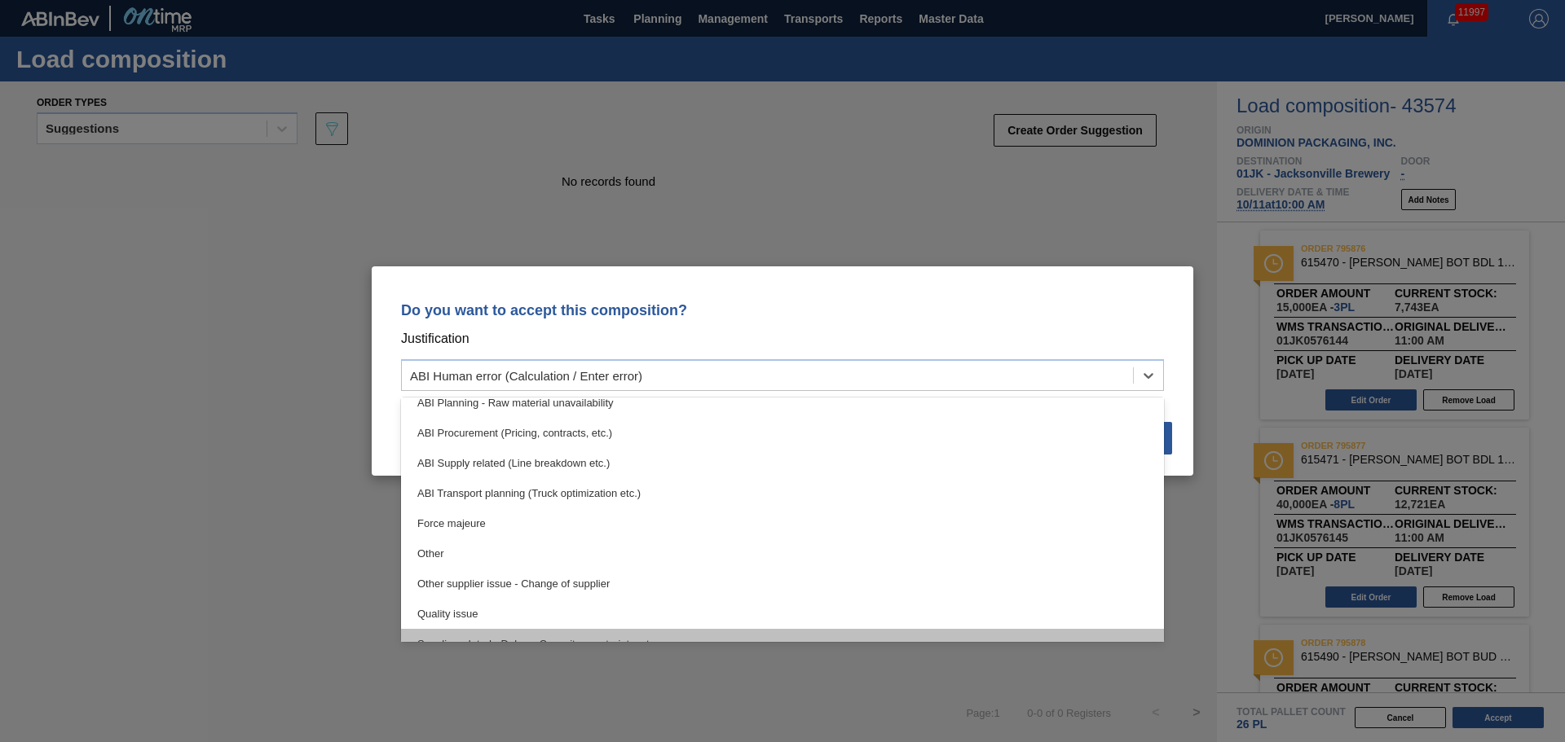
scroll to position [305, 0]
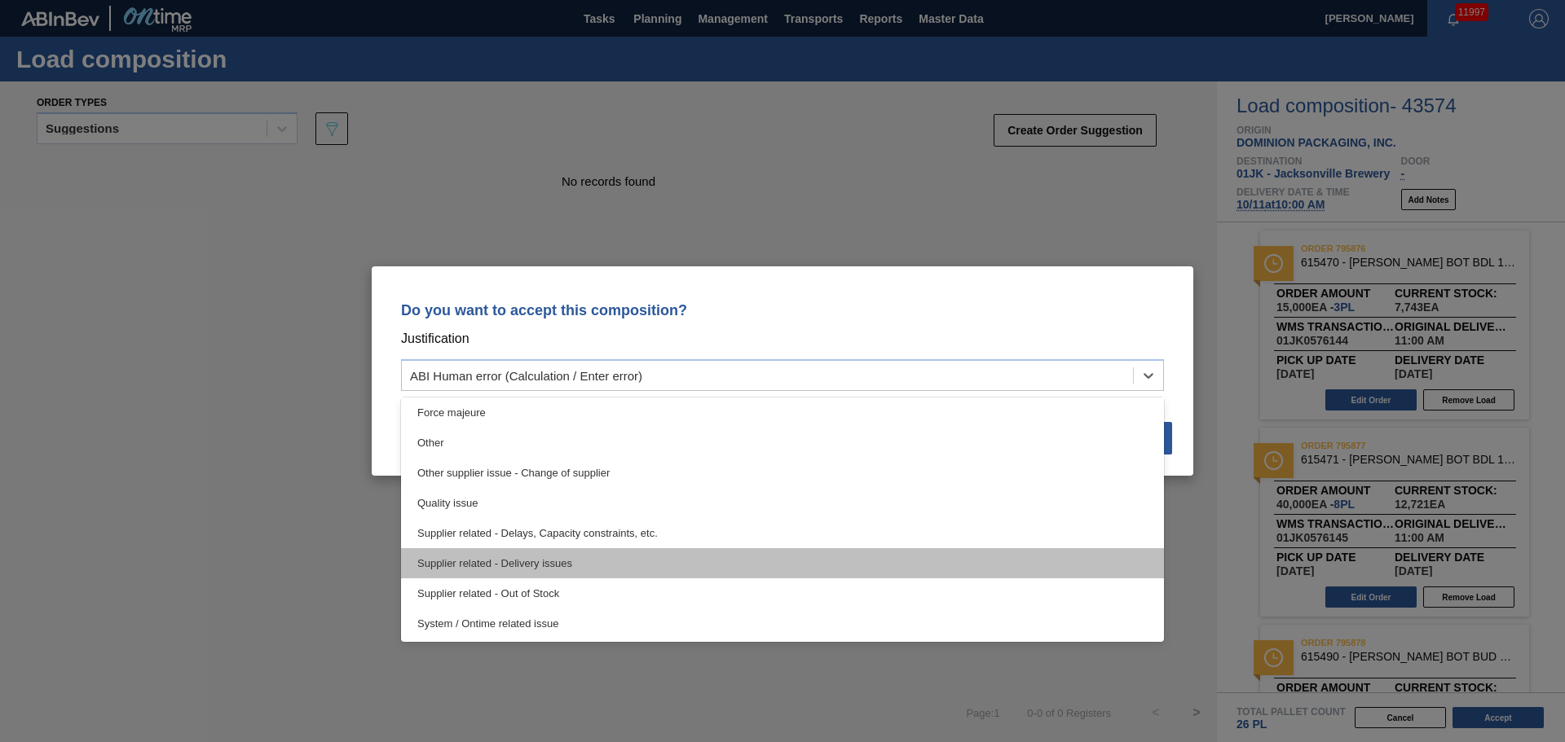
click at [629, 559] on div "Supplier related - Delivery issues" at bounding box center [782, 563] width 763 height 30
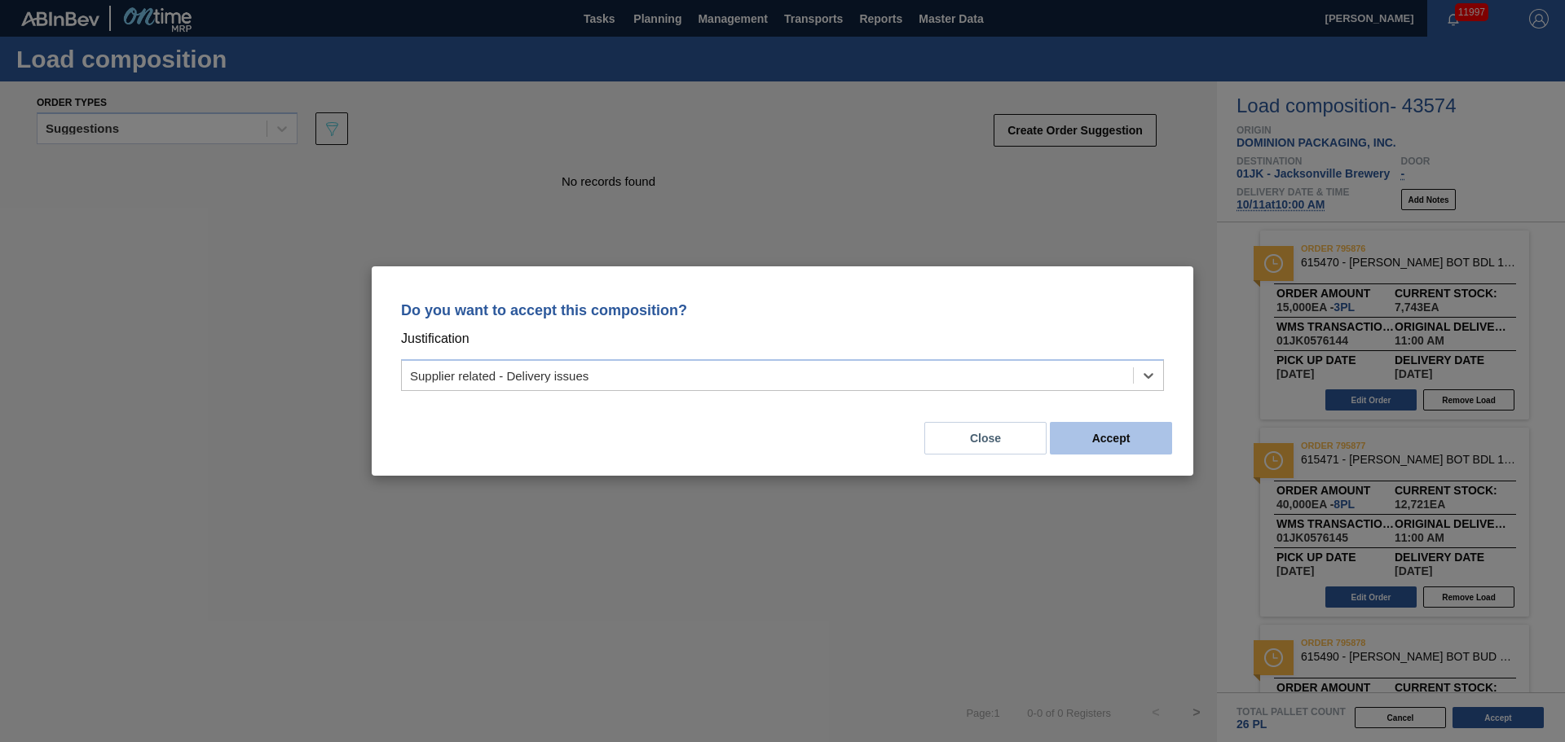
click at [1088, 437] on button "Accept" at bounding box center [1111, 438] width 122 height 33
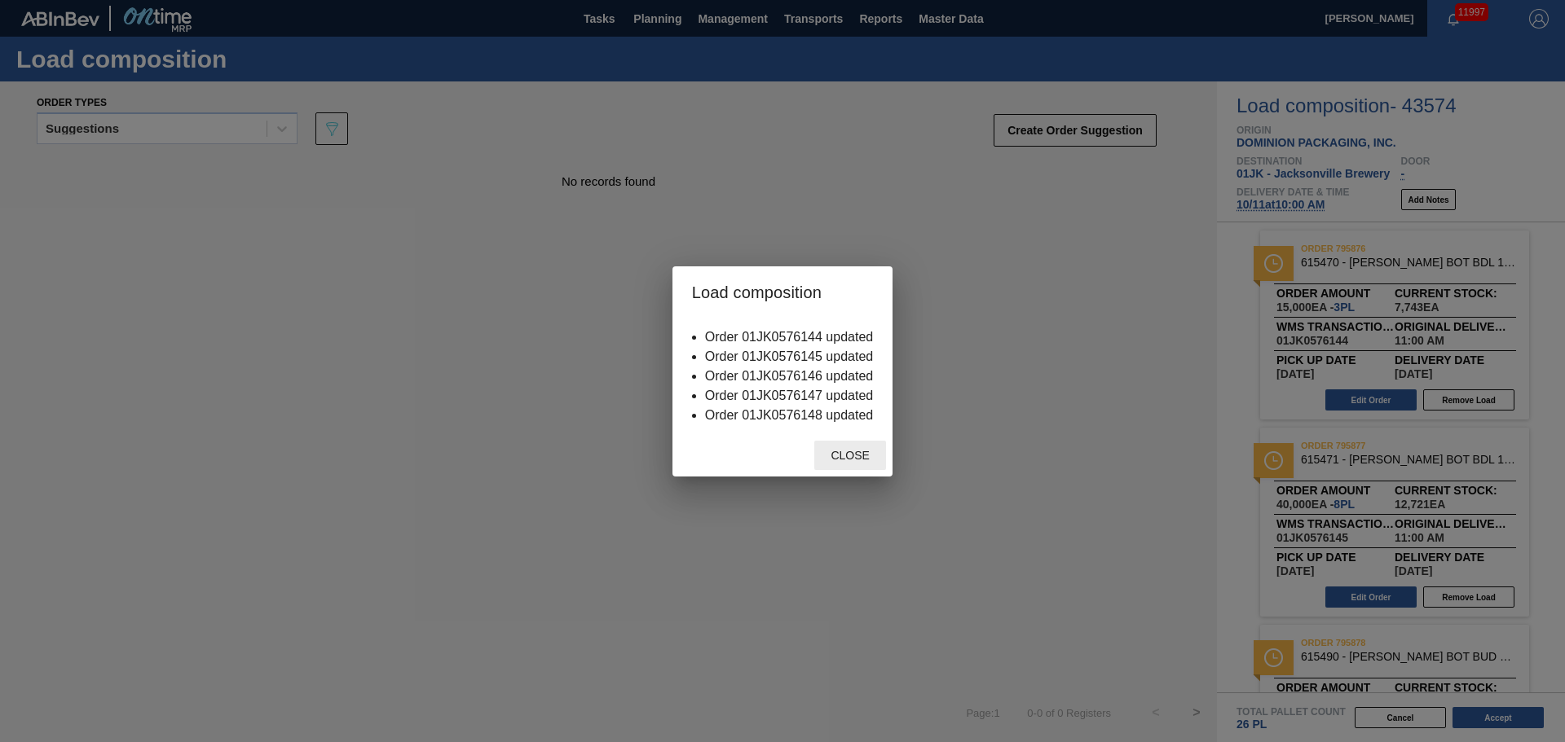
click at [838, 465] on div "Close" at bounding box center [850, 456] width 72 height 30
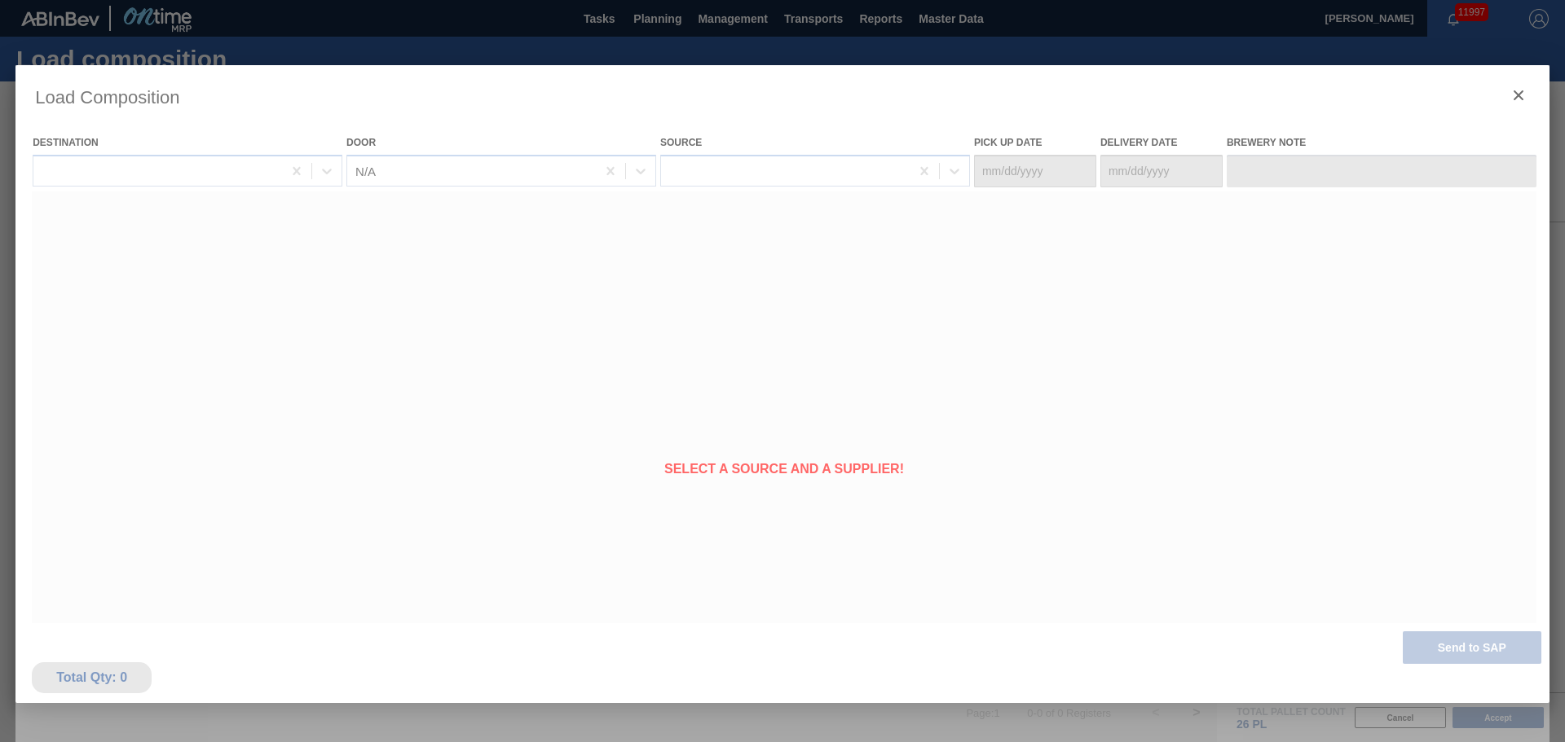
type Date "10/09/2025"
type Date "10/11/2025"
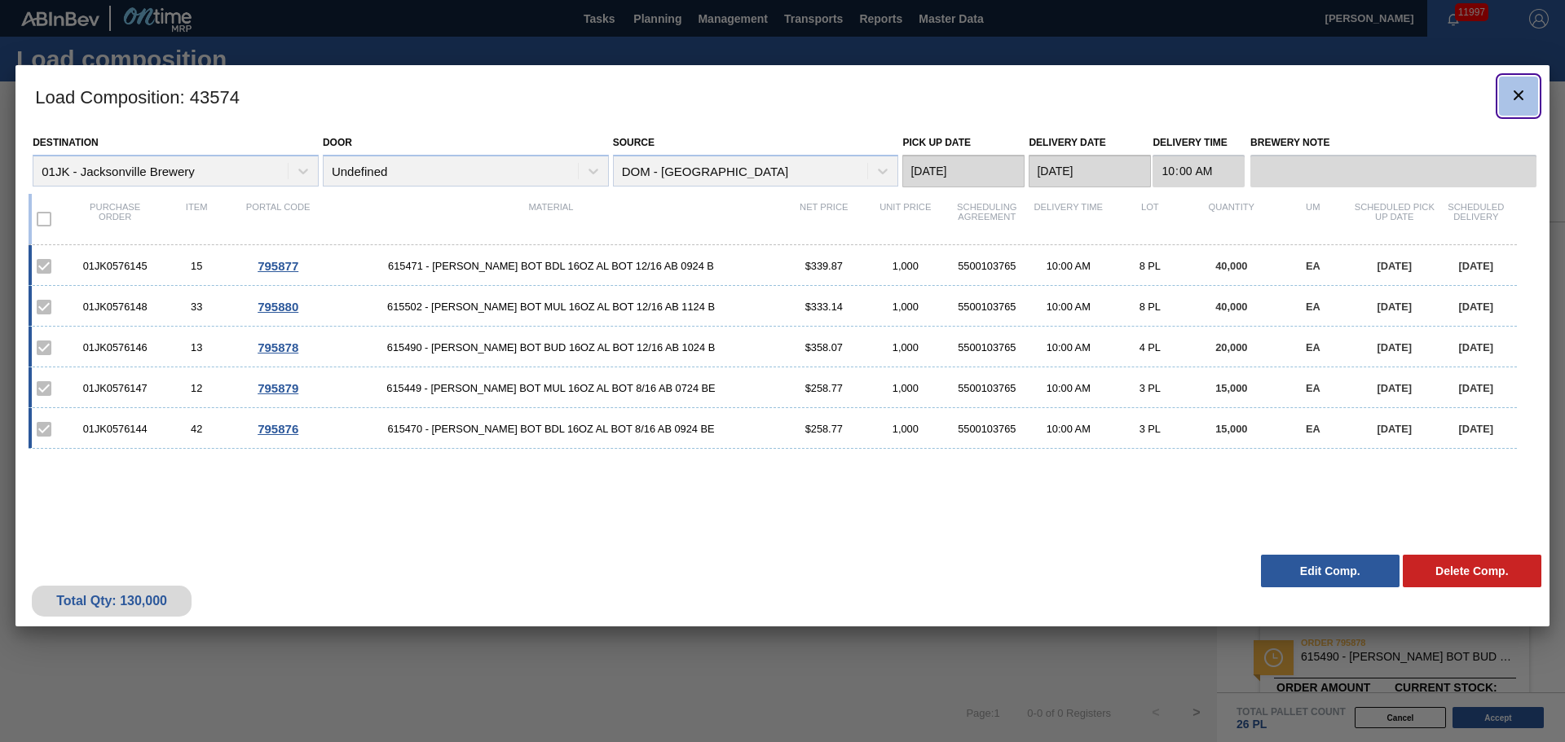
click at [1529, 92] on button "botão de ícone" at bounding box center [1518, 96] width 39 height 39
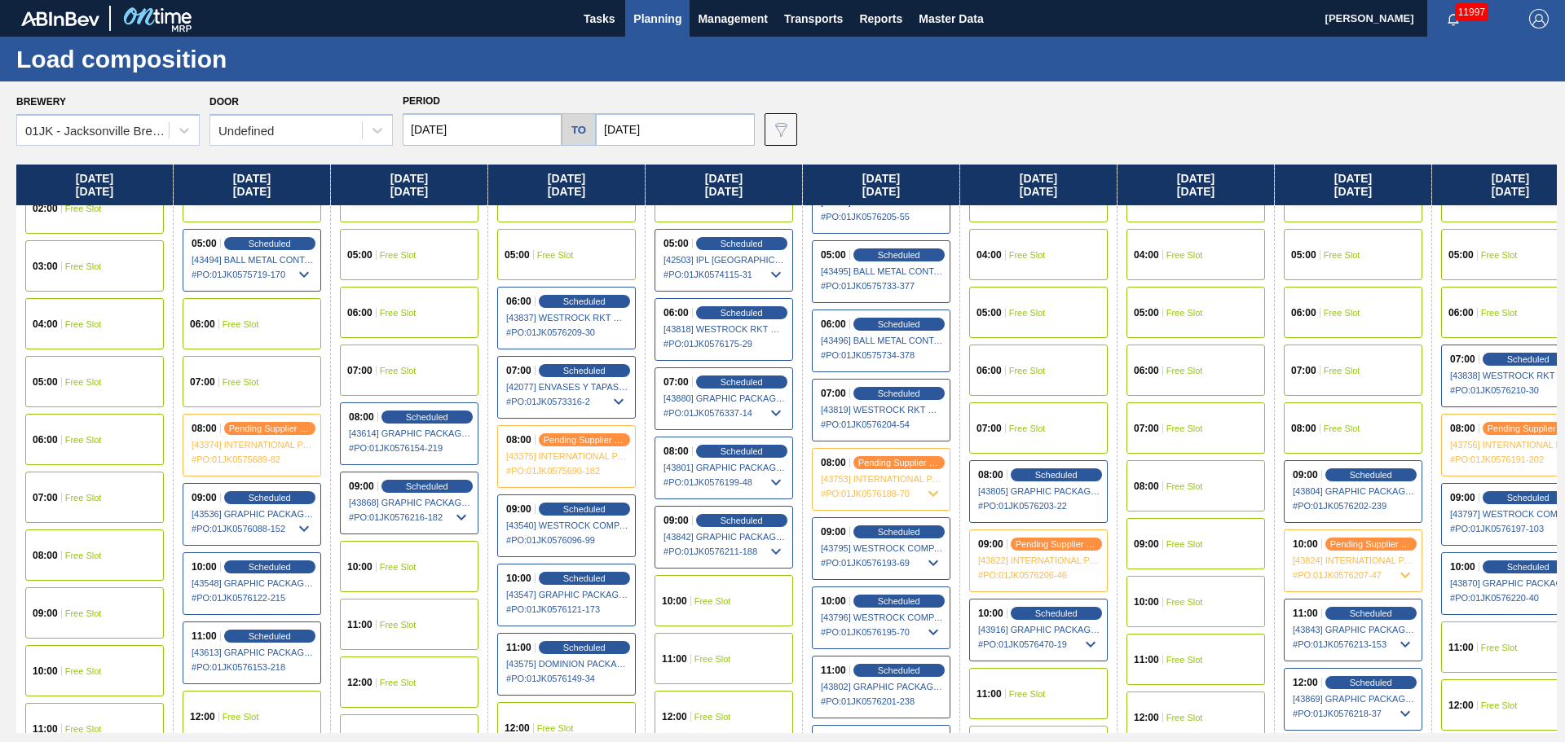
scroll to position [196, 0]
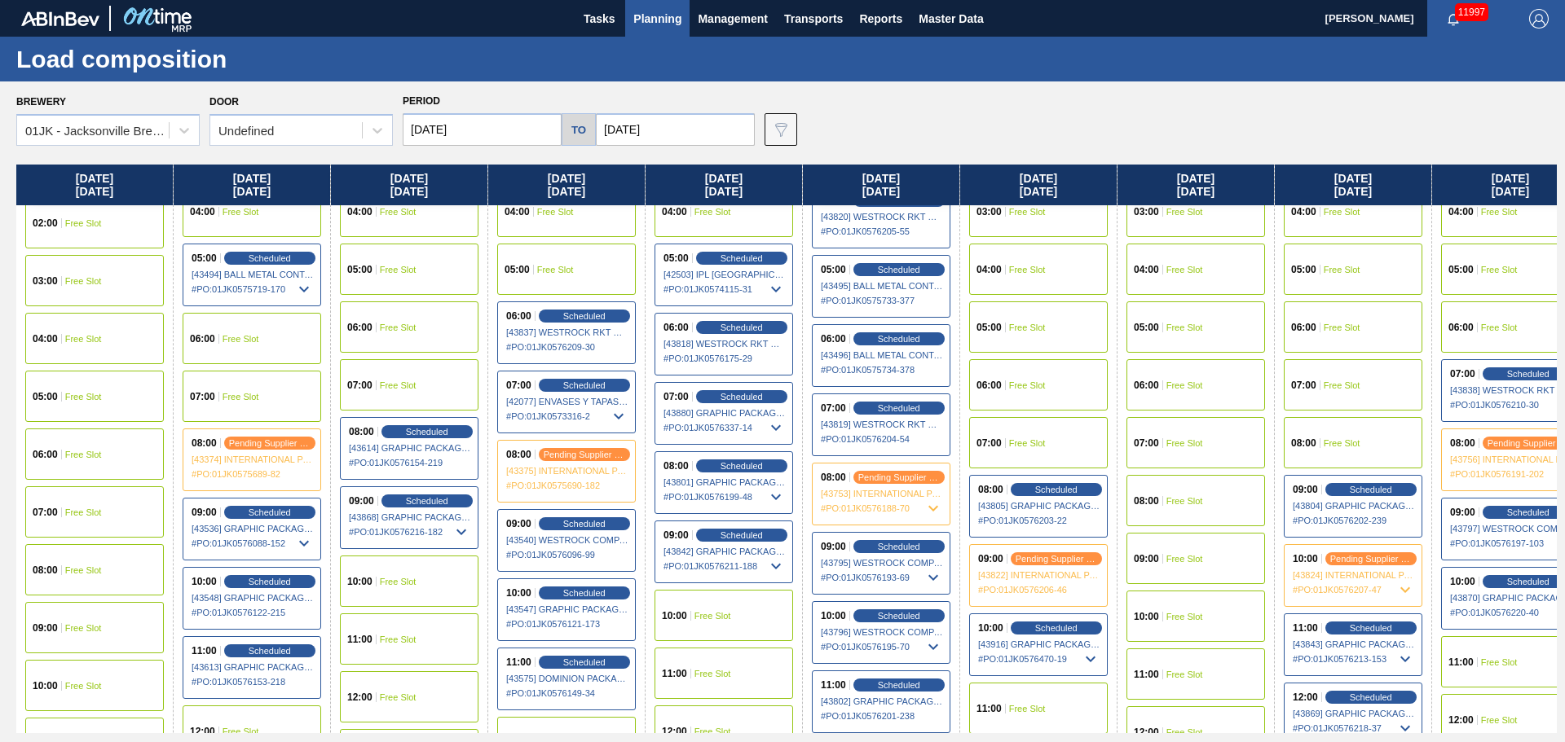
click at [1230, 73] on div "Load composition" at bounding box center [782, 59] width 1565 height 45
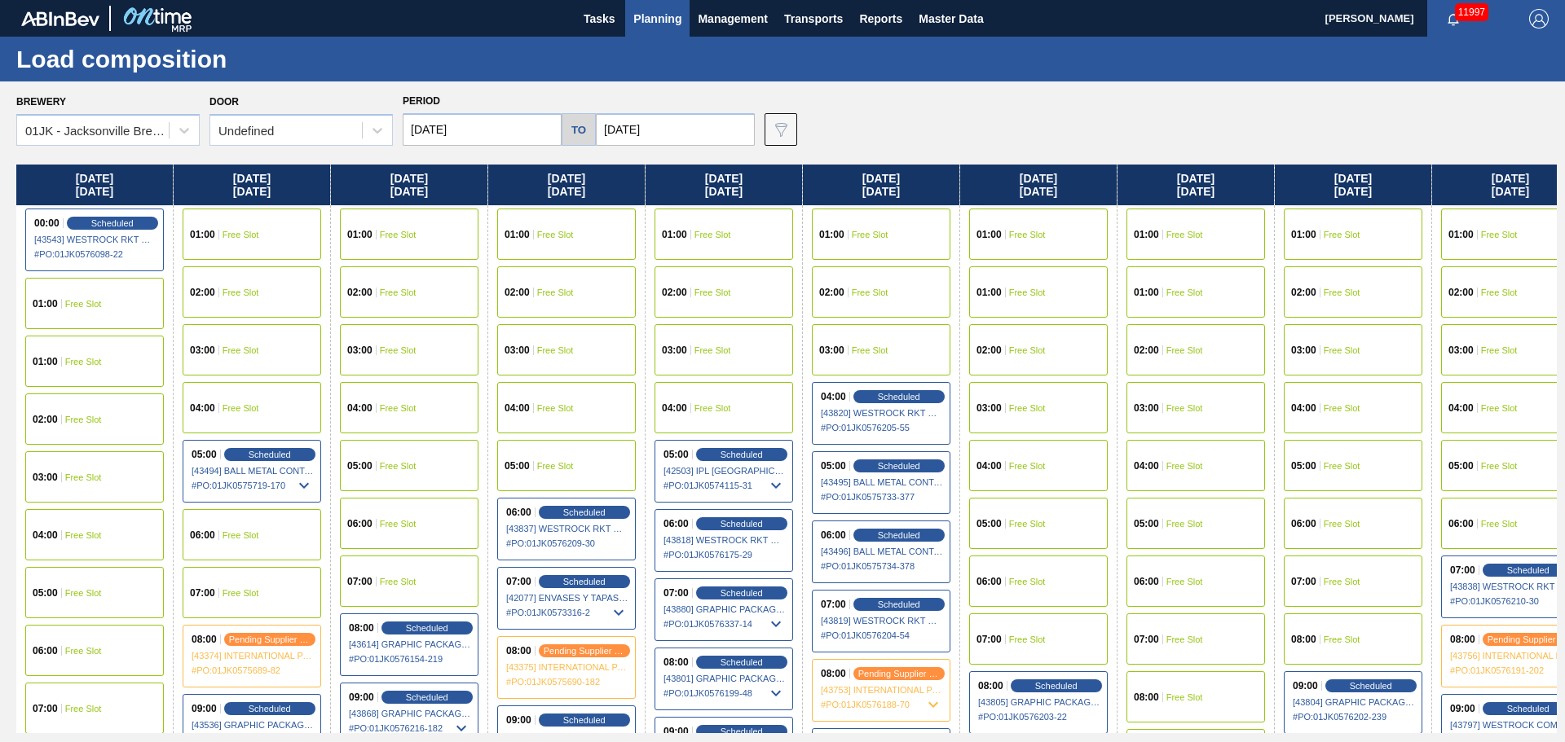
scroll to position [360, 0]
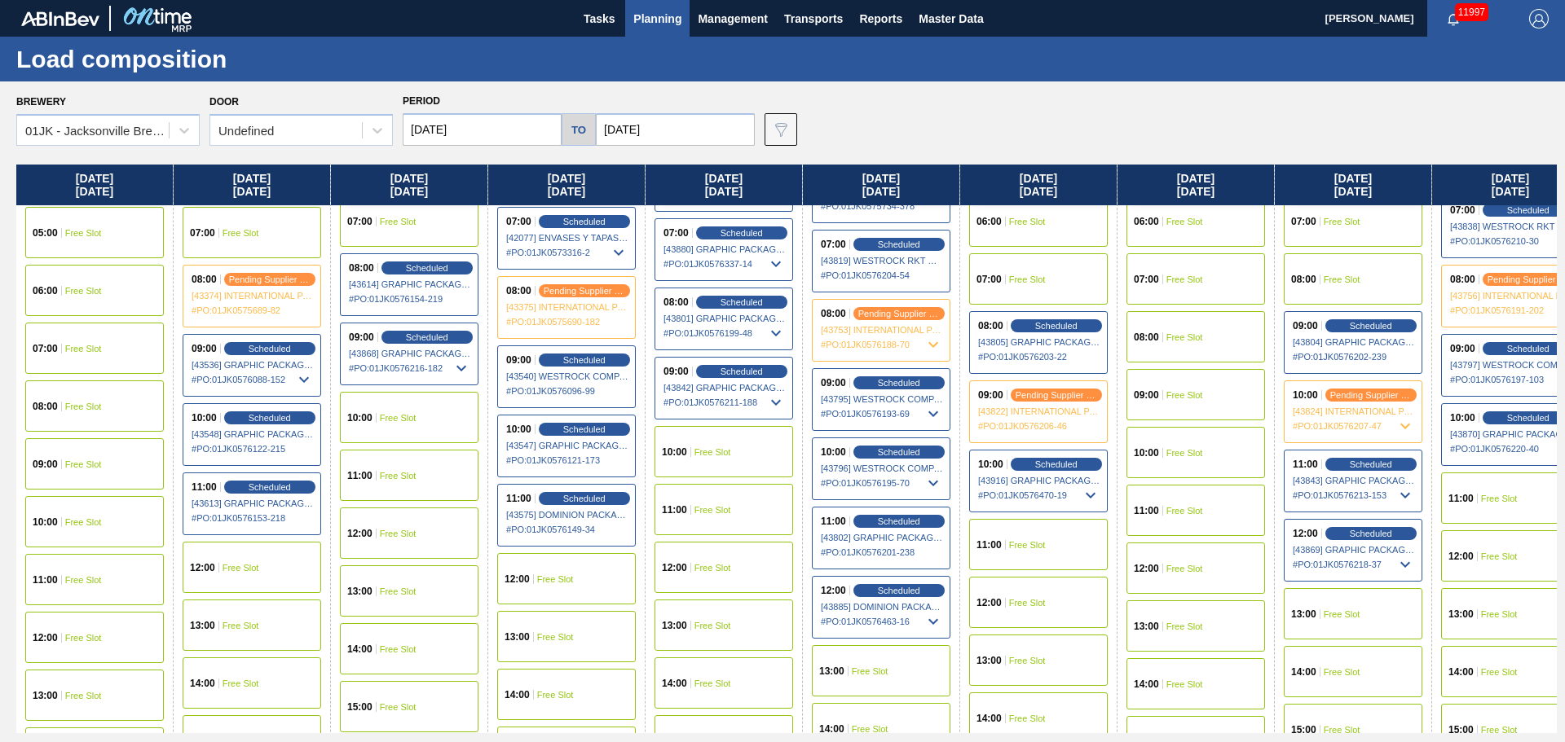
click at [461, 132] on input "10/12/2025" at bounding box center [482, 129] width 159 height 33
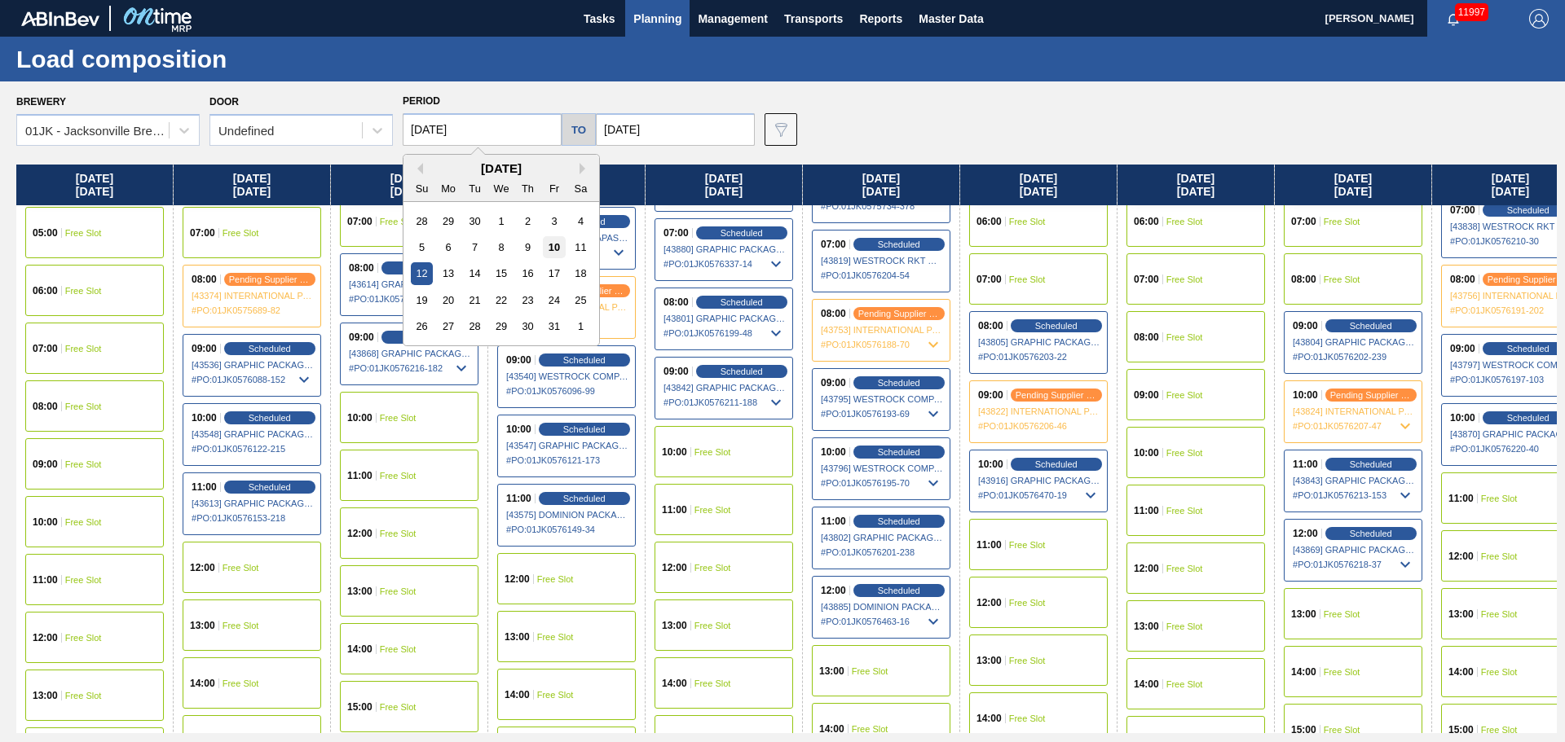
click at [552, 245] on div "10" at bounding box center [554, 247] width 22 height 22
type input "[DATE]"
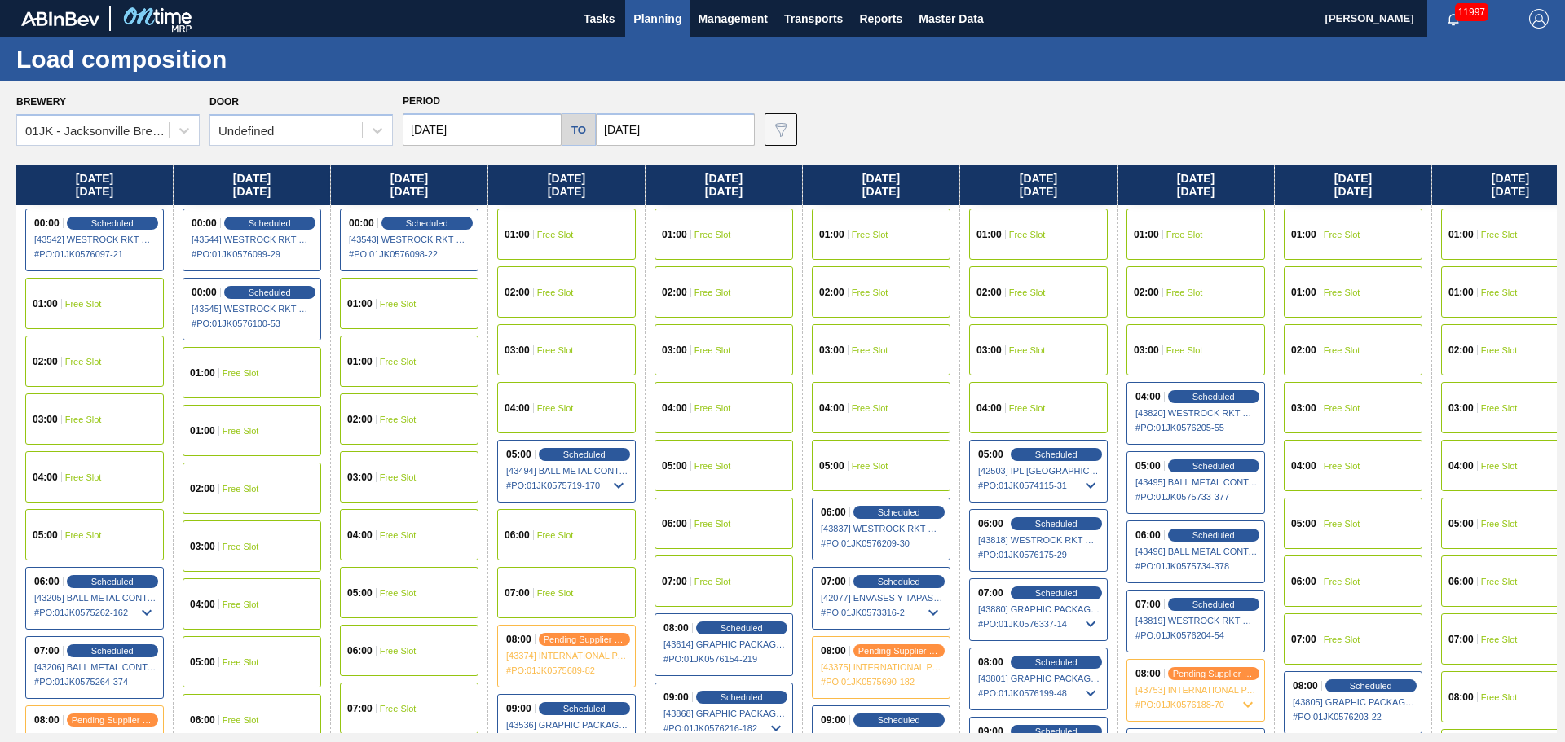
scroll to position [441, 0]
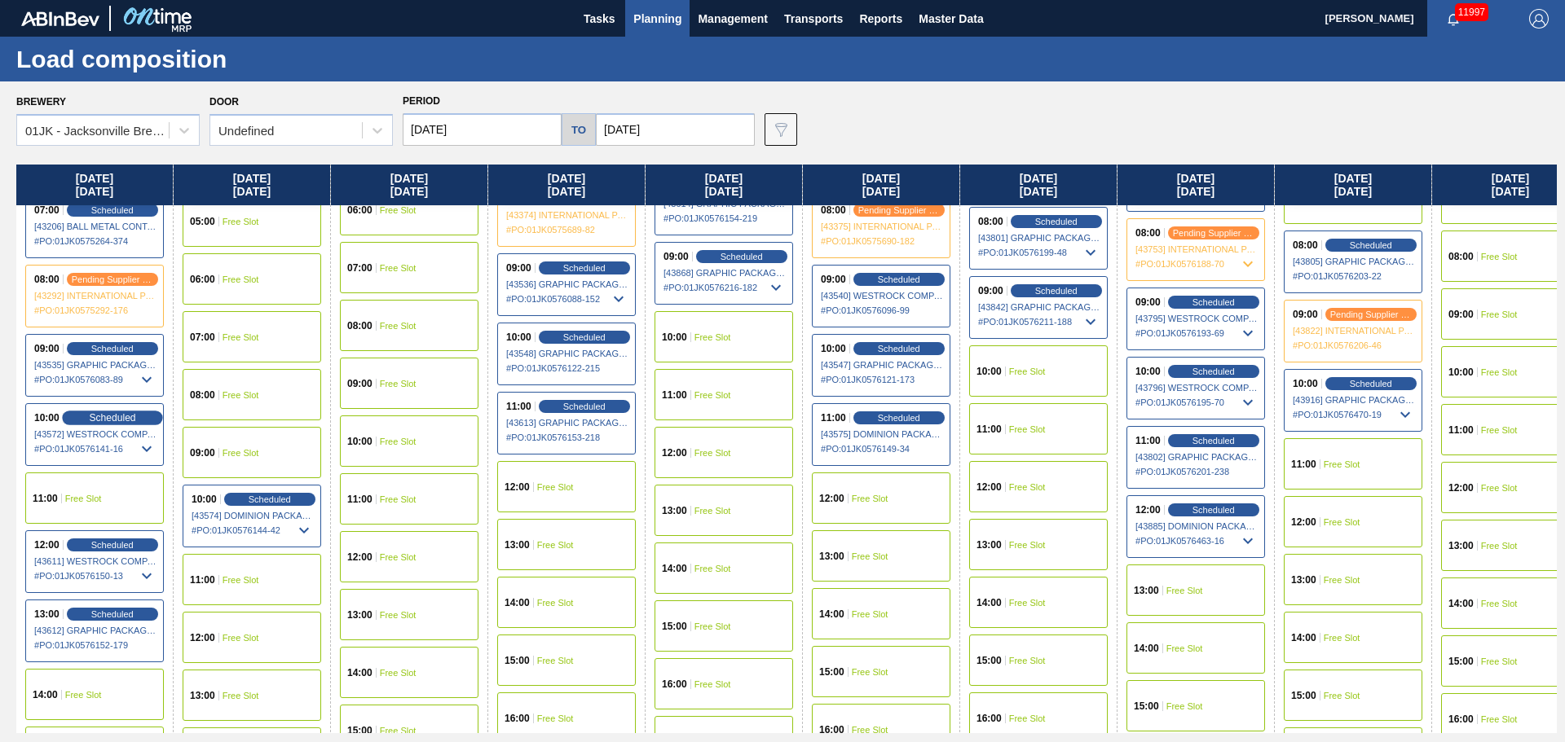
click at [99, 422] on span "Scheduled" at bounding box center [112, 417] width 46 height 11
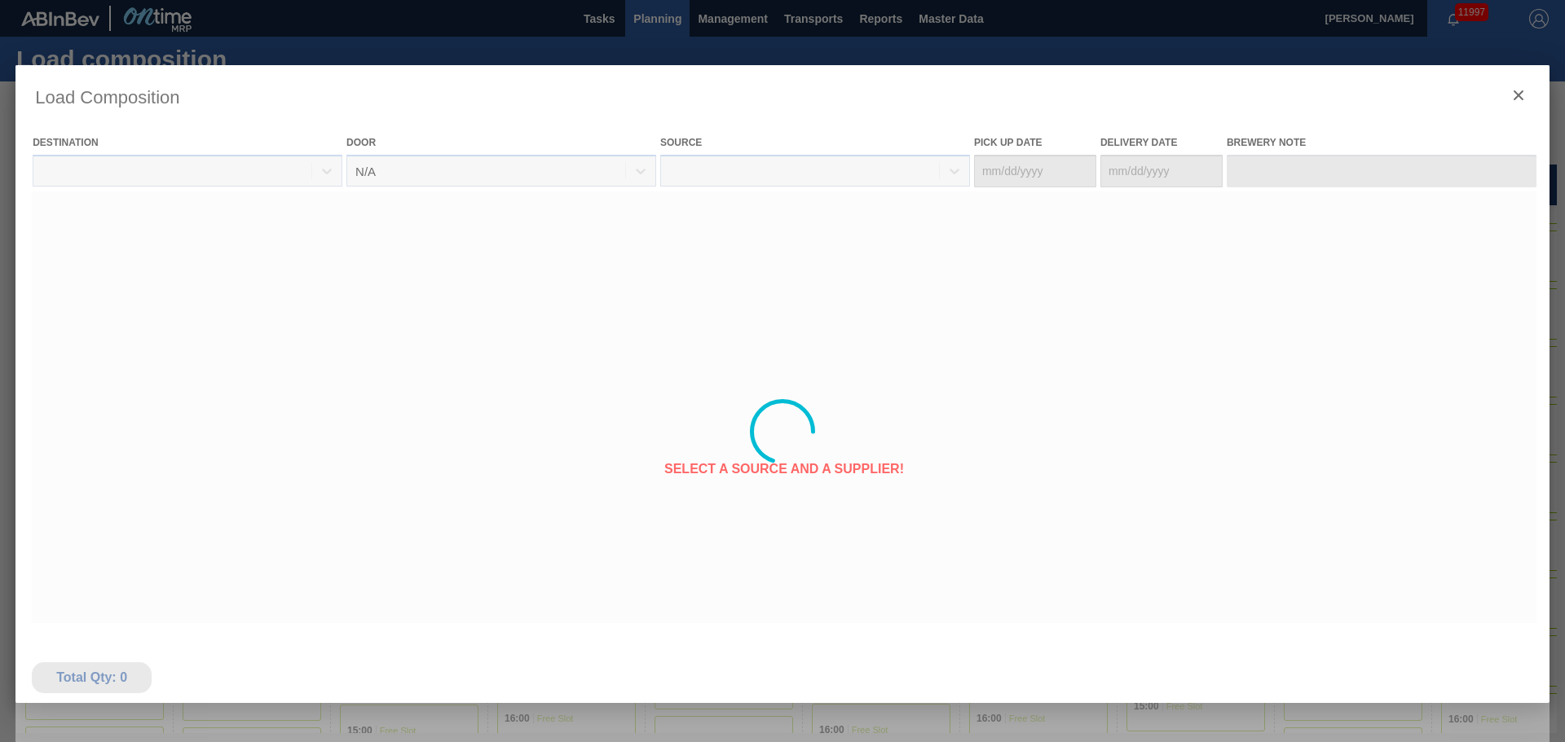
type Date "10/09/2025"
type Date "[DATE]"
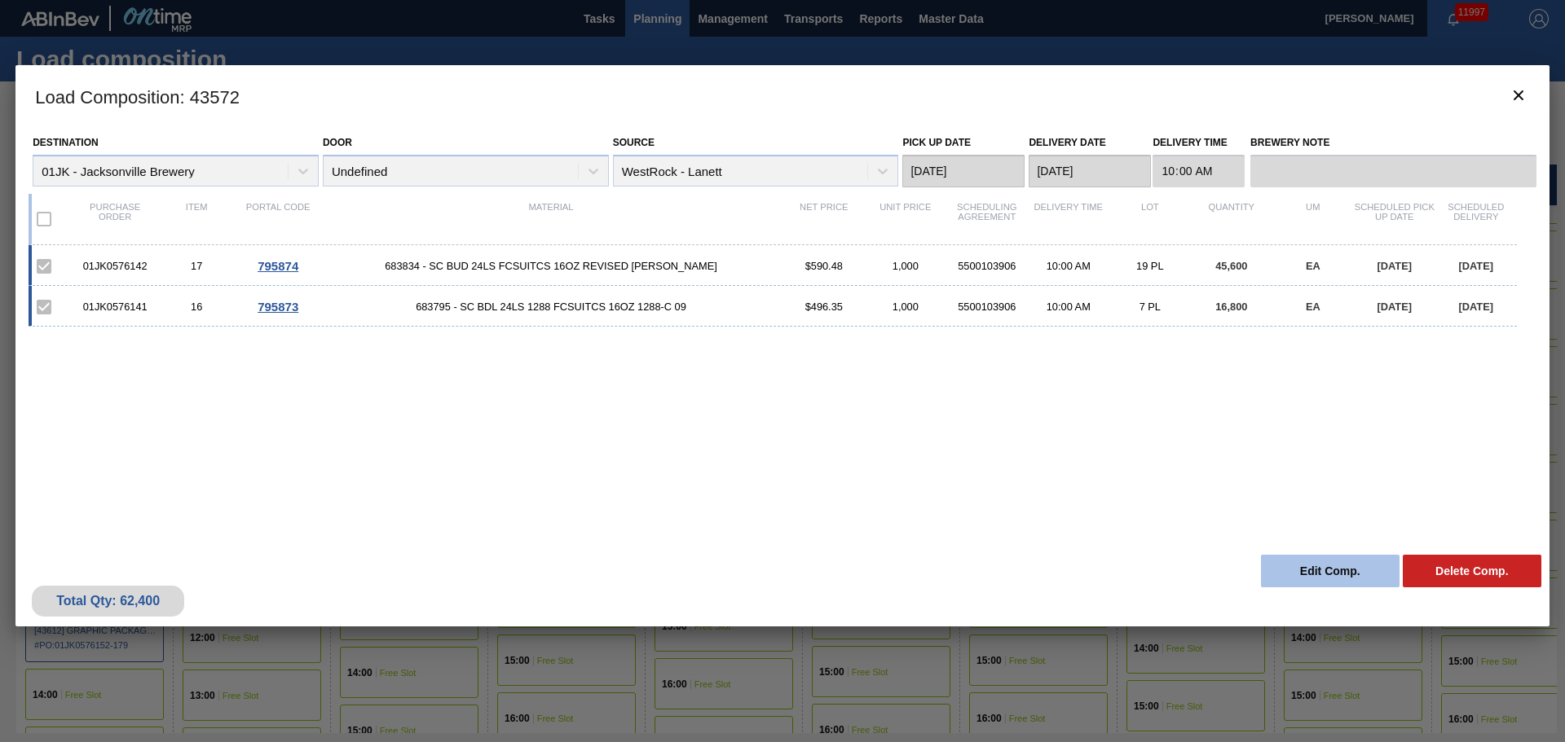
click at [1291, 567] on button "Edit Comp." at bounding box center [1330, 571] width 139 height 33
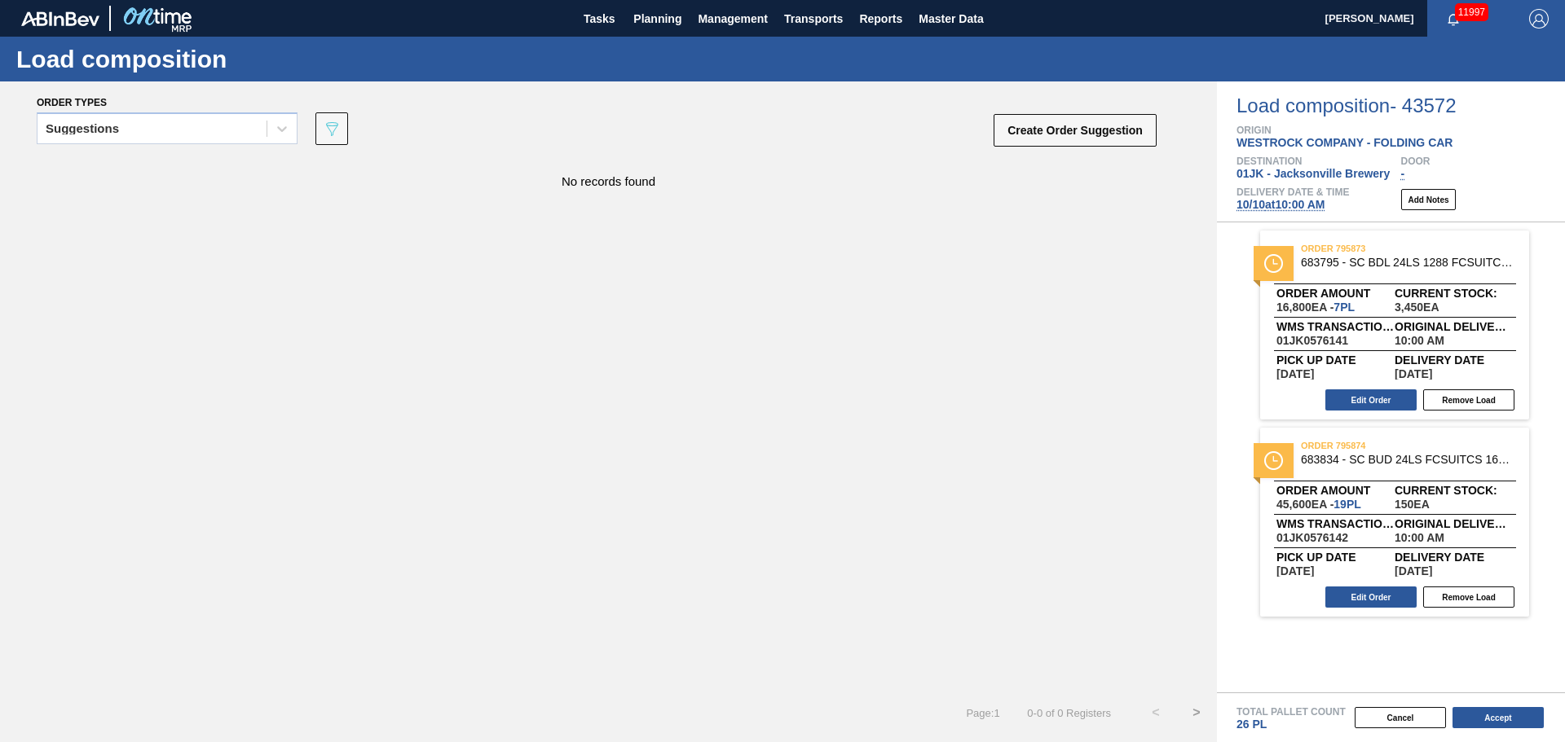
click at [1308, 208] on span "10/10 at 10:00 AM" at bounding box center [1280, 204] width 88 height 13
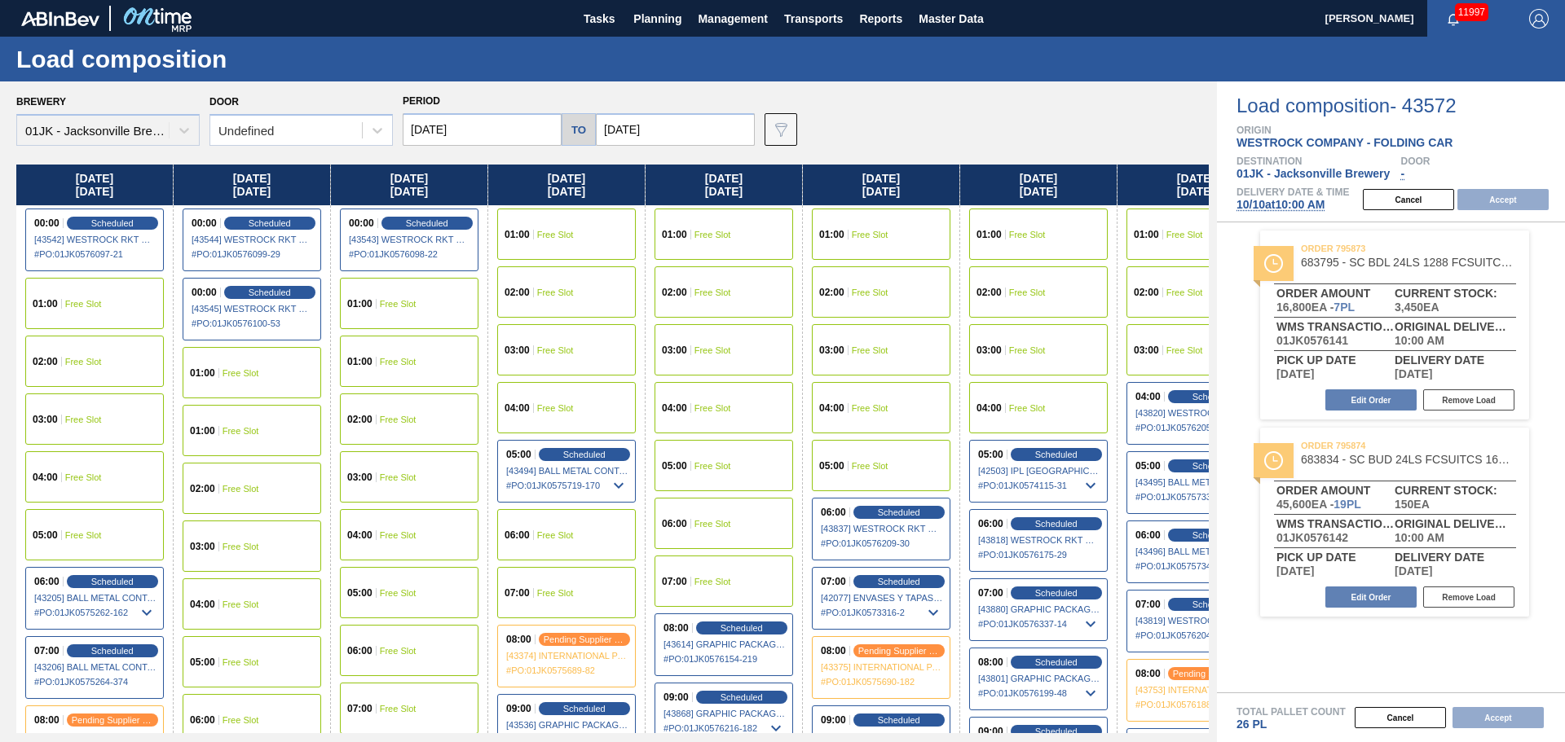
type input "10/17/2025"
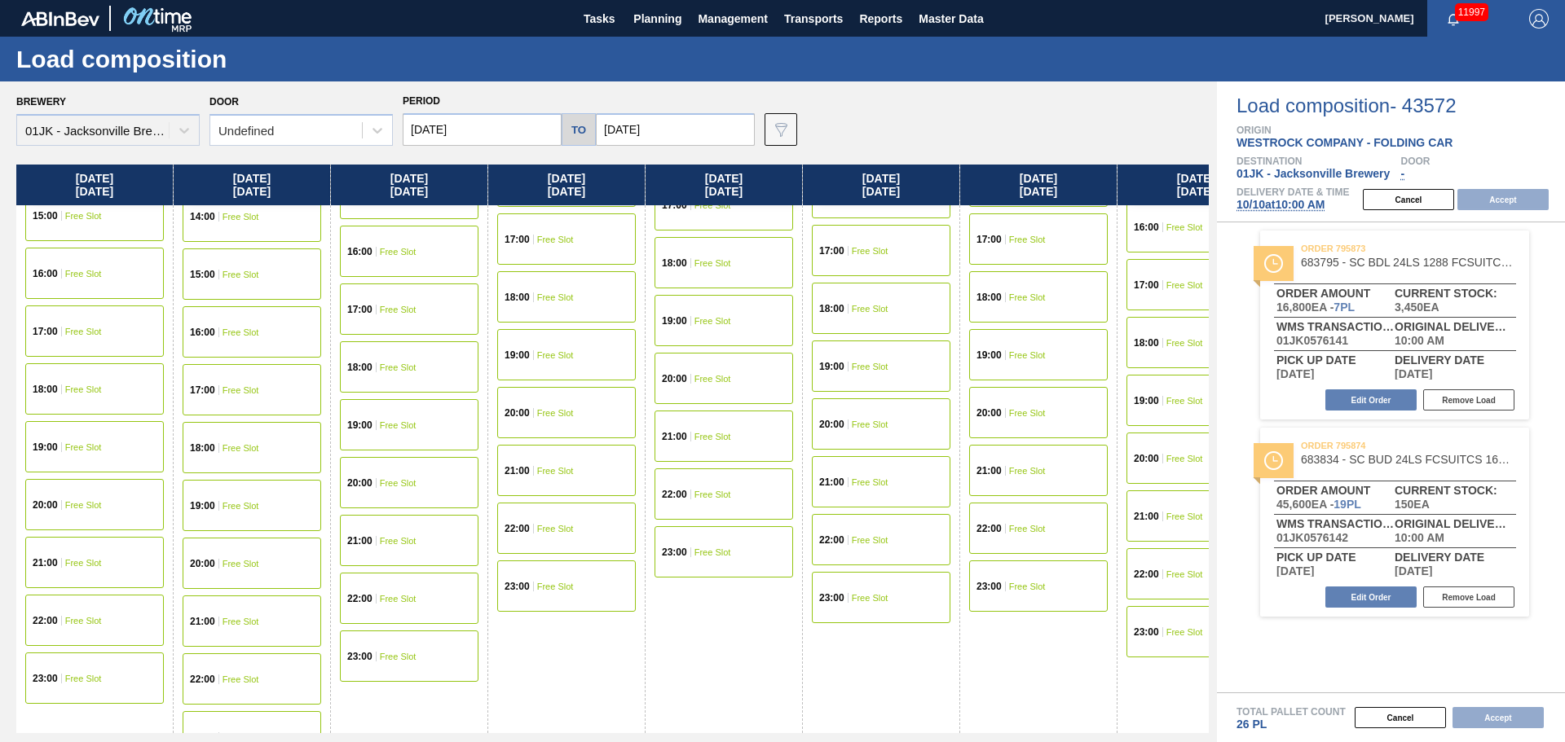
scroll to position [896, 0]
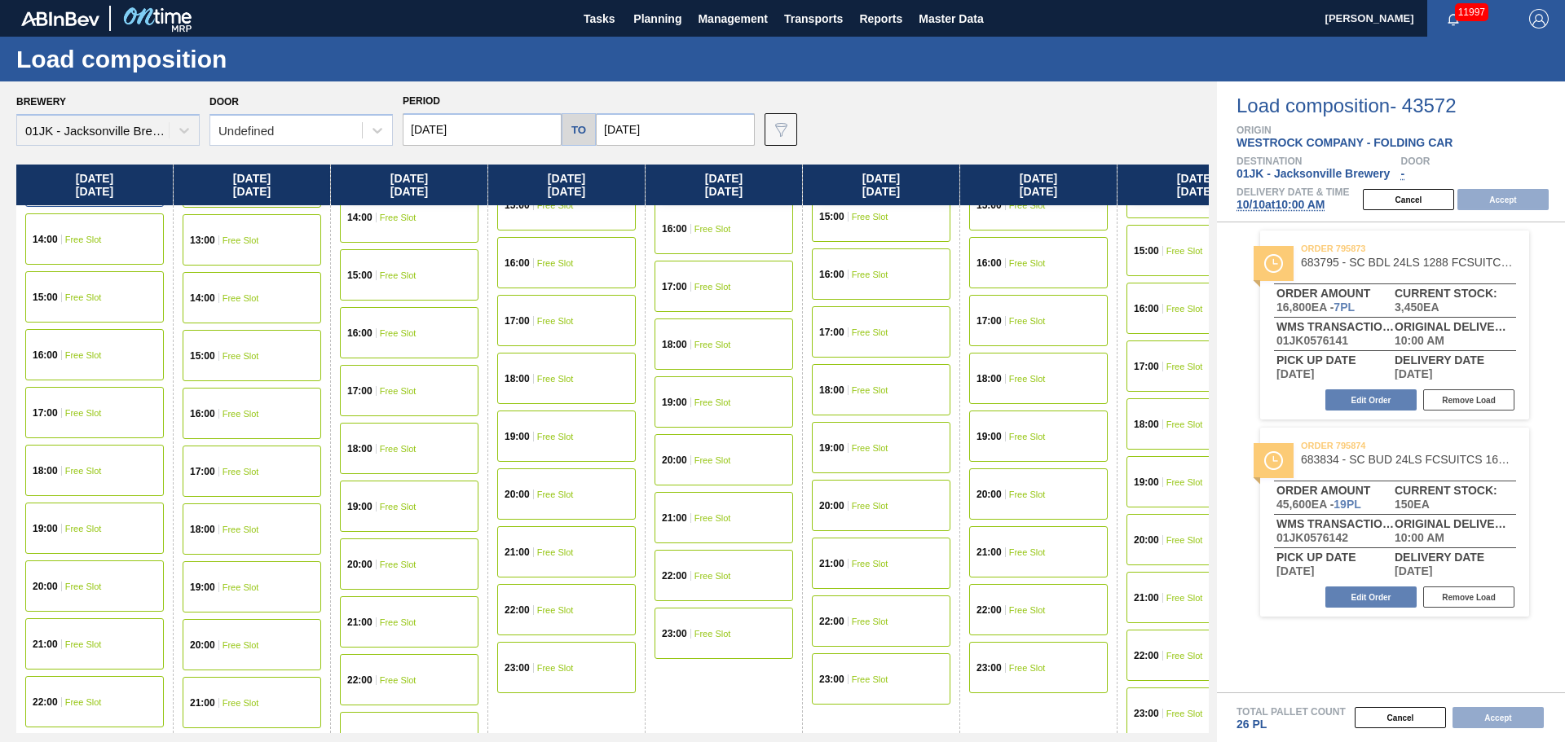
click at [100, 517] on div "19:00 Free Slot" at bounding box center [94, 528] width 139 height 51
click at [1510, 204] on button "Accept" at bounding box center [1502, 199] width 91 height 21
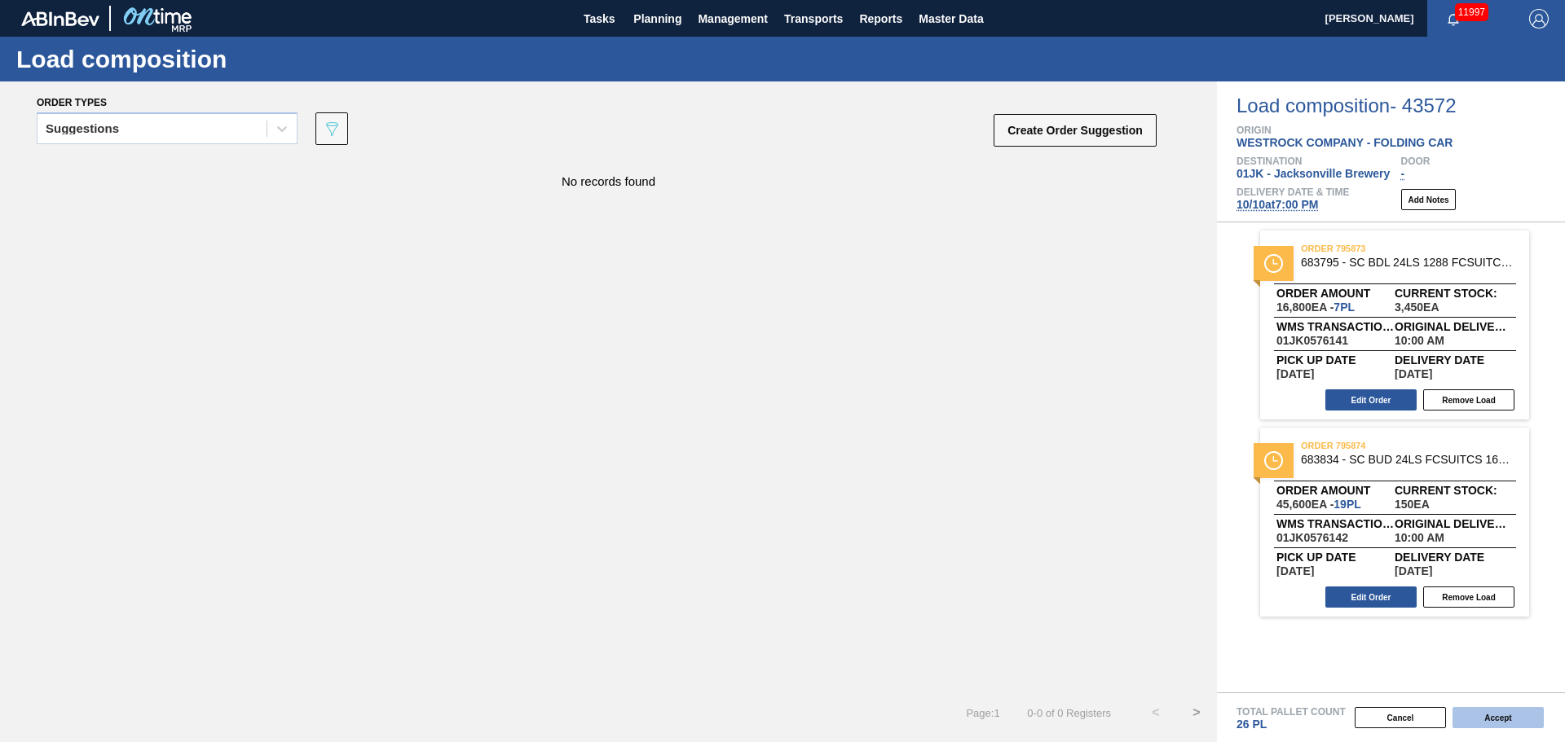
click at [1477, 712] on button "Accept" at bounding box center [1497, 717] width 91 height 21
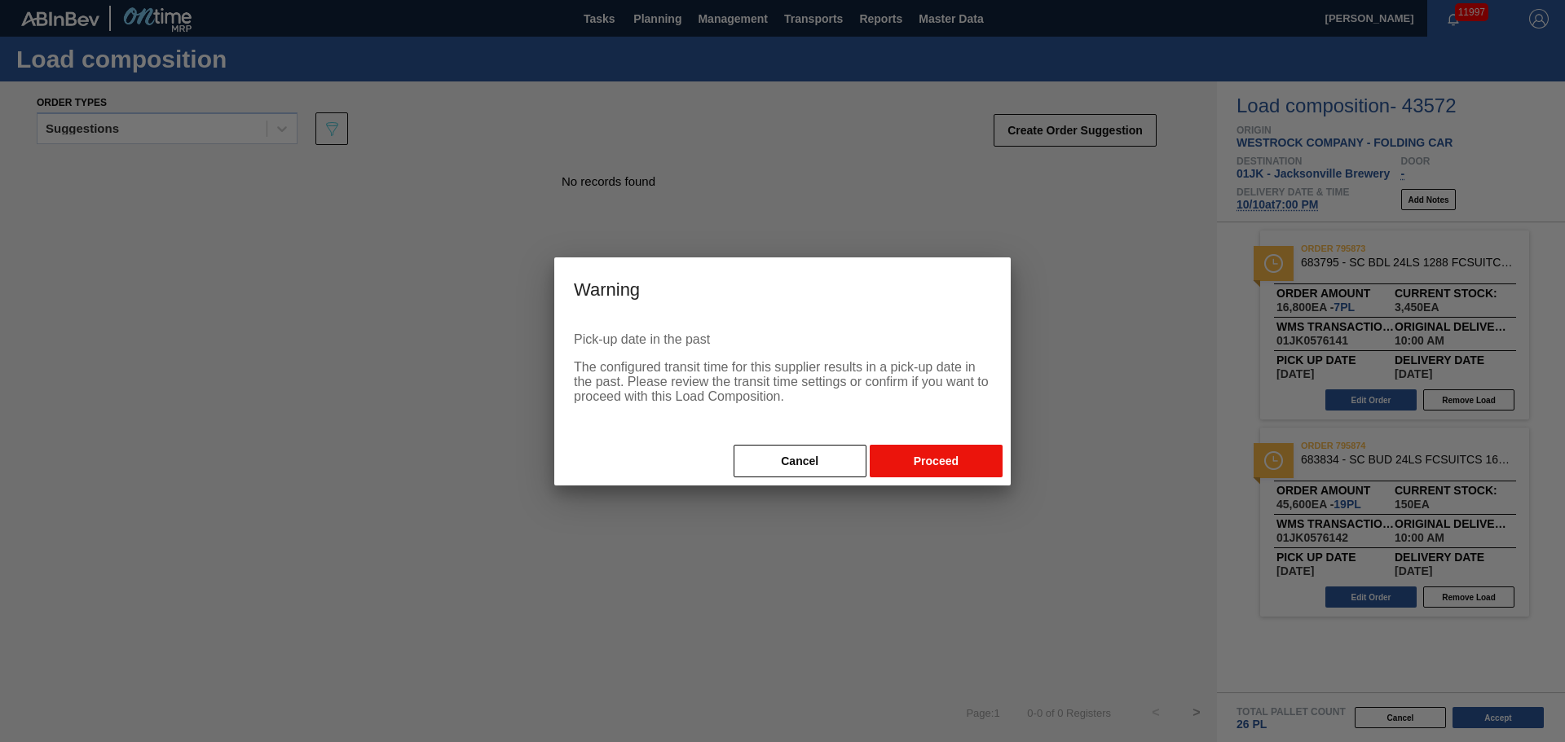
click at [967, 469] on button "Proceed" at bounding box center [936, 461] width 133 height 33
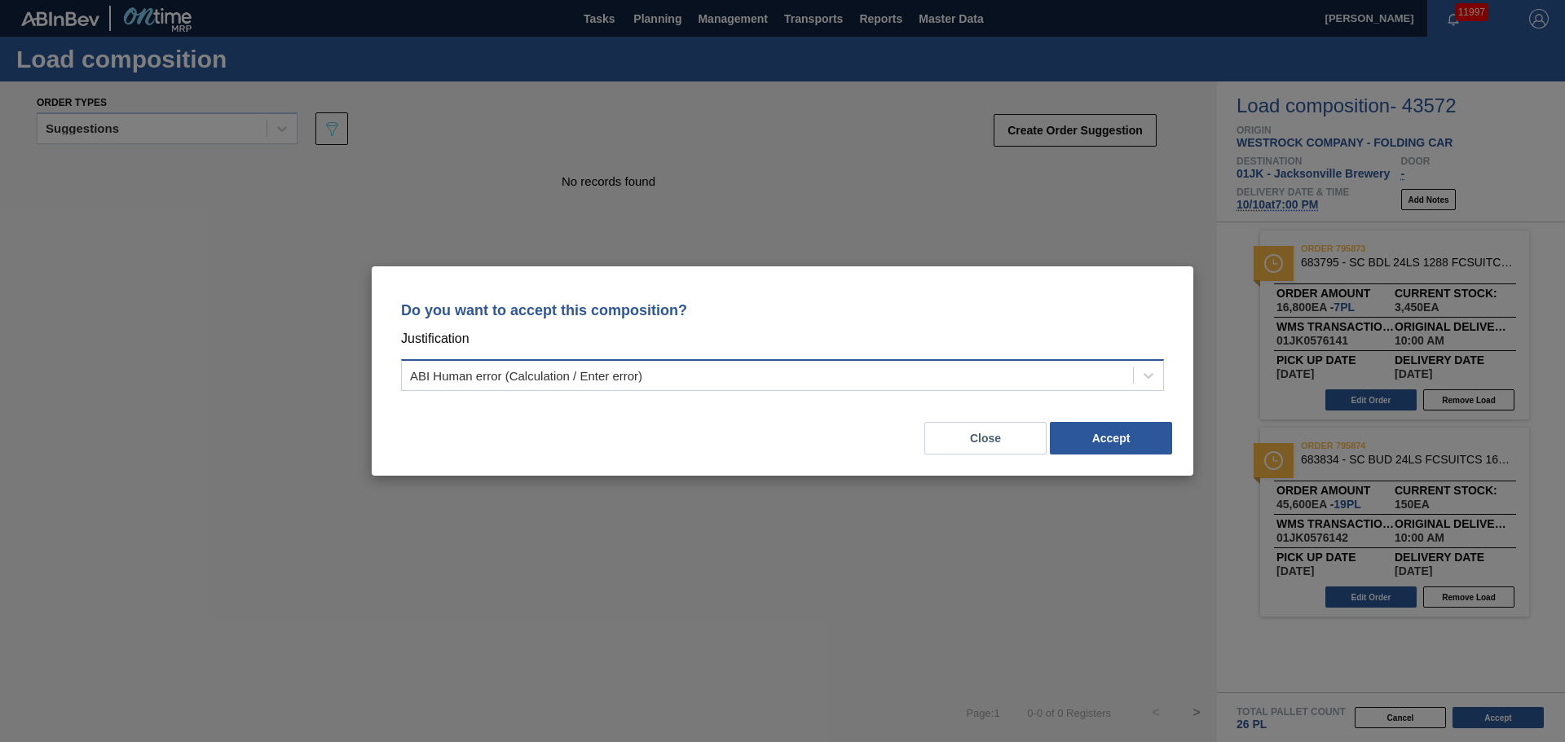
drag, startPoint x: 1027, startPoint y: 400, endPoint x: 1033, endPoint y: 382, distance: 19.1
click at [1033, 383] on div "Do you want to accept this composition? Justification ABI Human error (Calculat…" at bounding box center [782, 343] width 782 height 115
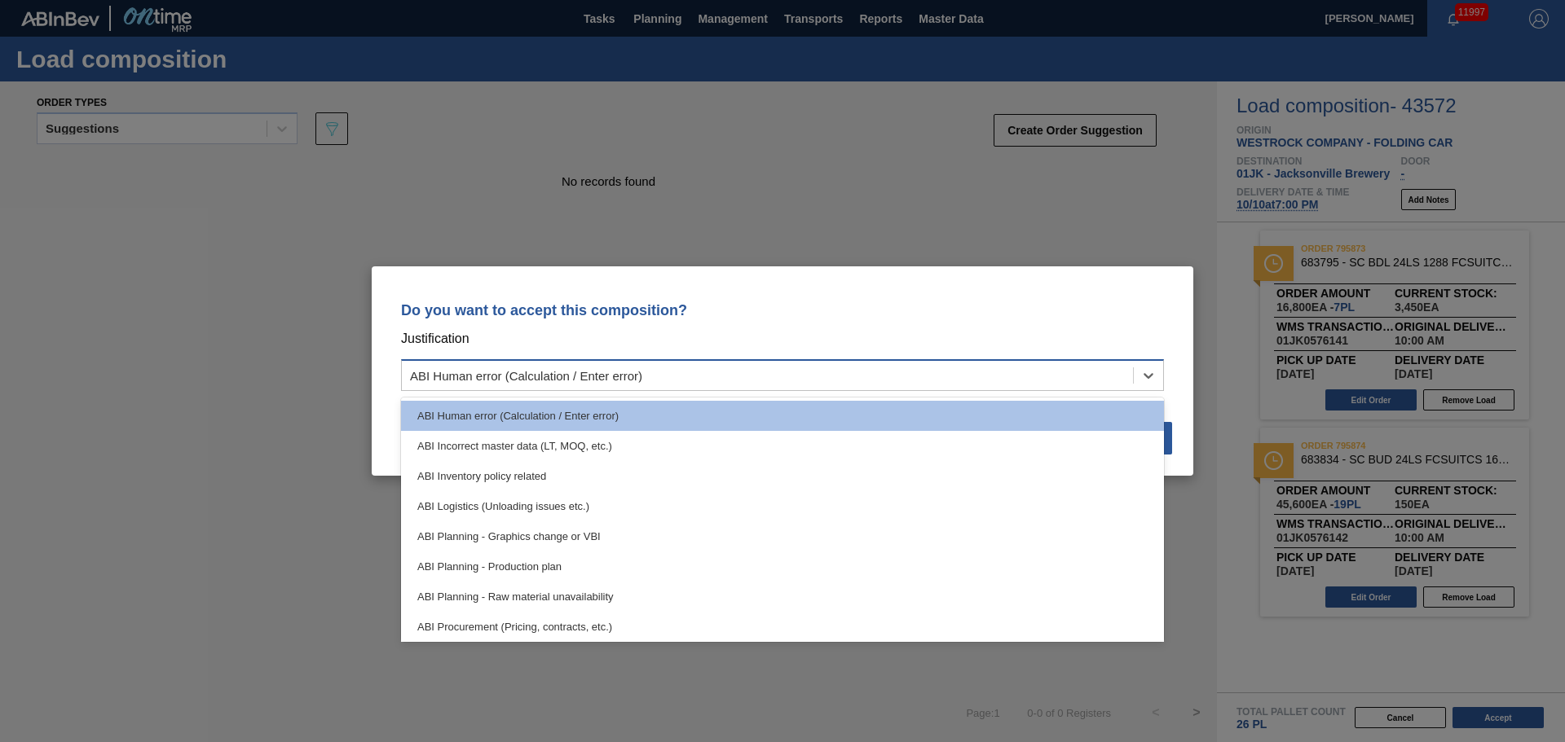
click at [1033, 382] on div "ABI Human error (Calculation / Enter error)" at bounding box center [767, 376] width 731 height 24
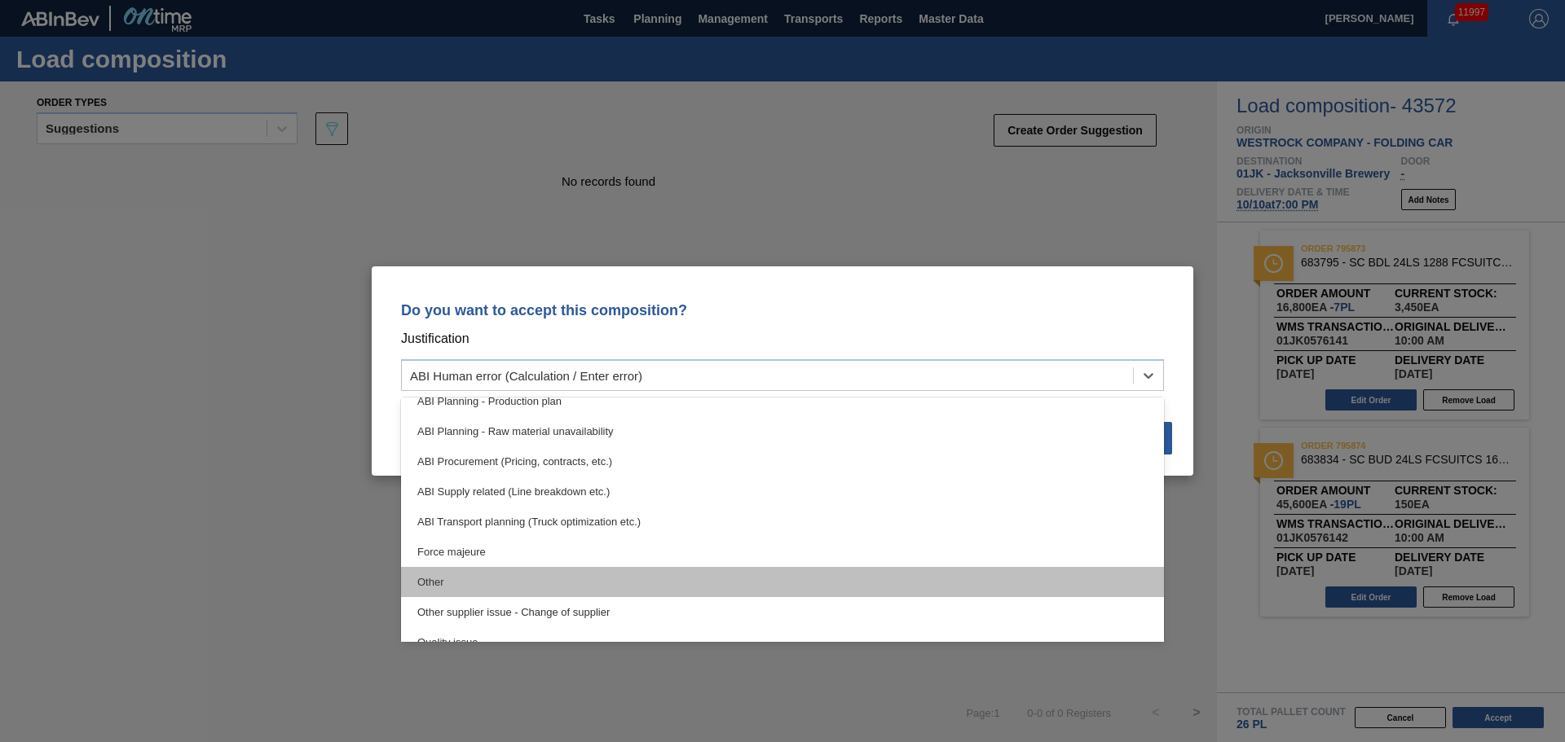
scroll to position [305, 0]
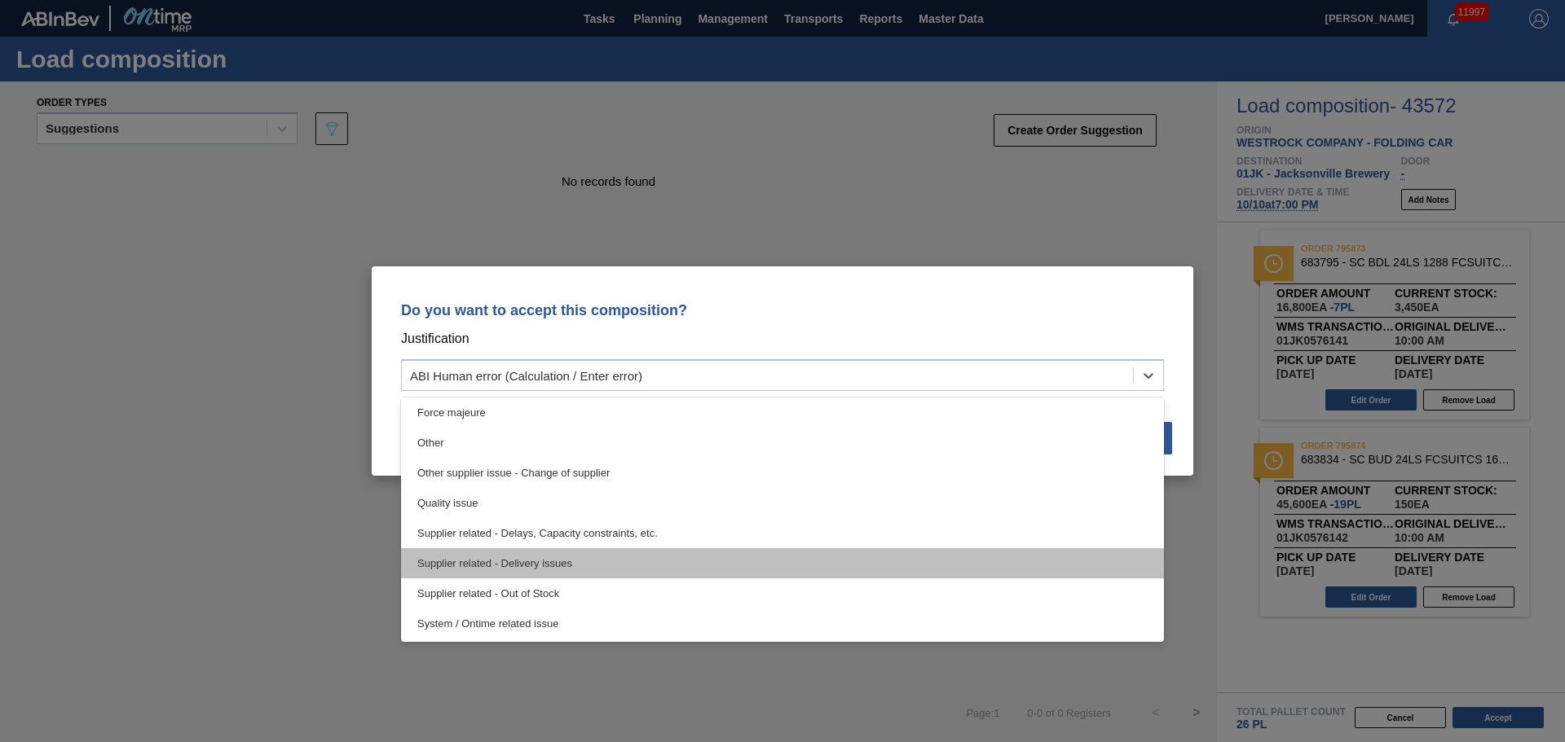
click at [603, 569] on div "Supplier related - Delivery issues" at bounding box center [782, 563] width 763 height 30
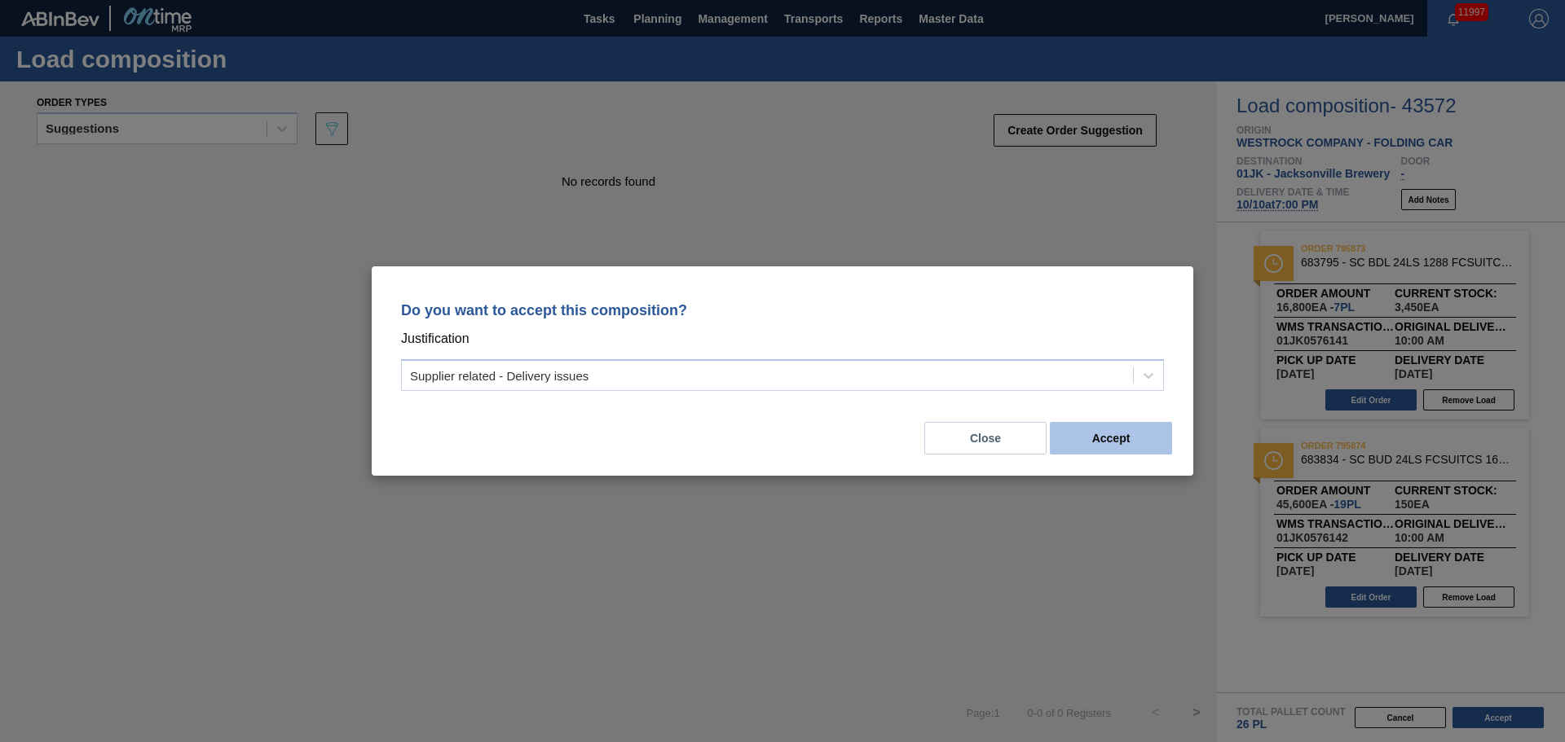
click at [1116, 436] on button "Accept" at bounding box center [1111, 438] width 122 height 33
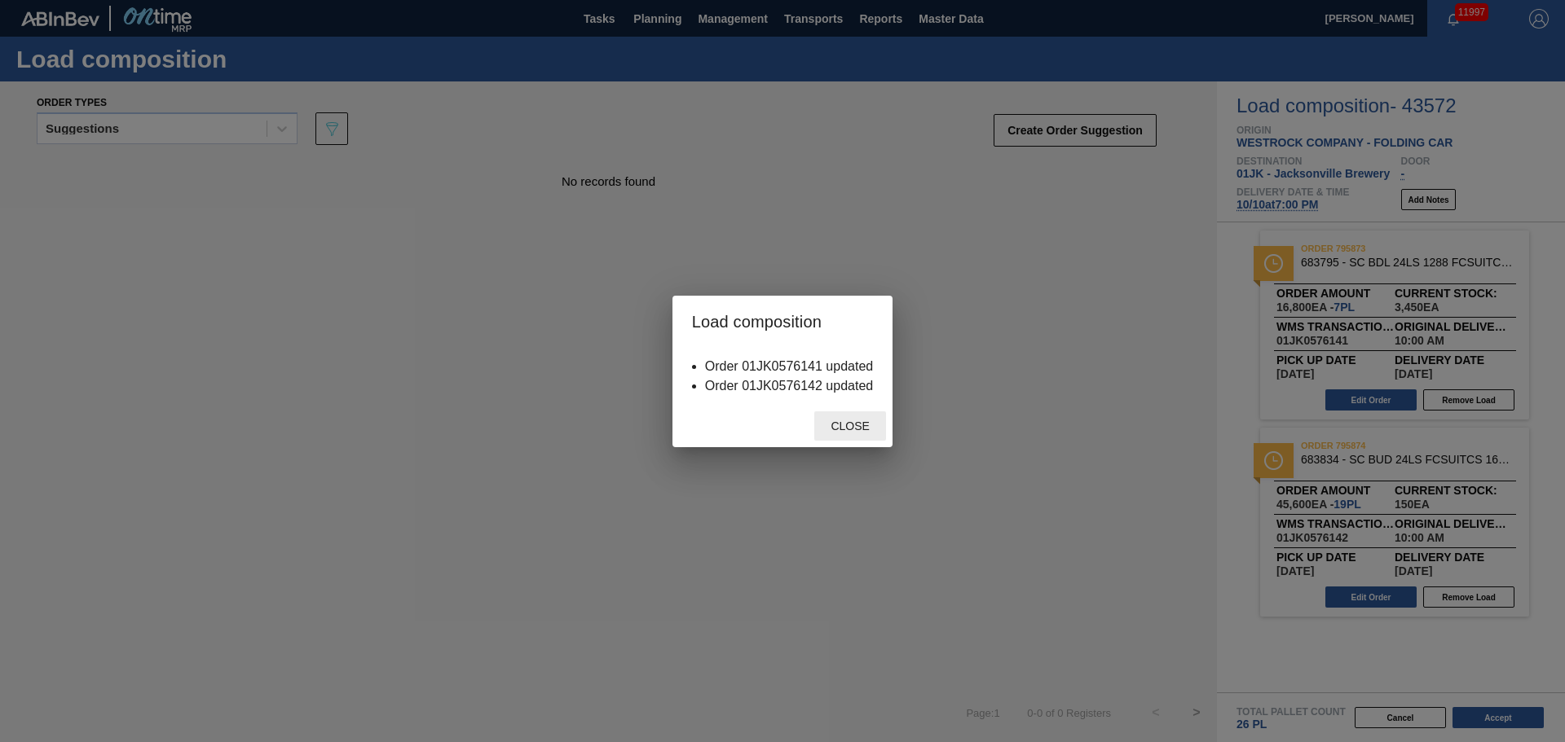
click at [856, 437] on div "Close" at bounding box center [850, 427] width 72 height 30
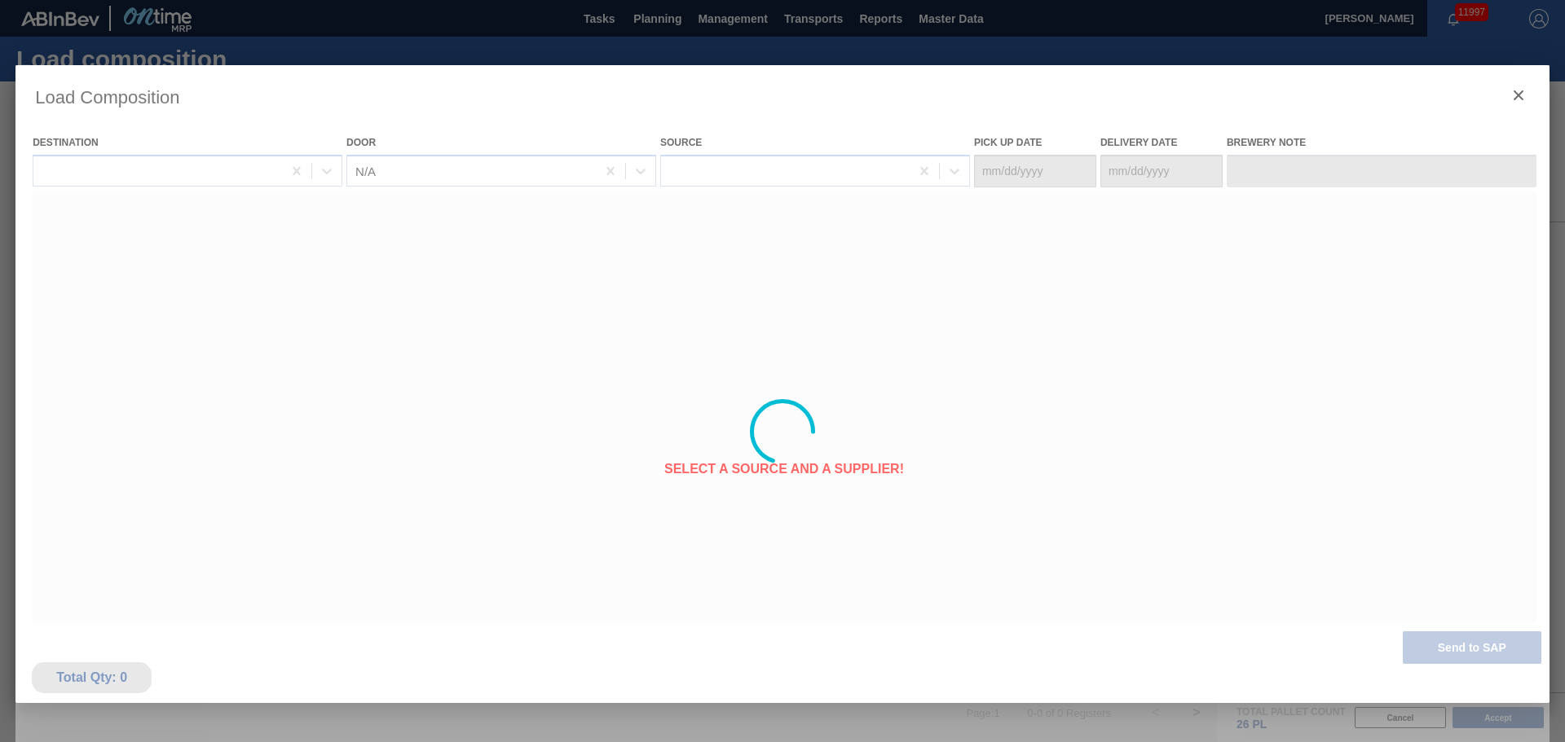
type Date "10/09/2025"
type Date "[DATE]"
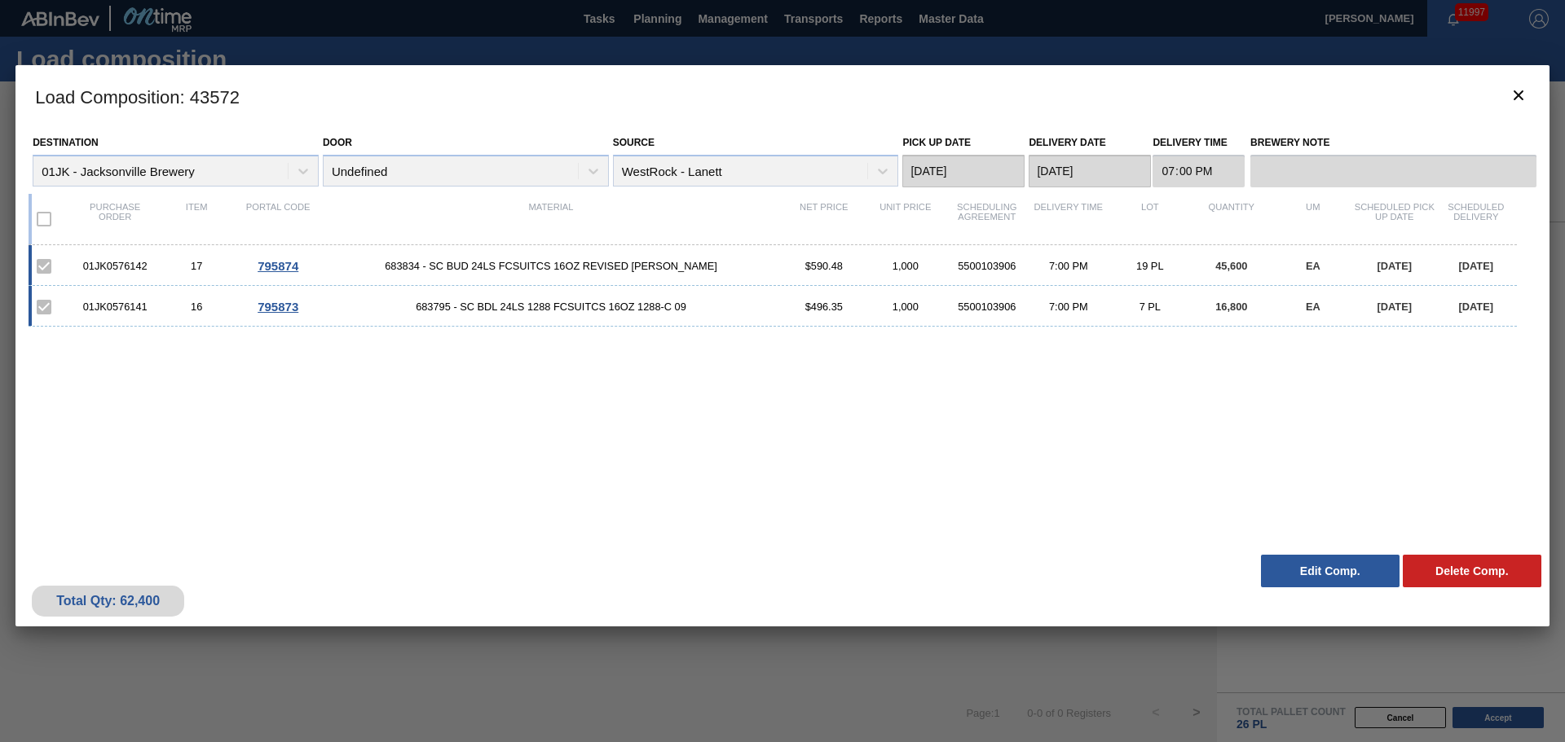
click at [891, 406] on div "01JK0576142 17 795874 683834 - SC BUD 24LS FCSUITCS 16OZ REVISED CALLO $590.48 …" at bounding box center [779, 386] width 1501 height 282
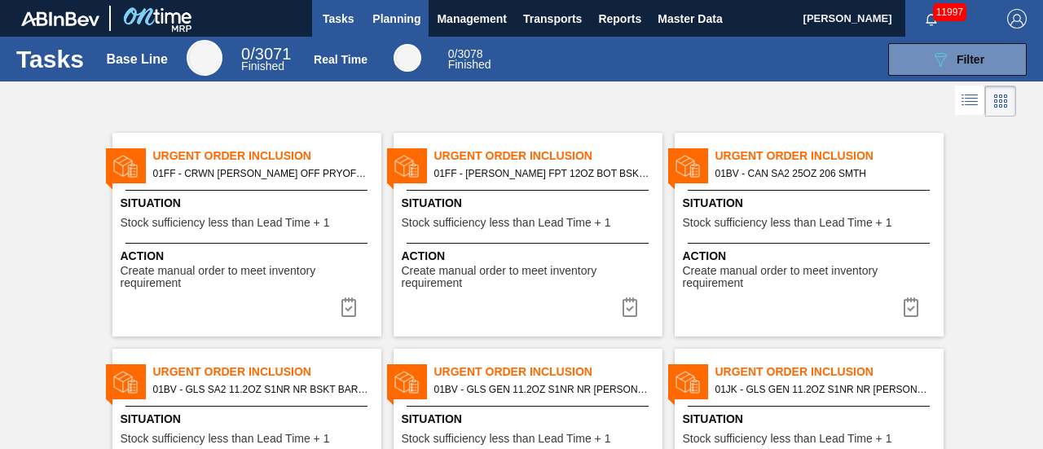
click at [391, 20] on span "Planning" at bounding box center [396, 19] width 48 height 20
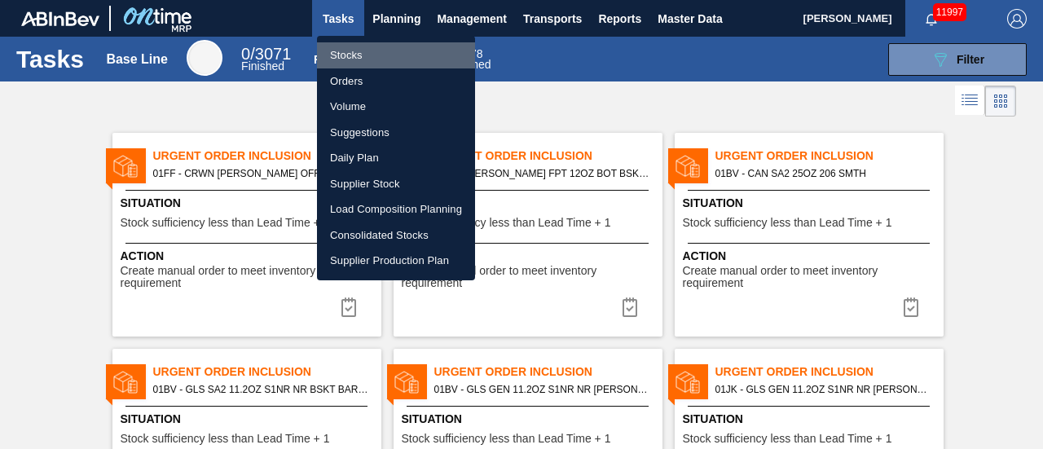
click at [381, 53] on li "Stocks" at bounding box center [396, 55] width 158 height 26
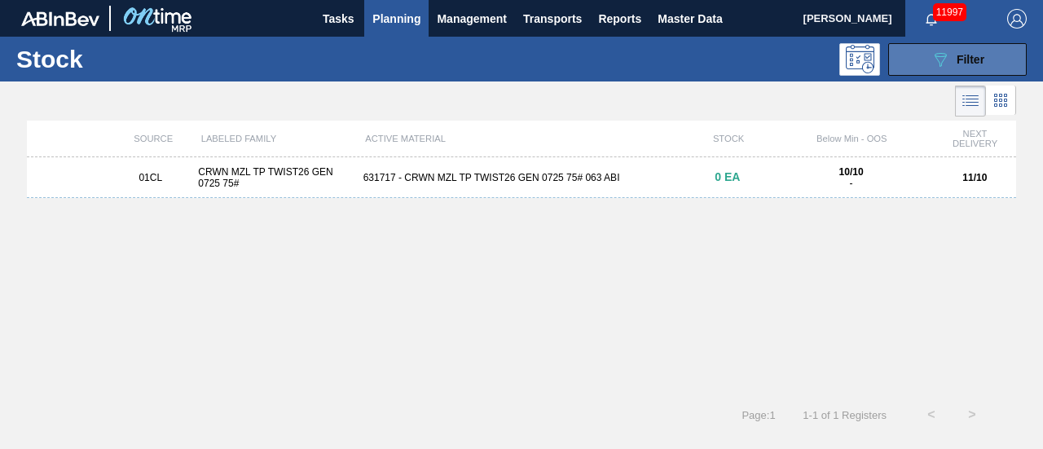
click at [958, 61] on span "Filter" at bounding box center [971, 59] width 28 height 13
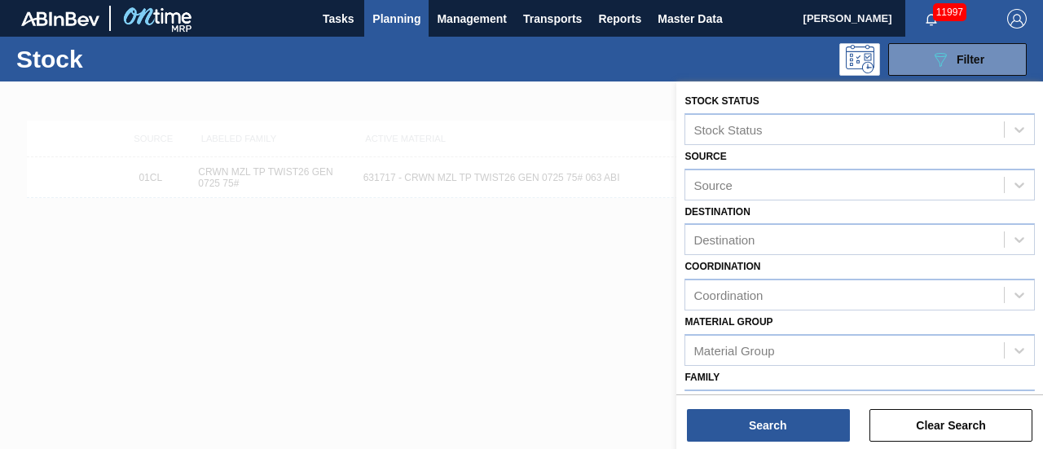
click at [553, 301] on div at bounding box center [521, 305] width 1043 height 449
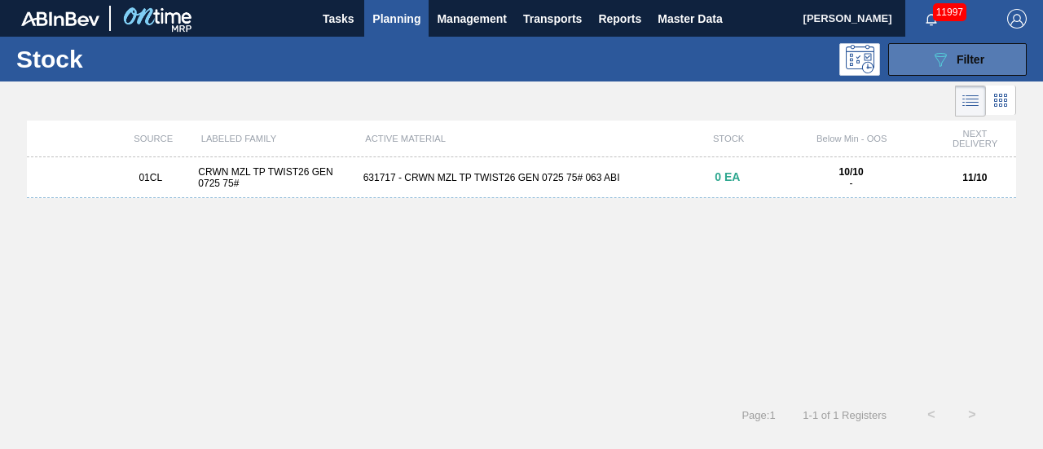
click at [959, 63] on span "Filter" at bounding box center [971, 59] width 28 height 13
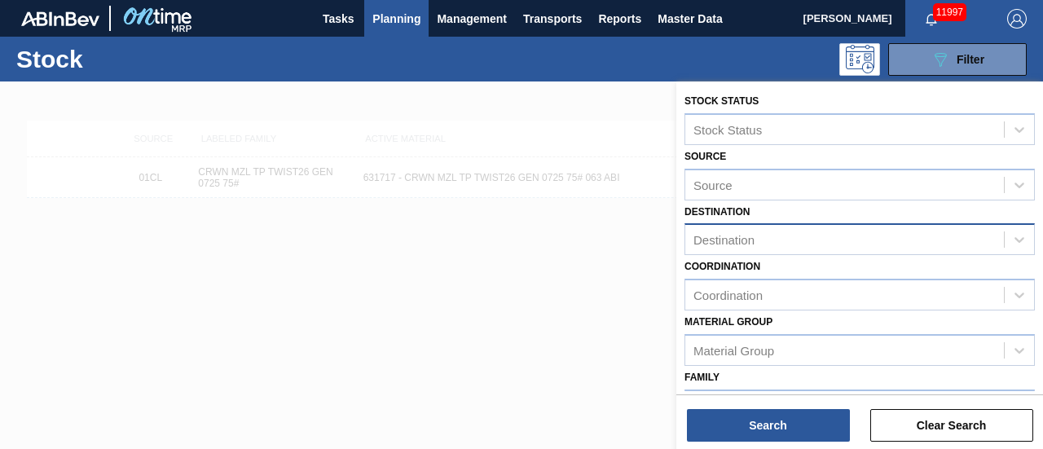
click at [833, 236] on div "Destination" at bounding box center [844, 240] width 319 height 24
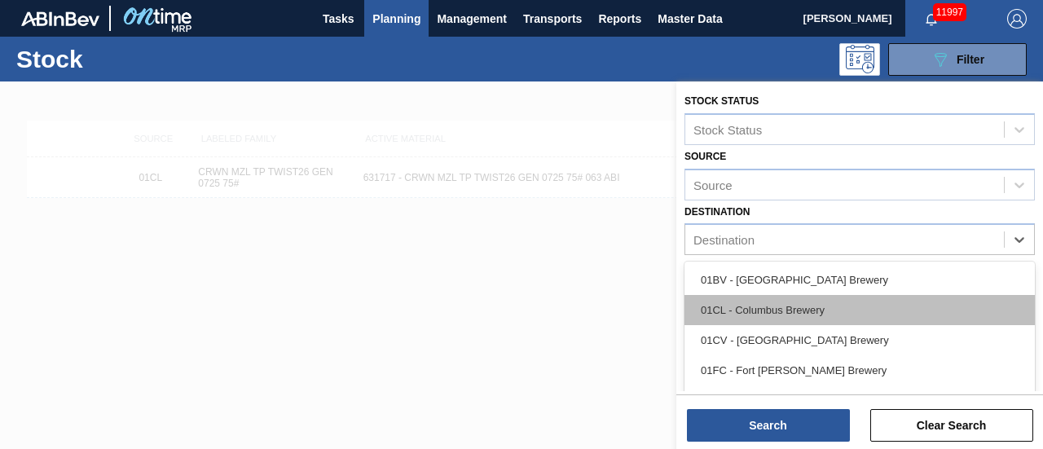
click at [773, 317] on div "01CL - Columbus Brewery" at bounding box center [860, 310] width 350 height 30
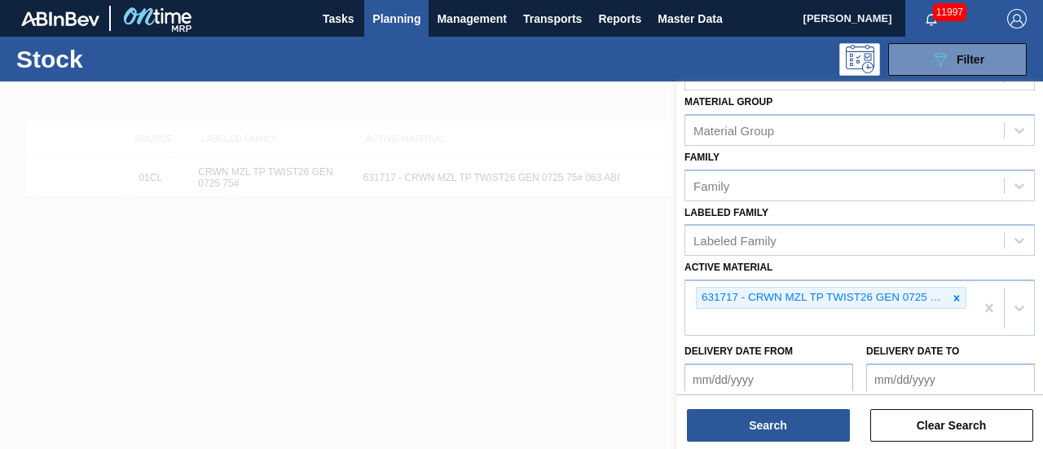
scroll to position [244, 0]
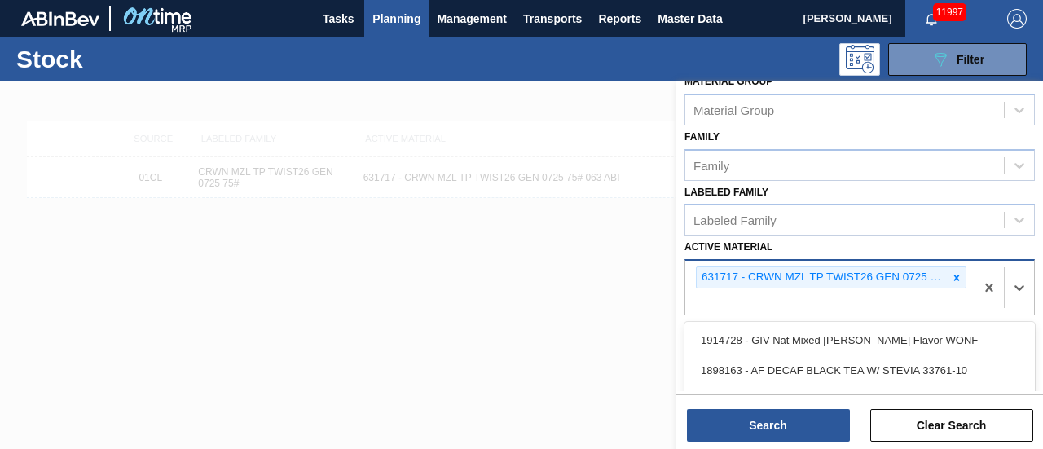
click at [932, 290] on div "631717 - CRWN MZL TP TWIST26 GEN 0725 75# 063 ABI" at bounding box center [829, 288] width 289 height 54
type Material "631506"
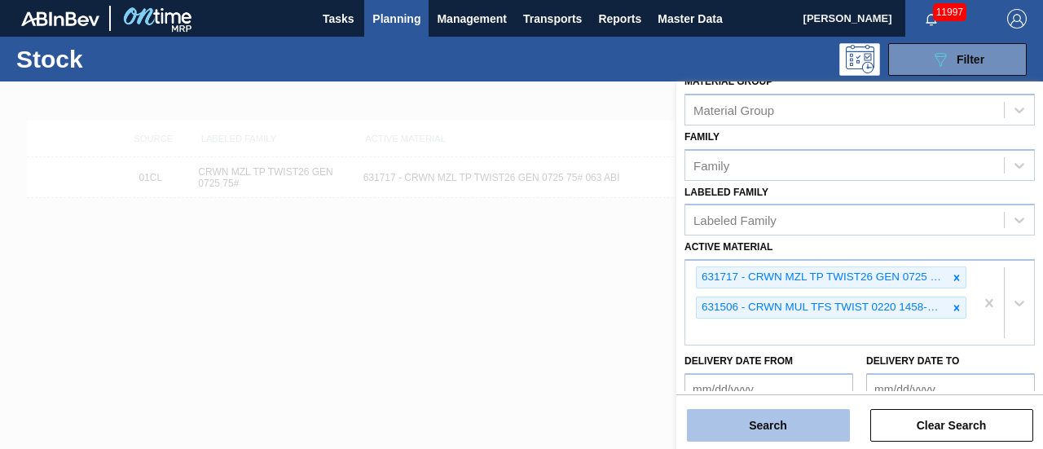
click at [733, 425] on button "Search" at bounding box center [768, 425] width 163 height 33
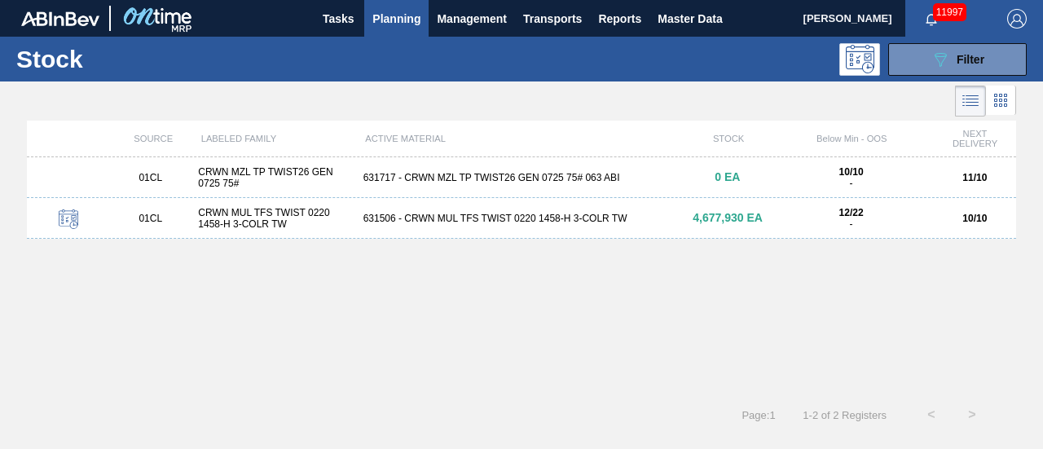
click at [500, 221] on div "631506 - CRWN MUL TFS TWIST 0220 1458-H 3-COLR TW" at bounding box center [522, 218] width 330 height 11
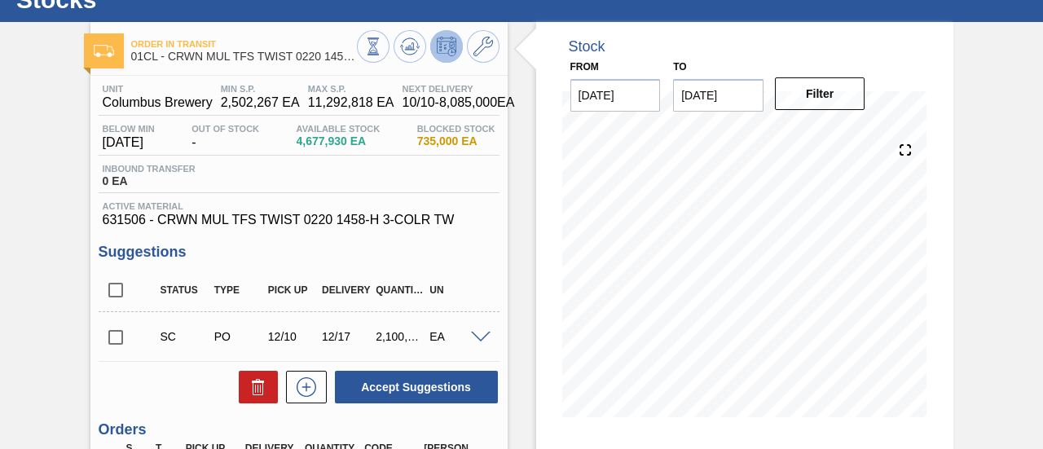
scroll to position [81, 0]
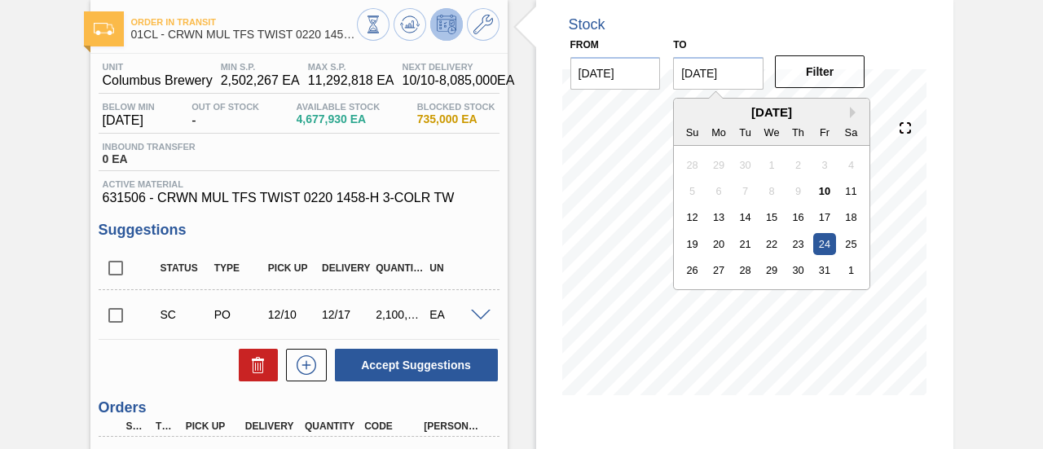
click at [717, 81] on input "[DATE]" at bounding box center [718, 73] width 90 height 33
click at [852, 108] on button "Next Month" at bounding box center [855, 112] width 11 height 11
click at [852, 109] on button "Next Month" at bounding box center [855, 112] width 11 height 11
click at [698, 168] on div "30" at bounding box center [692, 164] width 22 height 22
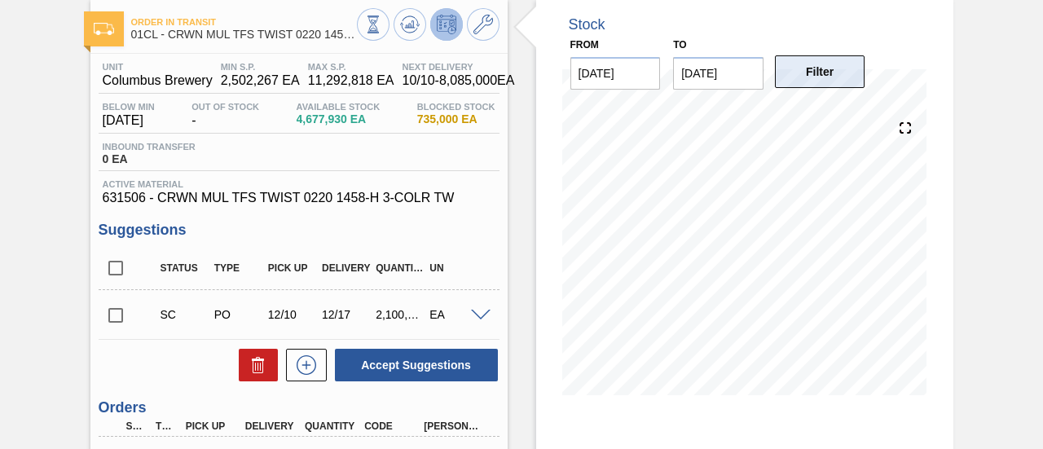
click at [833, 83] on button "Filter" at bounding box center [820, 71] width 90 height 33
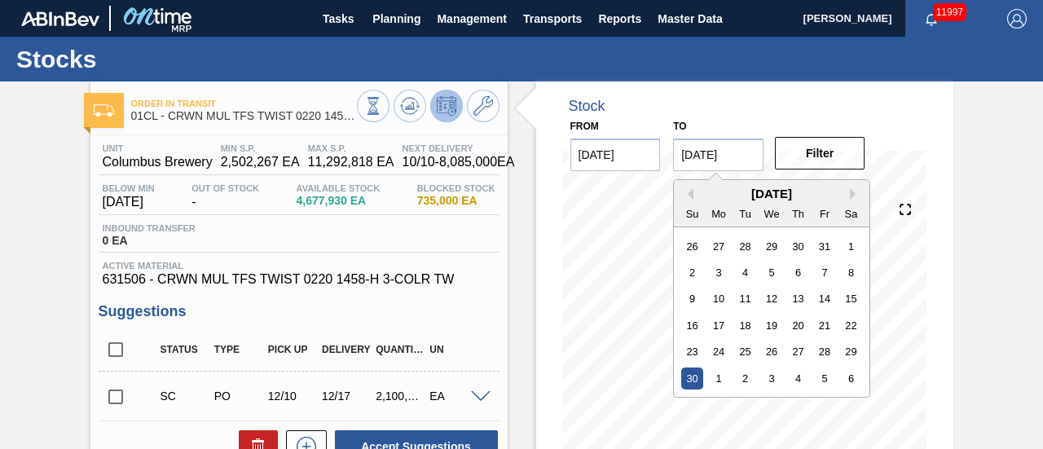
click at [740, 161] on input "[DATE]" at bounding box center [718, 155] width 90 height 33
click at [856, 191] on button "Next Month" at bounding box center [855, 193] width 11 height 11
click at [768, 348] on div "31" at bounding box center [772, 352] width 22 height 22
type input "[DATE]"
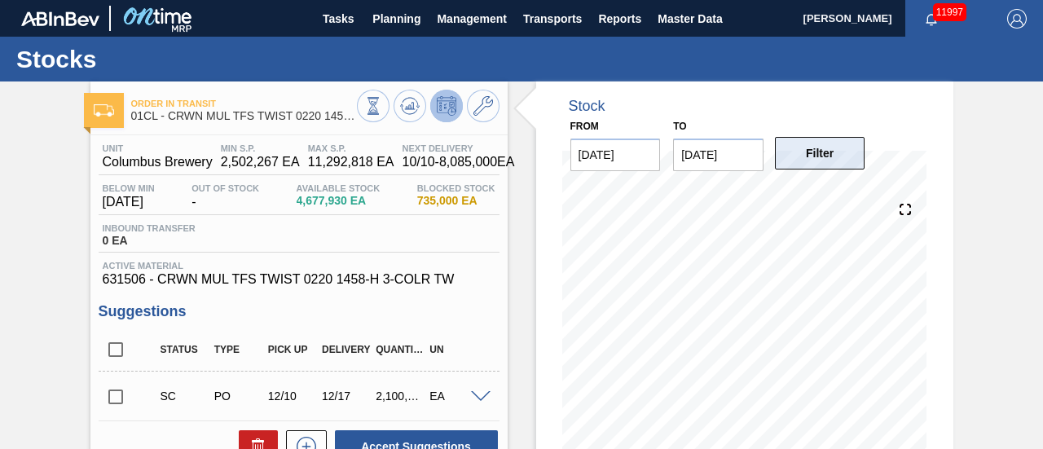
click at [822, 163] on button "Filter" at bounding box center [820, 153] width 90 height 33
